Goal: Task Accomplishment & Management: Use online tool/utility

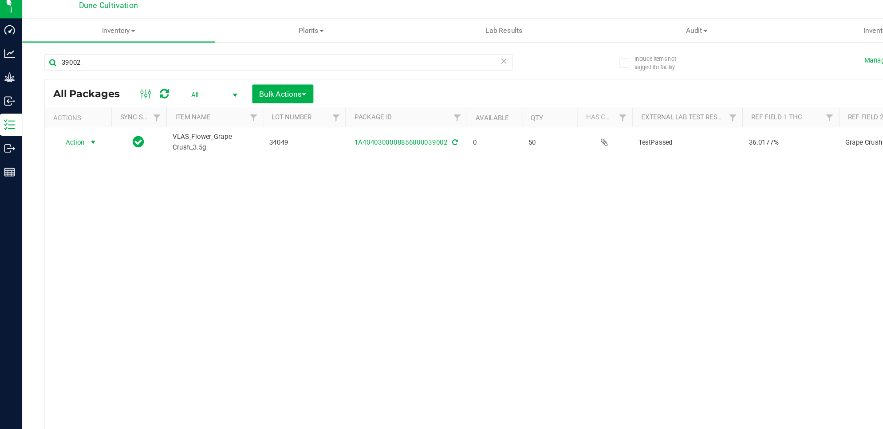
click at [280, 17] on div at bounding box center [487, 10] width 656 height 17
click at [198, 58] on input "39002" at bounding box center [227, 56] width 377 height 13
type input "3"
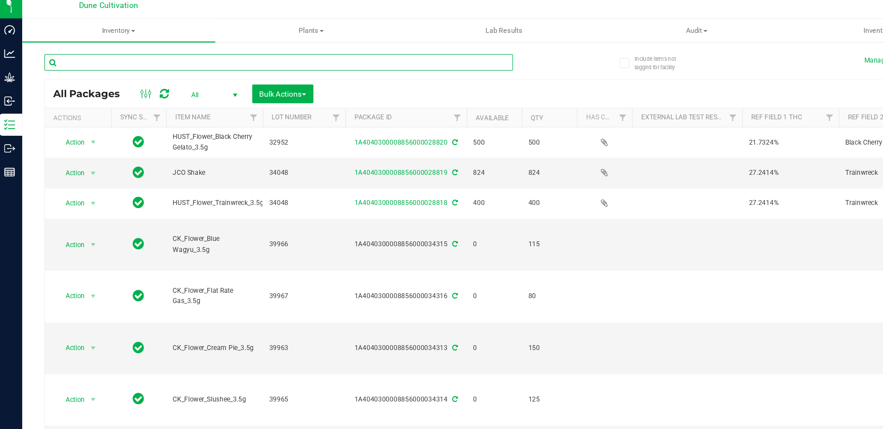
click at [254, 51] on input "text" at bounding box center [227, 56] width 377 height 13
type input "34245"
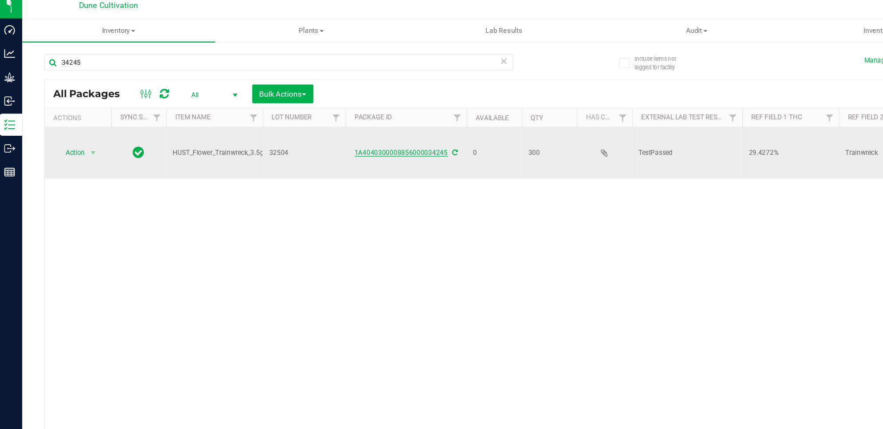
click at [329, 126] on link "1A4040300008856000034245" at bounding box center [326, 129] width 75 height 6
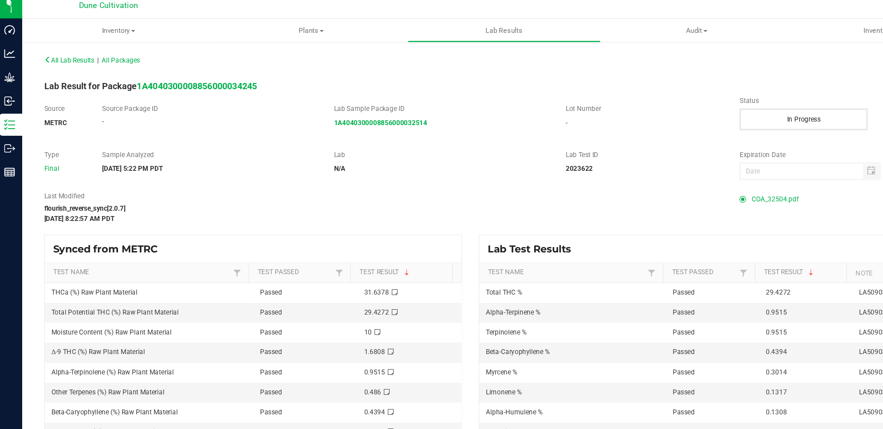
click at [613, 165] on span "COA_32504.pdf" at bounding box center [627, 166] width 38 height 13
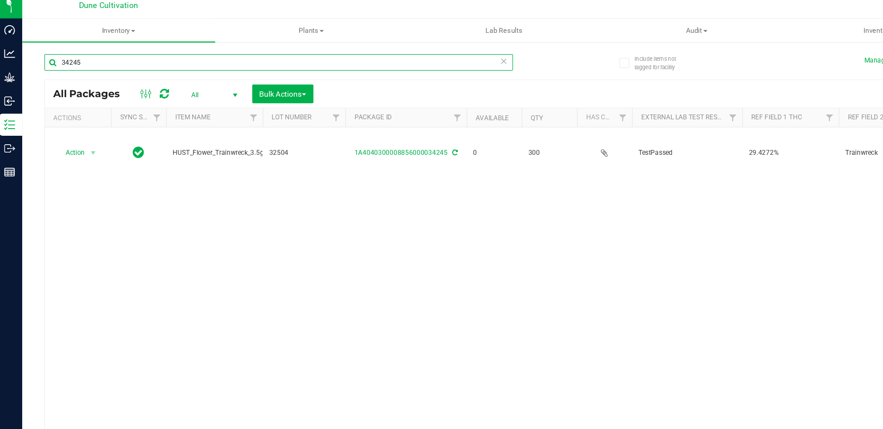
click at [252, 59] on input "34245" at bounding box center [227, 56] width 377 height 13
type input "3"
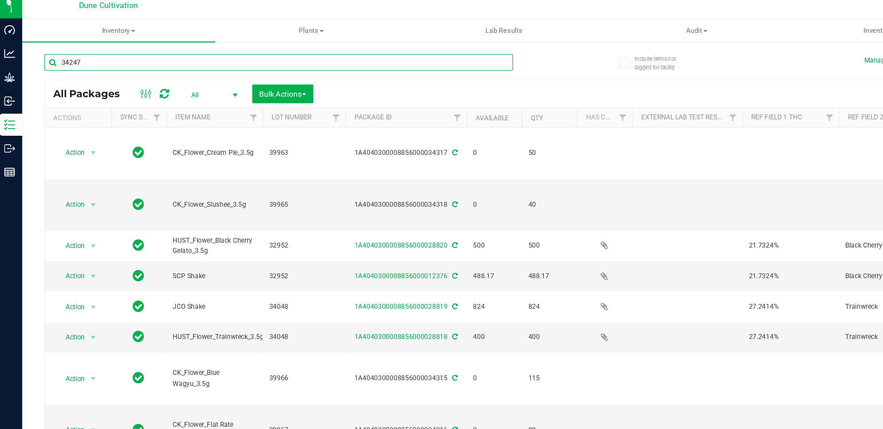
type input "34247"
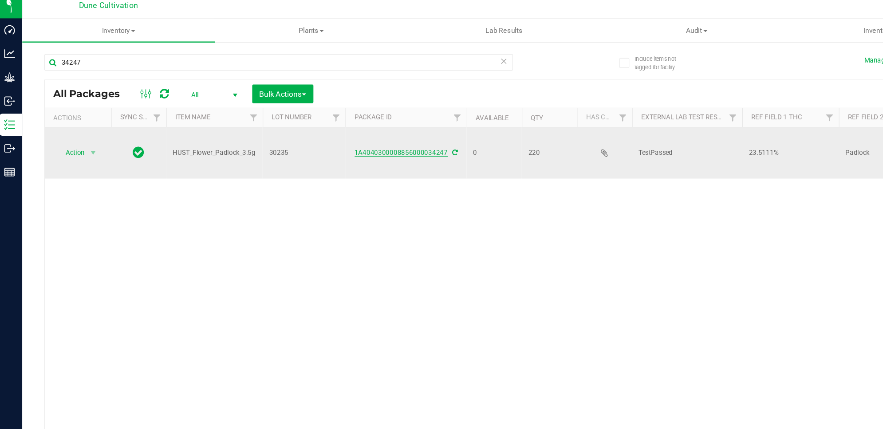
click at [346, 126] on link "1A4040300008856000034247" at bounding box center [326, 129] width 75 height 6
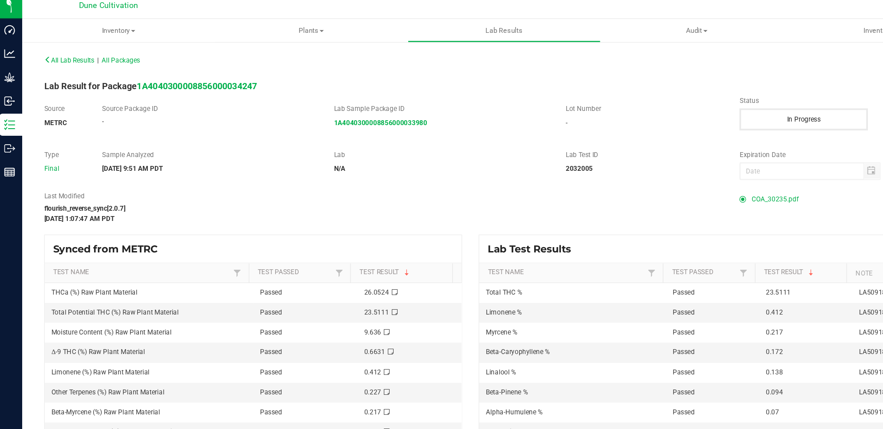
click at [620, 166] on span "COA_30235.pdf" at bounding box center [627, 166] width 38 height 13
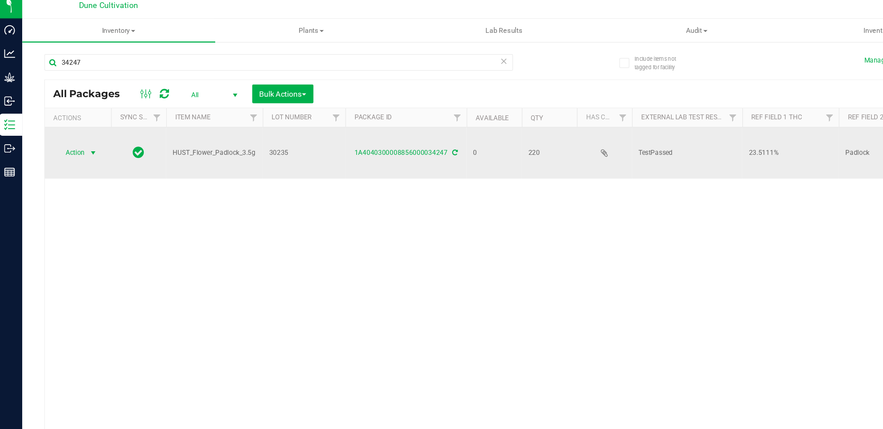
click at [74, 123] on span "select" at bounding box center [78, 129] width 11 height 12
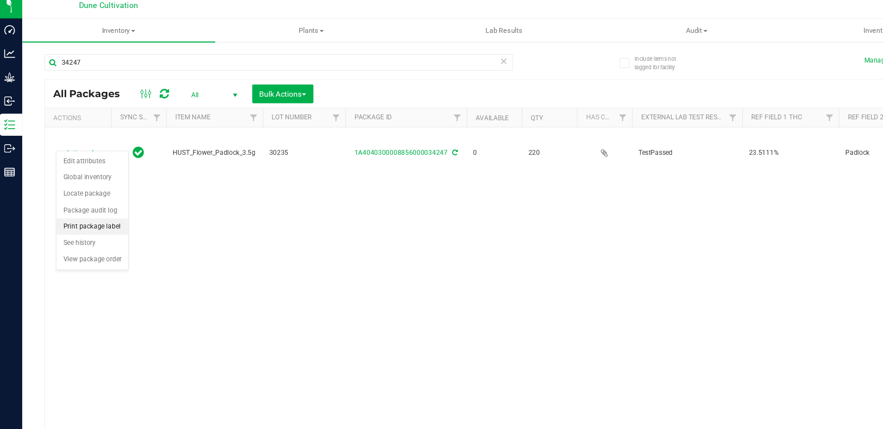
click at [97, 188] on li "Print package label" at bounding box center [78, 188] width 58 height 13
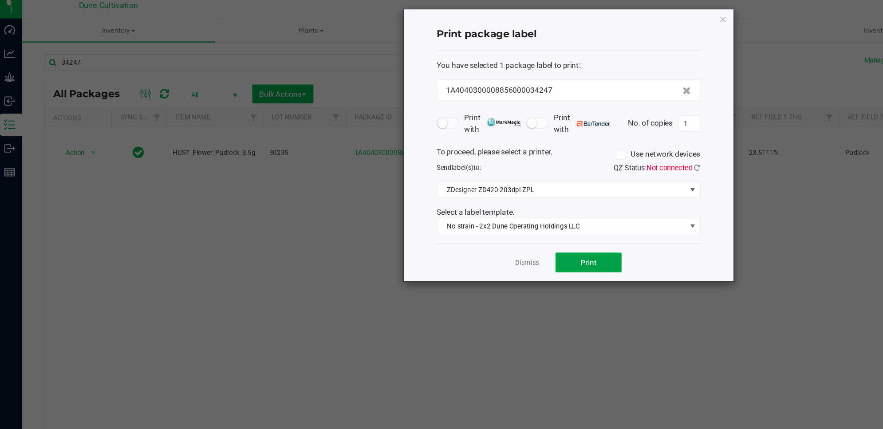
click at [494, 214] on button "Print" at bounding box center [476, 217] width 53 height 16
click at [582, 24] on icon "button" at bounding box center [585, 21] width 6 height 11
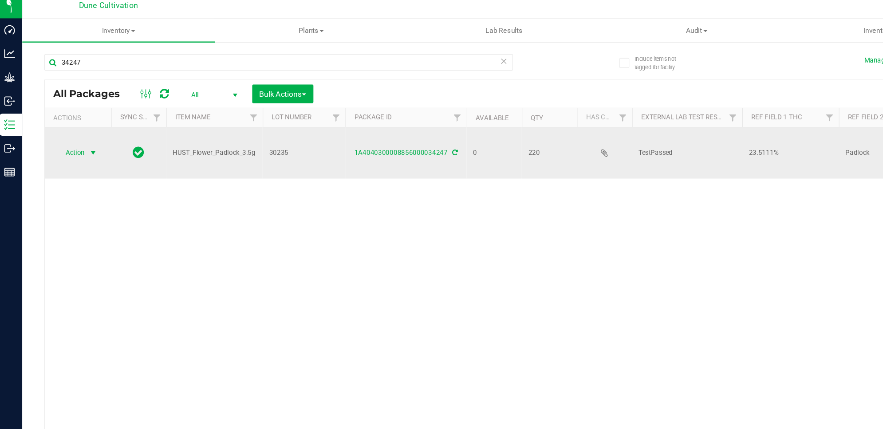
click at [71, 123] on span "Action" at bounding box center [60, 129] width 24 height 12
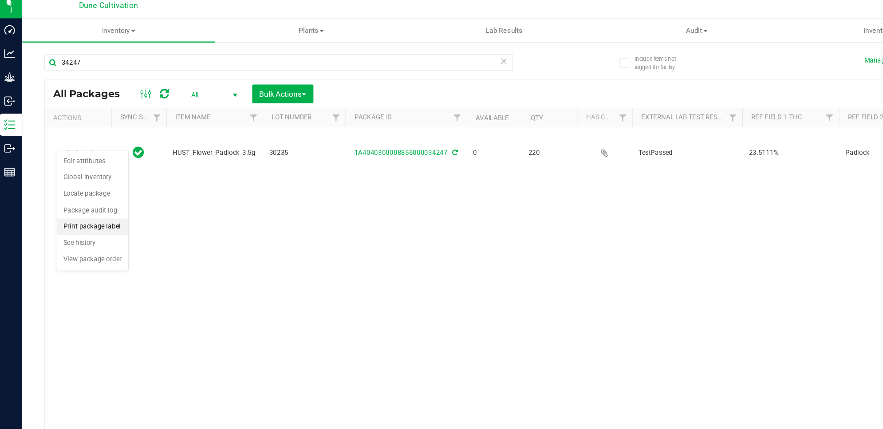
click at [84, 191] on li "Print package label" at bounding box center [78, 188] width 58 height 13
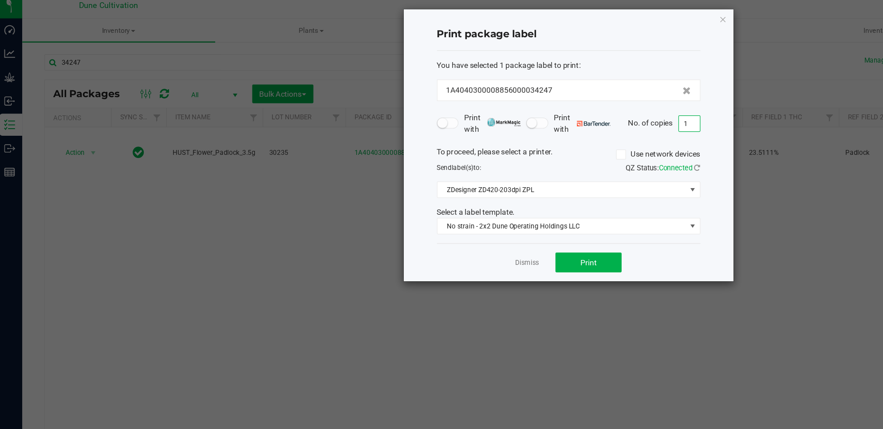
click at [563, 107] on input "1" at bounding box center [558, 105] width 17 height 12
type input "220"
click at [477, 216] on span "Print" at bounding box center [476, 217] width 13 height 7
click at [584, 23] on icon "button" at bounding box center [585, 21] width 6 height 11
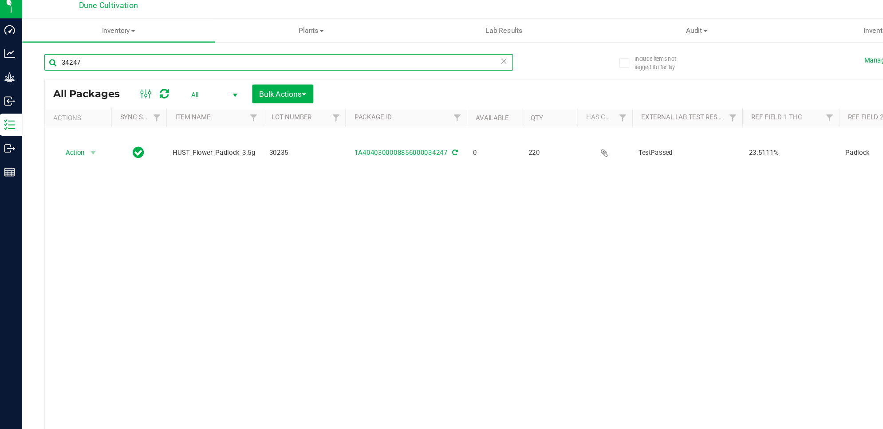
click at [110, 58] on input "34247" at bounding box center [227, 56] width 377 height 13
click at [285, 59] on input "34247" at bounding box center [227, 56] width 377 height 13
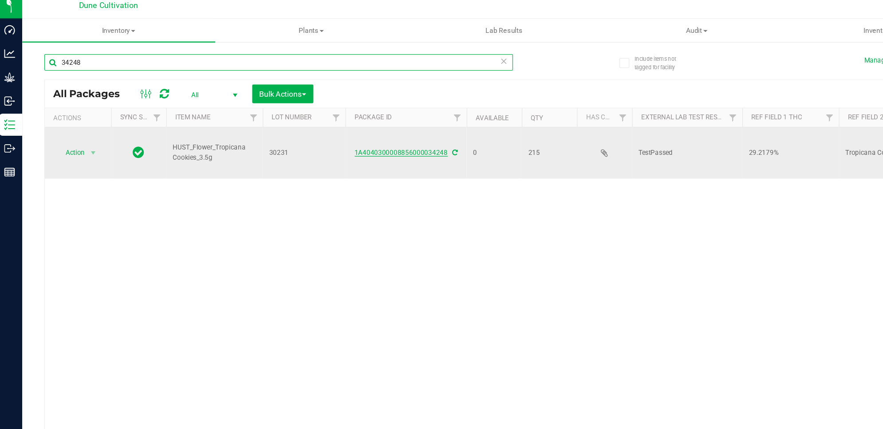
type input "34248"
click at [346, 126] on link "1A4040300008856000034248" at bounding box center [326, 129] width 75 height 6
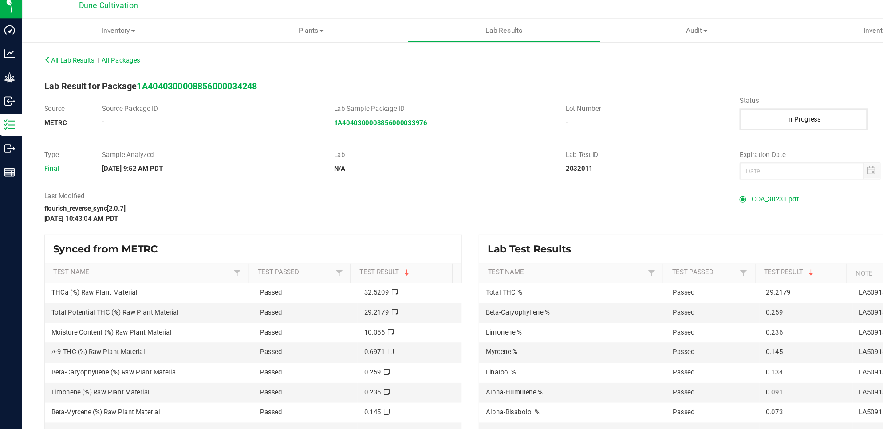
click at [608, 165] on span "COA_30231.pdf" at bounding box center [627, 166] width 38 height 13
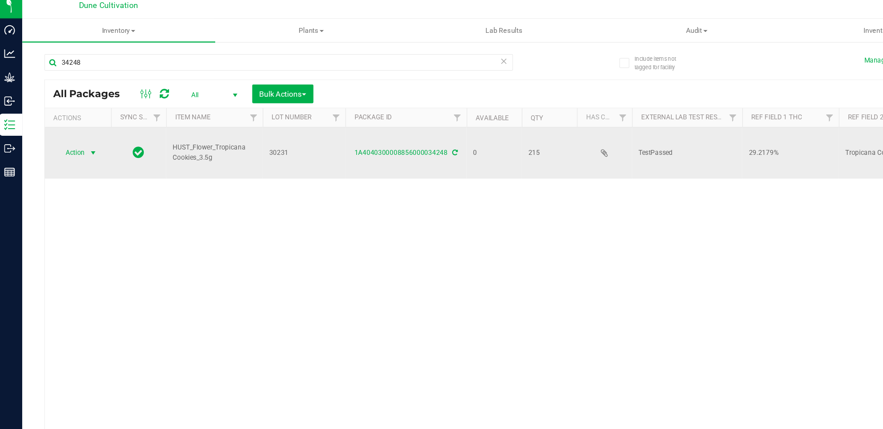
click at [79, 126] on span "select" at bounding box center [78, 129] width 7 height 7
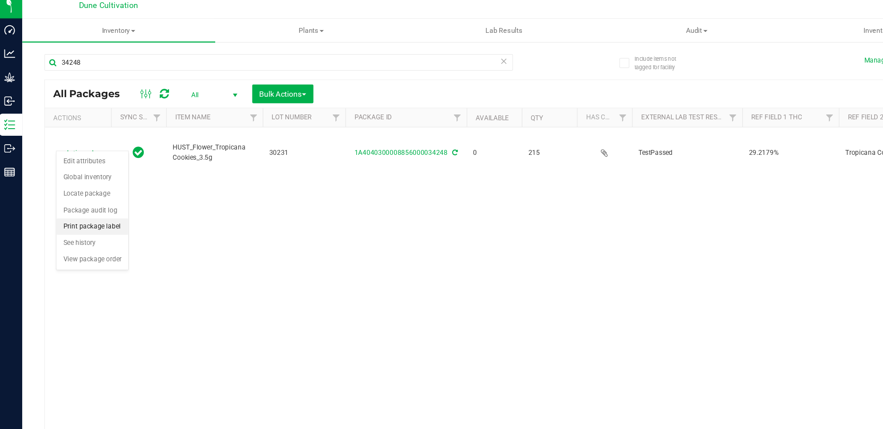
click at [94, 189] on li "Print package label" at bounding box center [78, 188] width 58 height 13
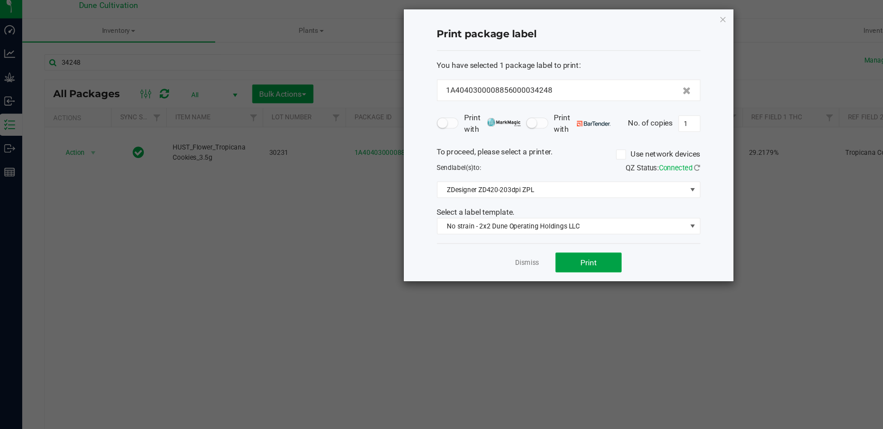
drag, startPoint x: 481, startPoint y: 216, endPoint x: 503, endPoint y: 208, distance: 22.4
click at [503, 208] on div "Dismiss Print" at bounding box center [461, 217] width 212 height 31
click at [497, 213] on button "Print" at bounding box center [476, 217] width 53 height 16
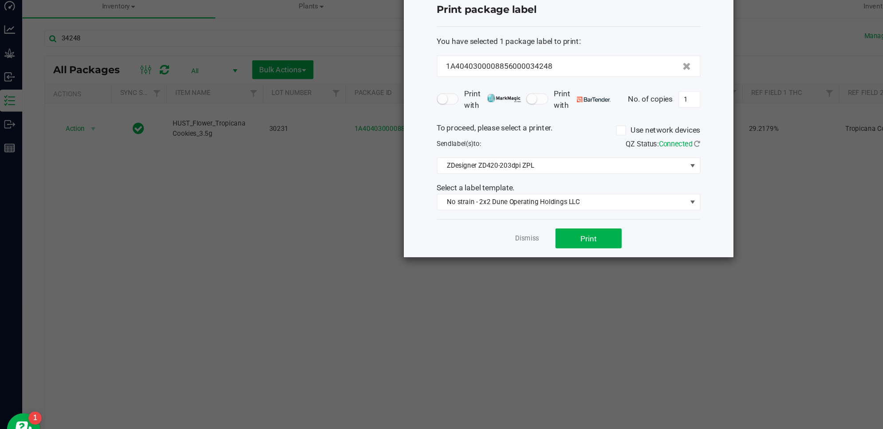
drag, startPoint x: 495, startPoint y: 26, endPoint x: 509, endPoint y: 61, distance: 38.2
click at [509, 61] on div "Print package label You have selected 1 package label to print : 1A404030000885…" at bounding box center [460, 123] width 265 height 219
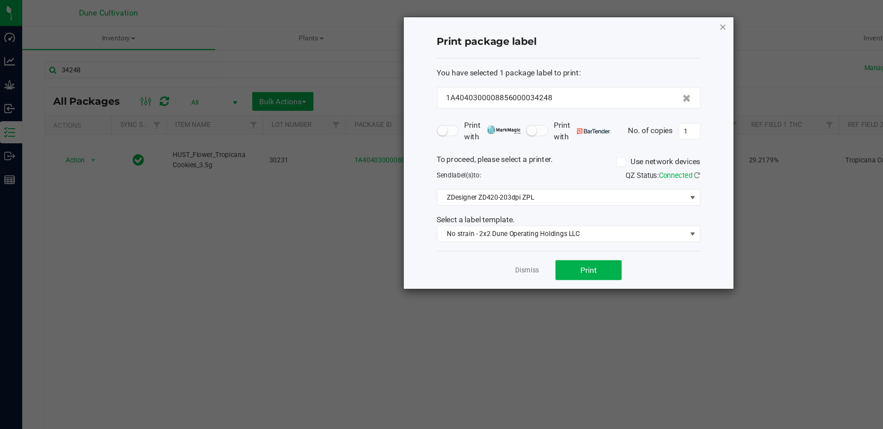
click at [585, 20] on icon "button" at bounding box center [585, 21] width 6 height 11
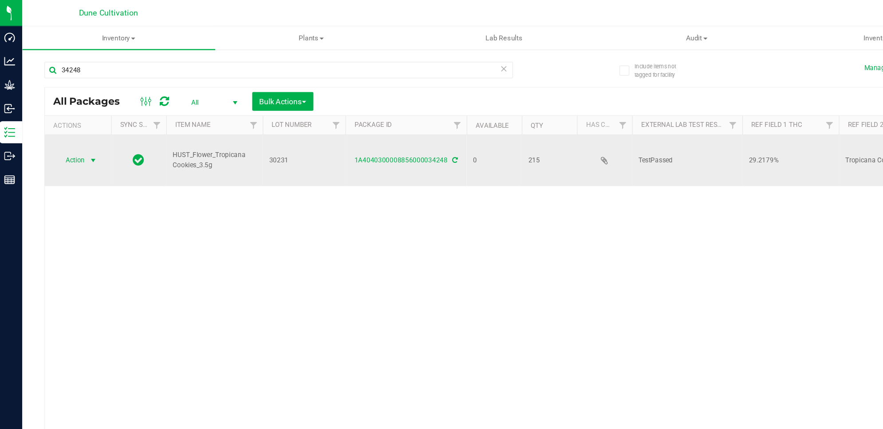
click at [78, 126] on span "select" at bounding box center [78, 129] width 7 height 7
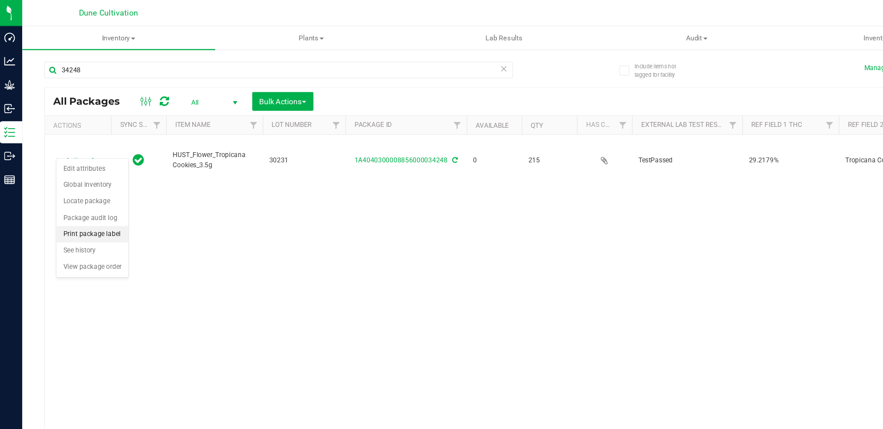
click at [91, 193] on li "Print package label" at bounding box center [78, 188] width 58 height 13
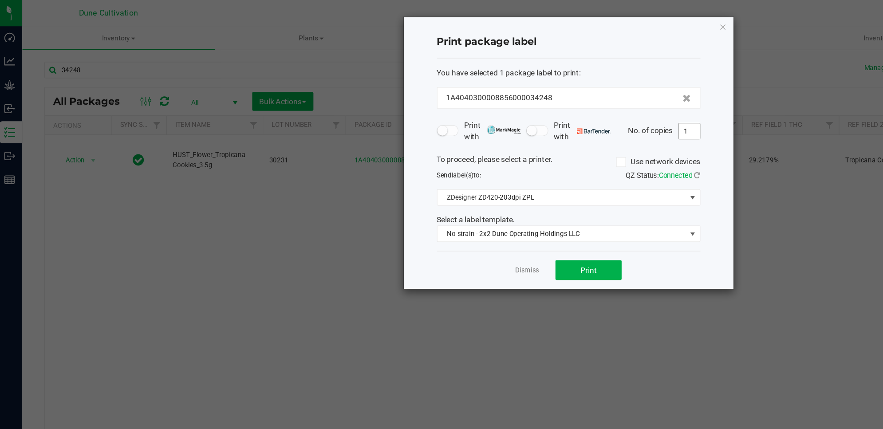
click at [560, 107] on input "1" at bounding box center [558, 105] width 17 height 12
type input "215"
click at [492, 209] on div "Dismiss Print" at bounding box center [461, 217] width 212 height 31
click at [492, 212] on button "Print" at bounding box center [476, 217] width 53 height 16
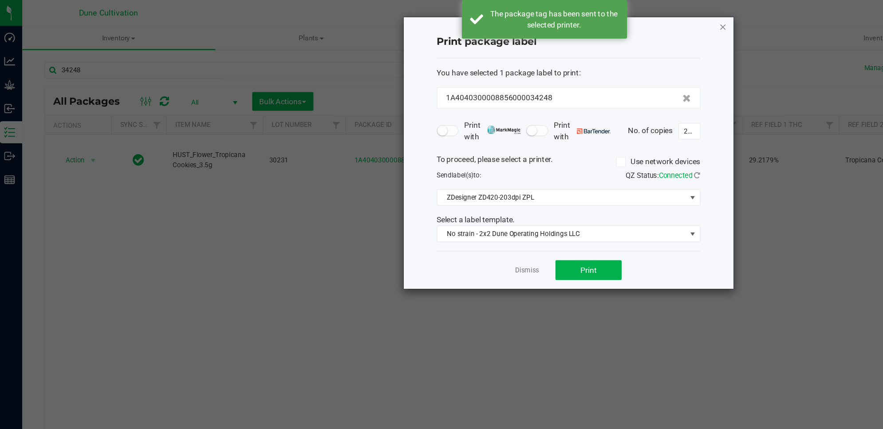
click at [586, 20] on icon "button" at bounding box center [585, 21] width 6 height 11
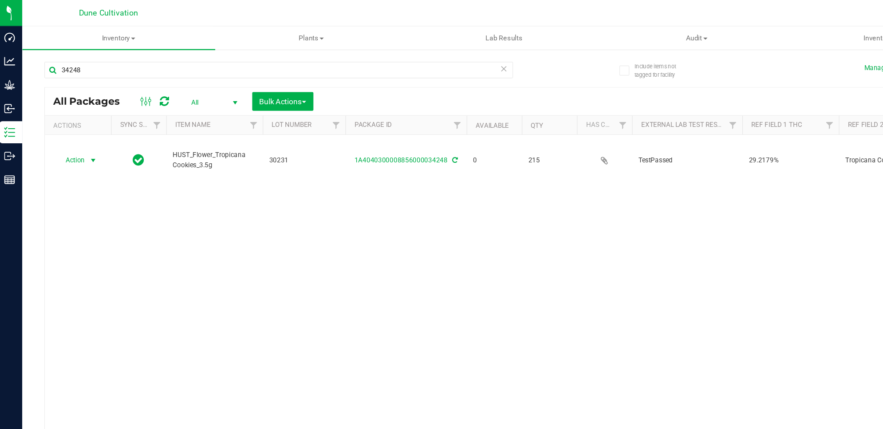
click at [106, 63] on div "34248" at bounding box center [227, 60] width 377 height 20
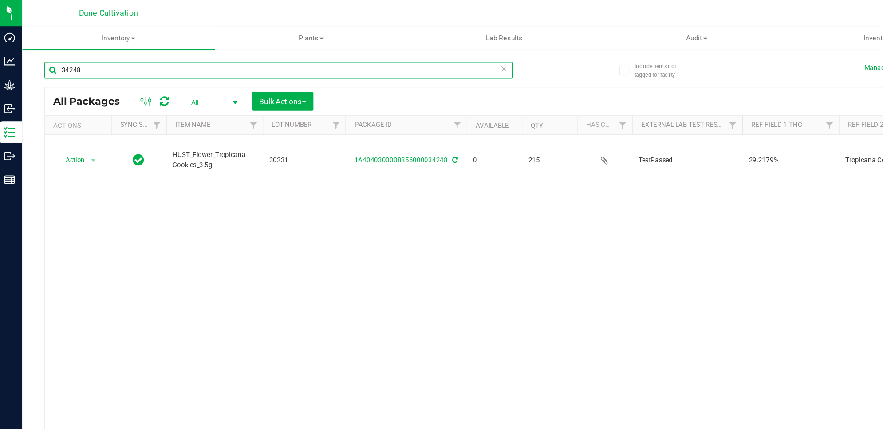
click at [110, 54] on input "34248" at bounding box center [227, 56] width 377 height 13
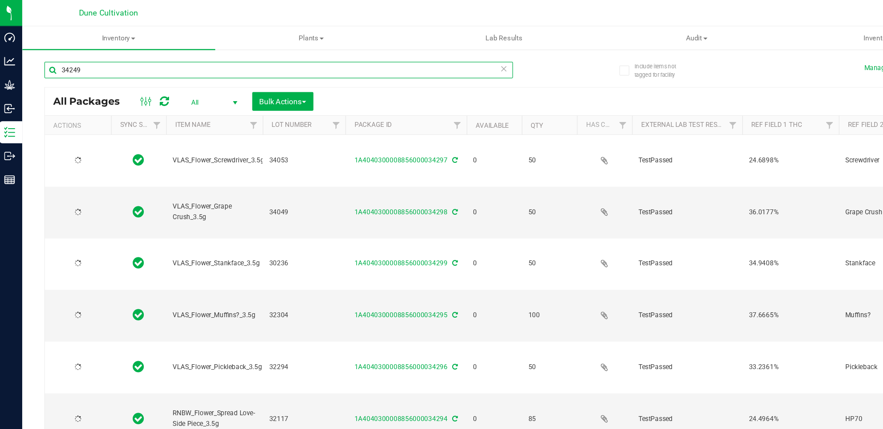
type input "34249"
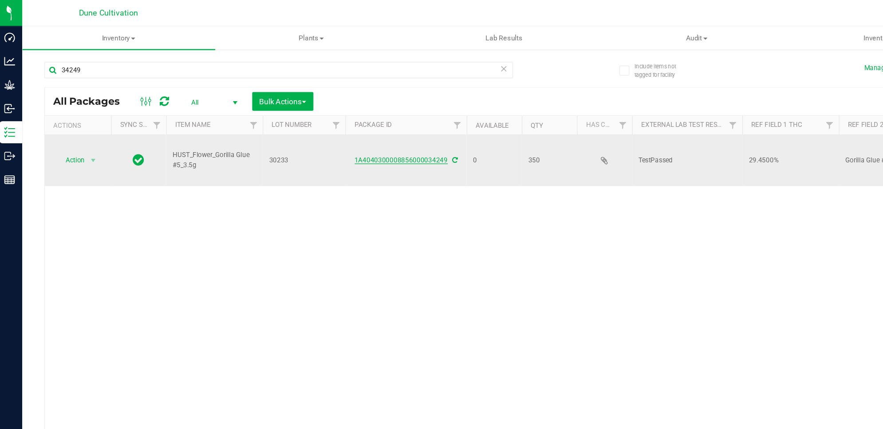
click at [346, 126] on link "1A4040300008856000034249" at bounding box center [326, 129] width 75 height 6
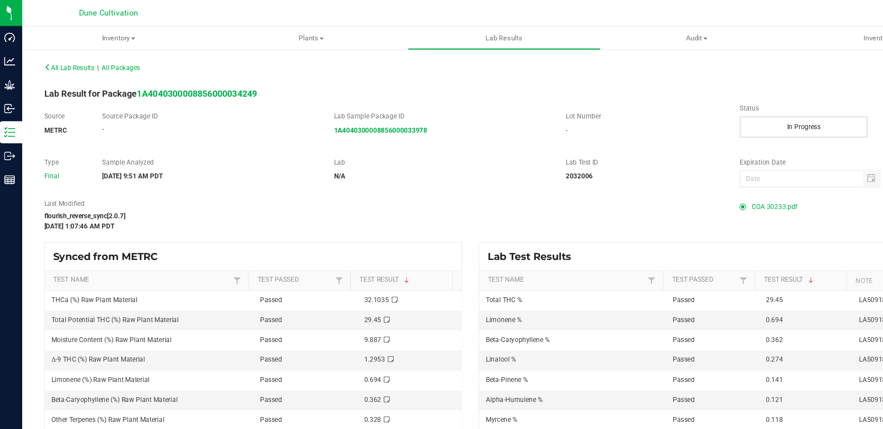
click at [621, 171] on span "COA 30233.pdf" at bounding box center [626, 166] width 37 height 13
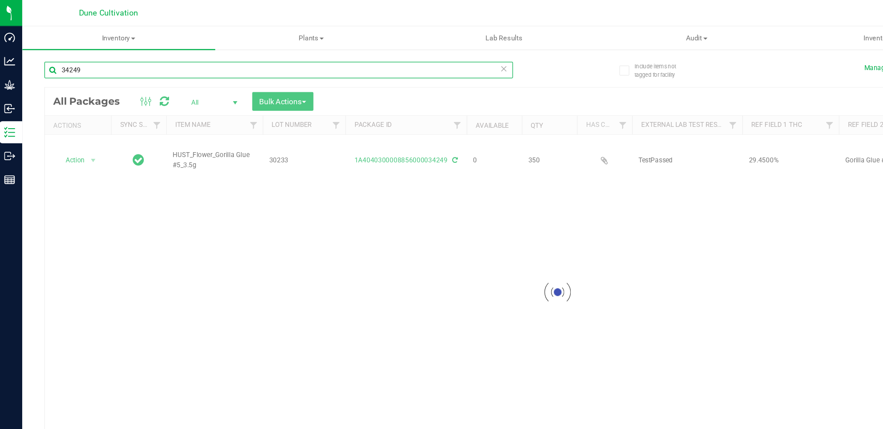
click at [148, 58] on input "34249" at bounding box center [227, 56] width 377 height 13
type input "34248"
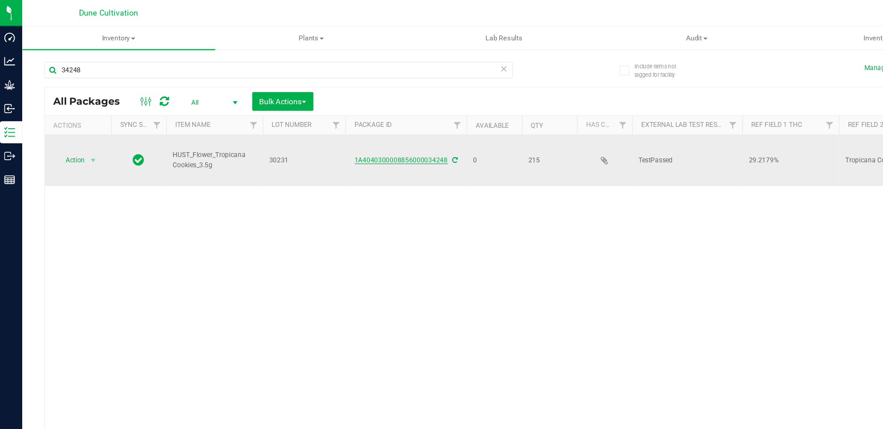
click at [342, 126] on link "1A4040300008856000034248" at bounding box center [326, 129] width 75 height 6
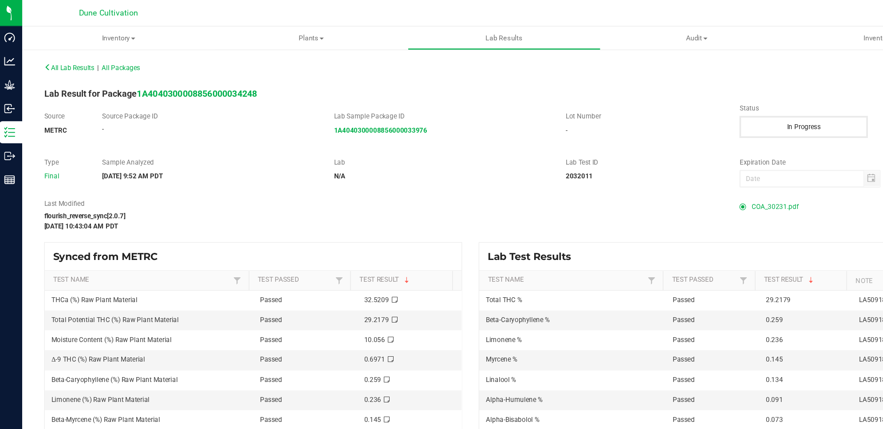
click at [619, 168] on span "COA_30231.pdf" at bounding box center [627, 166] width 38 height 13
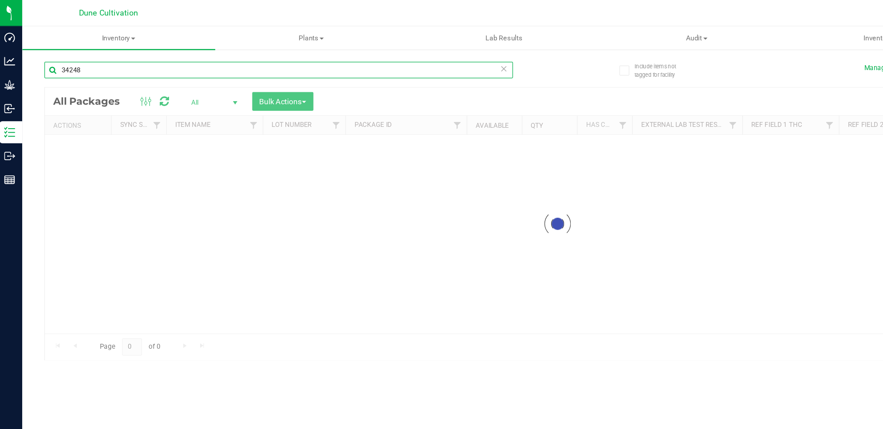
click at [168, 55] on div "Inventory All packages All inventory Waste log Create inventory Plants All plan…" at bounding box center [451, 225] width 861 height 408
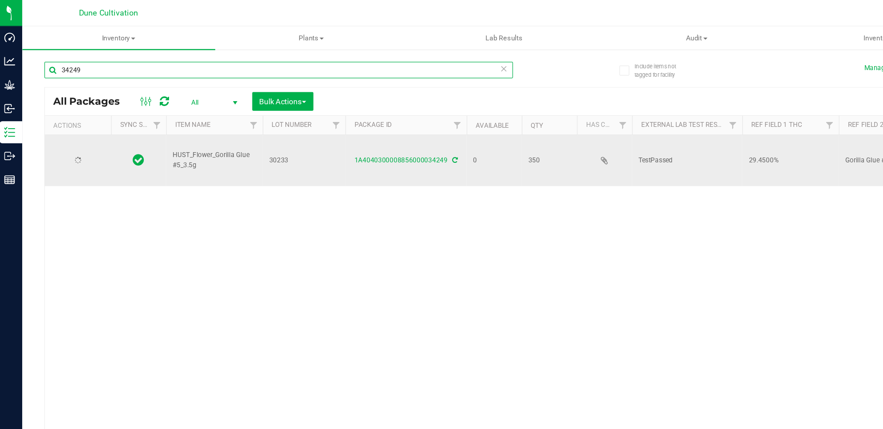
type input "34249"
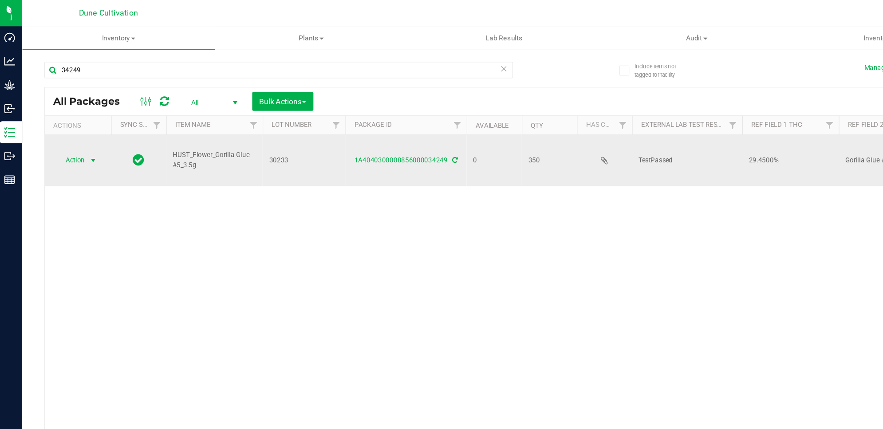
drag, startPoint x: 168, startPoint y: 55, endPoint x: 75, endPoint y: 119, distance: 112.7
click at [75, 126] on span "select" at bounding box center [78, 129] width 7 height 7
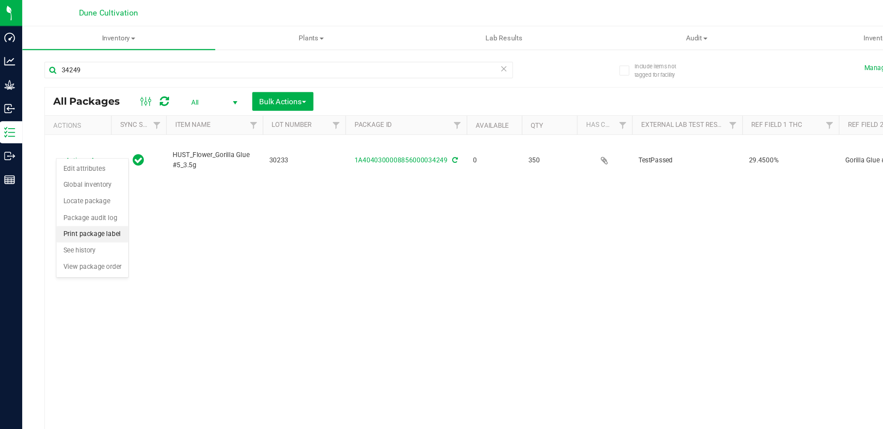
click at [92, 191] on li "Print package label" at bounding box center [78, 188] width 58 height 13
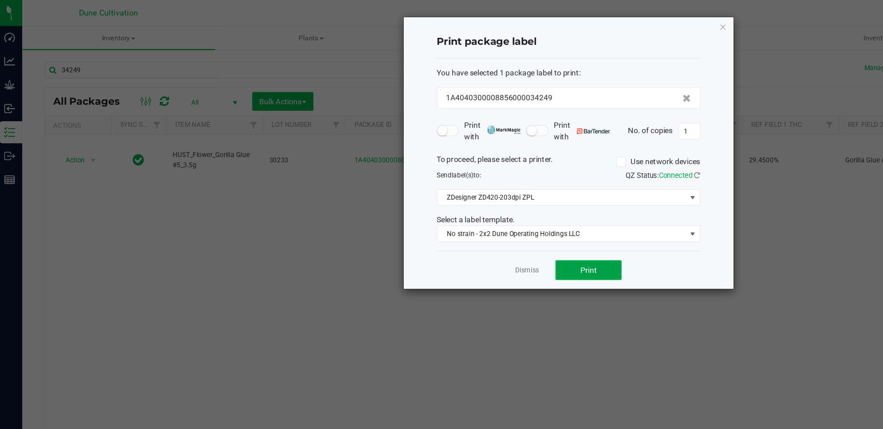
click at [486, 219] on button "Print" at bounding box center [476, 217] width 53 height 16
click at [587, 20] on icon "button" at bounding box center [585, 21] width 6 height 11
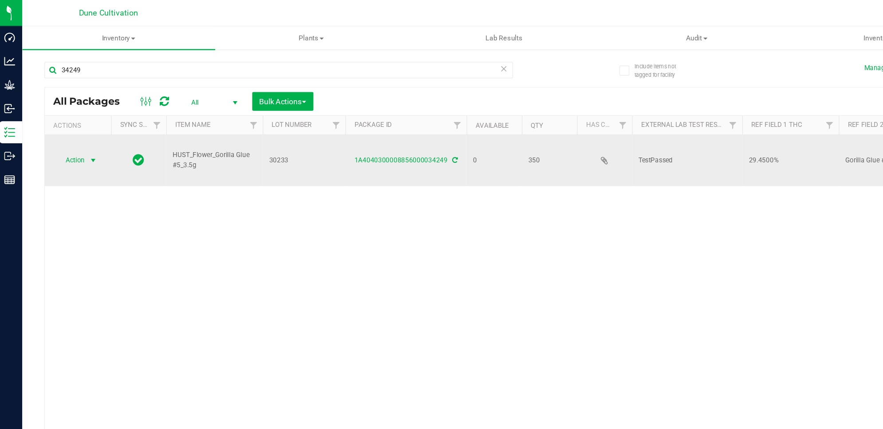
click at [76, 126] on span "select" at bounding box center [78, 129] width 7 height 7
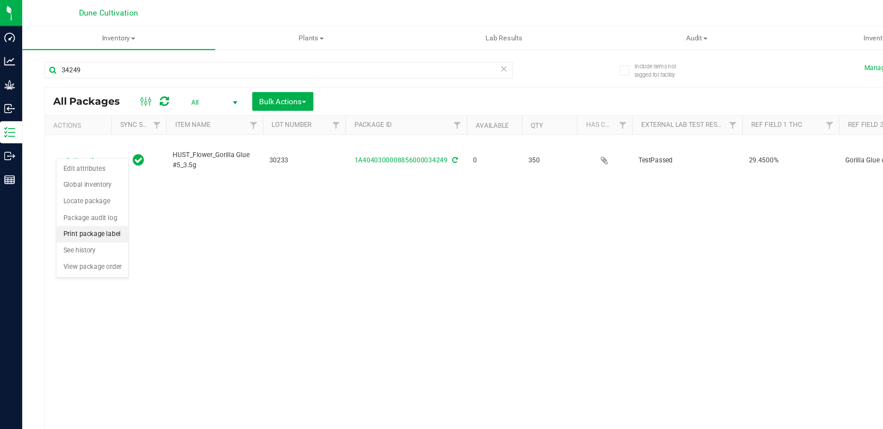
click at [88, 192] on li "Print package label" at bounding box center [78, 188] width 58 height 13
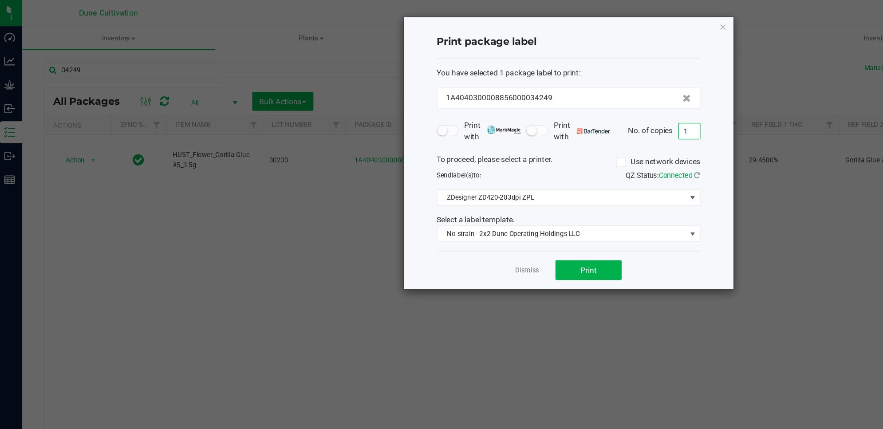
click at [565, 108] on input "1" at bounding box center [558, 105] width 17 height 12
click at [593, 16] on div "Print package label You have selected 1 package label to print : 1A404030000885…" at bounding box center [460, 123] width 265 height 219
click at [583, 19] on icon "button" at bounding box center [585, 21] width 6 height 11
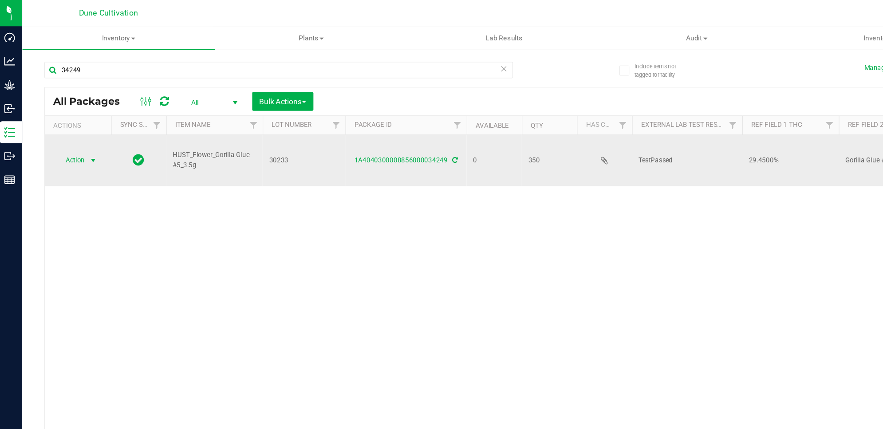
click at [66, 123] on span "Action" at bounding box center [60, 129] width 24 height 12
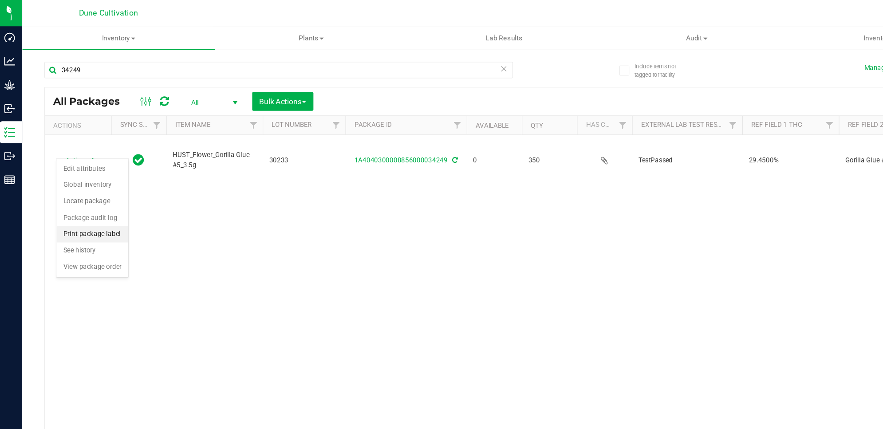
click at [90, 191] on li "Print package label" at bounding box center [78, 188] width 58 height 13
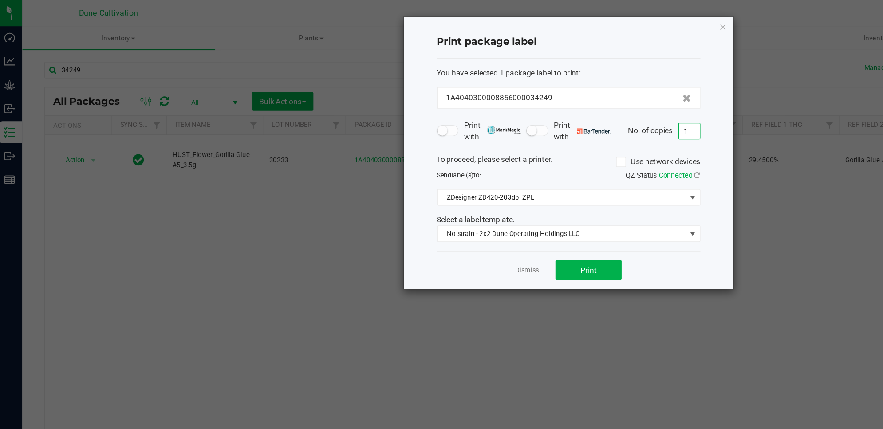
click at [554, 104] on input "1" at bounding box center [558, 105] width 17 height 12
type input "350"
click at [491, 212] on button "Print" at bounding box center [476, 217] width 53 height 16
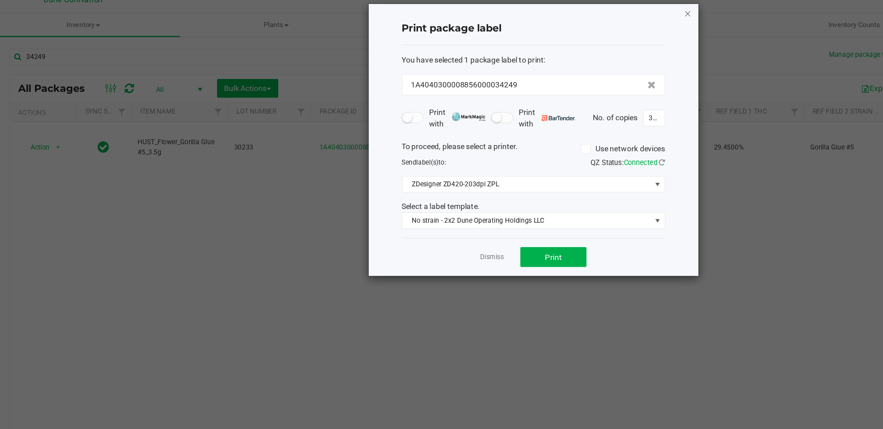
click at [582, 20] on icon "button" at bounding box center [585, 21] width 6 height 11
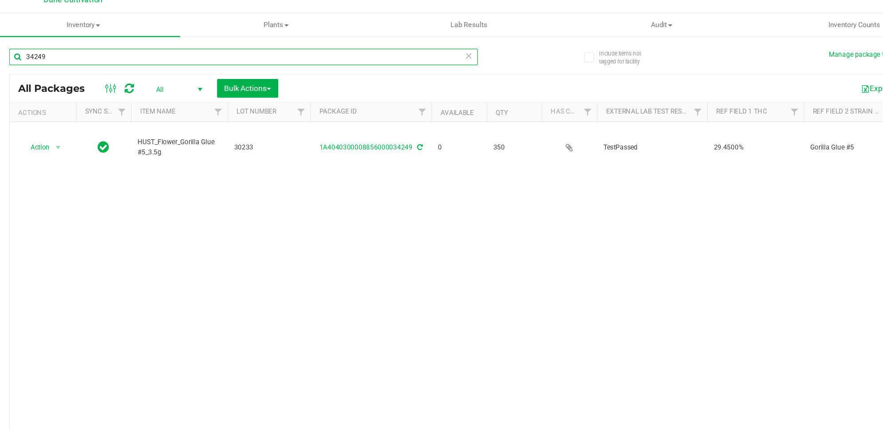
click at [173, 54] on input "34249" at bounding box center [227, 56] width 377 height 13
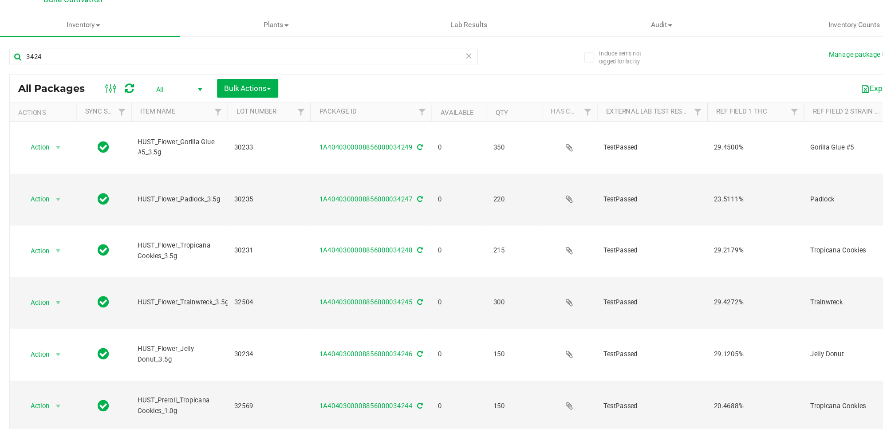
click at [149, 48] on div "3424" at bounding box center [245, 56] width 413 height 28
click at [152, 60] on input "3424" at bounding box center [227, 56] width 377 height 13
type input "34250"
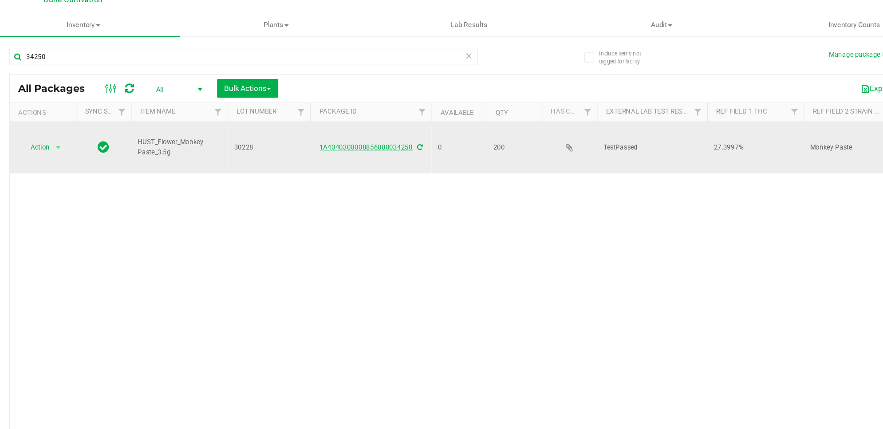
click at [314, 126] on link "1A4040300008856000034250" at bounding box center [326, 129] width 75 height 6
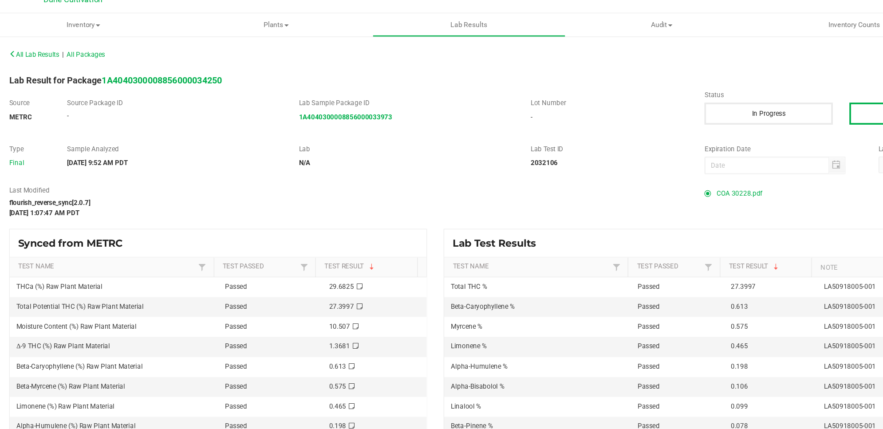
click at [618, 168] on span "COA 30228.pdf" at bounding box center [626, 166] width 37 height 13
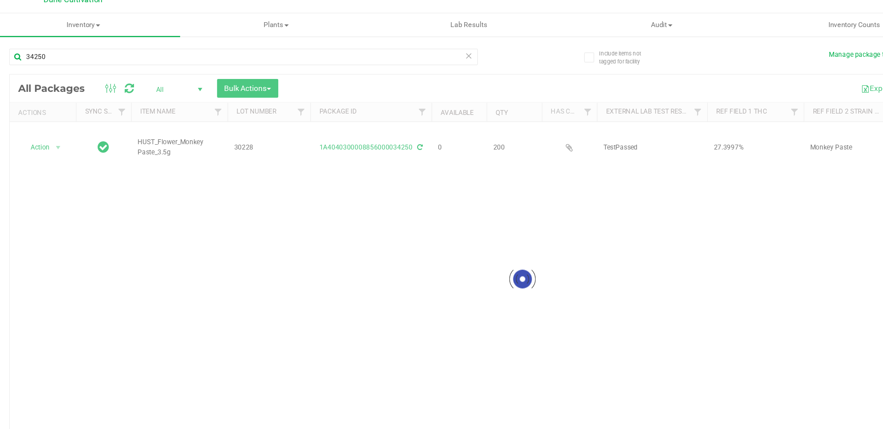
click at [63, 122] on div at bounding box center [451, 236] width 825 height 330
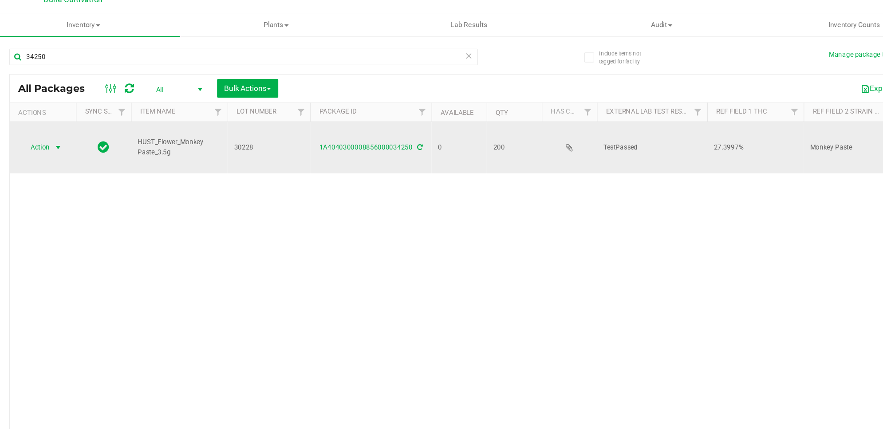
click at [77, 126] on span "select" at bounding box center [78, 129] width 7 height 7
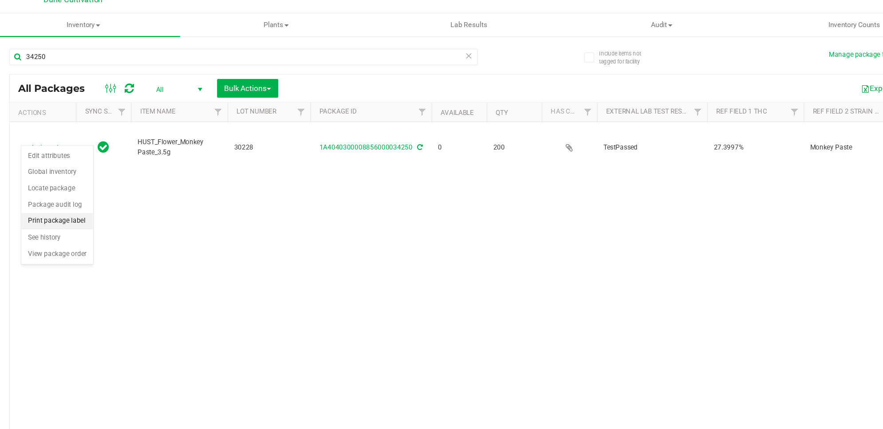
click at [95, 184] on li "Print package label" at bounding box center [78, 188] width 58 height 13
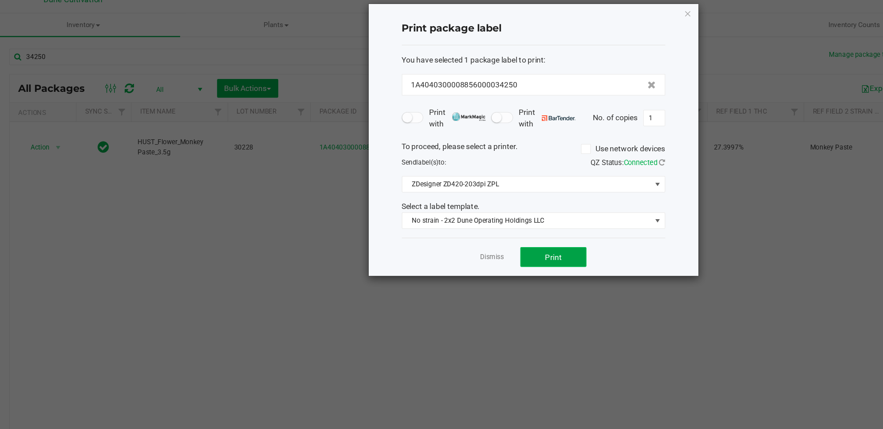
click at [470, 212] on button "Print" at bounding box center [476, 217] width 53 height 16
click at [585, 16] on icon "button" at bounding box center [585, 21] width 6 height 11
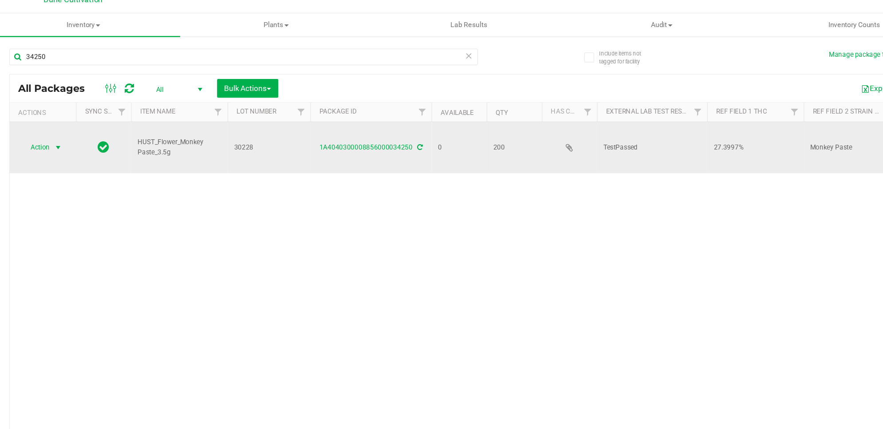
click at [69, 123] on span "Action" at bounding box center [60, 129] width 24 height 12
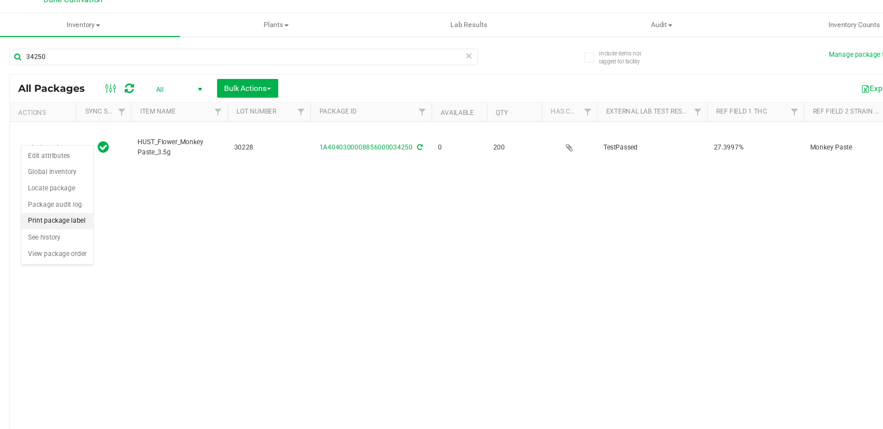
click at [96, 187] on li "Print package label" at bounding box center [78, 188] width 58 height 13
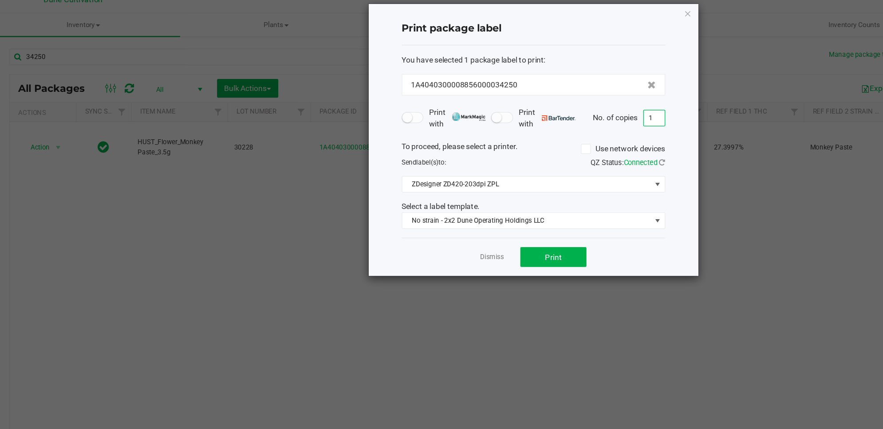
click at [557, 102] on input "1" at bounding box center [558, 105] width 17 height 12
type input "200"
click at [497, 220] on button "Print" at bounding box center [476, 217] width 53 height 16
click at [586, 23] on icon "button" at bounding box center [585, 21] width 6 height 11
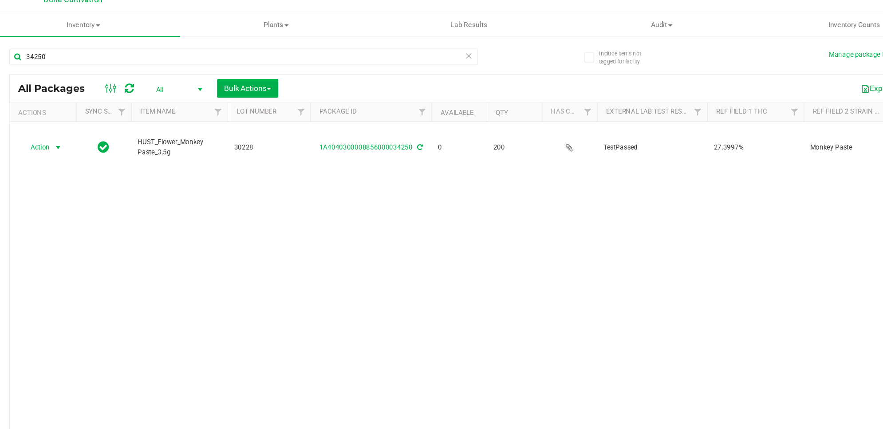
click at [92, 48] on div "34250" at bounding box center [245, 56] width 413 height 28
click at [98, 54] on input "34250" at bounding box center [227, 56] width 377 height 13
type input "34251"
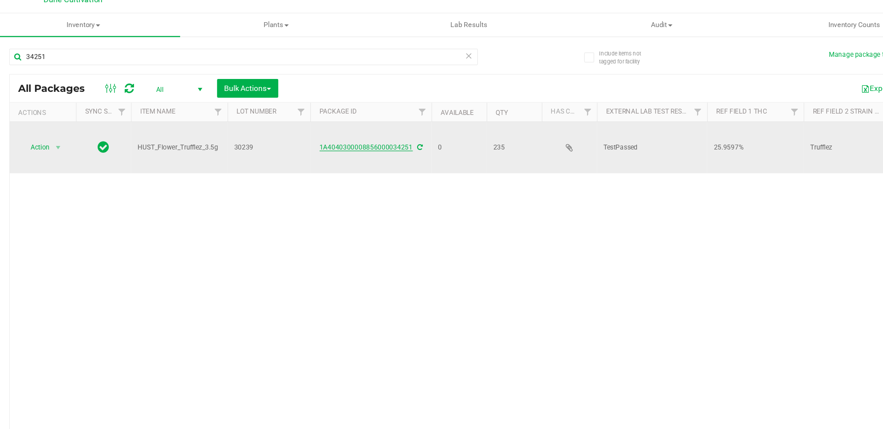
click at [331, 126] on link "1A4040300008856000034251" at bounding box center [326, 129] width 75 height 6
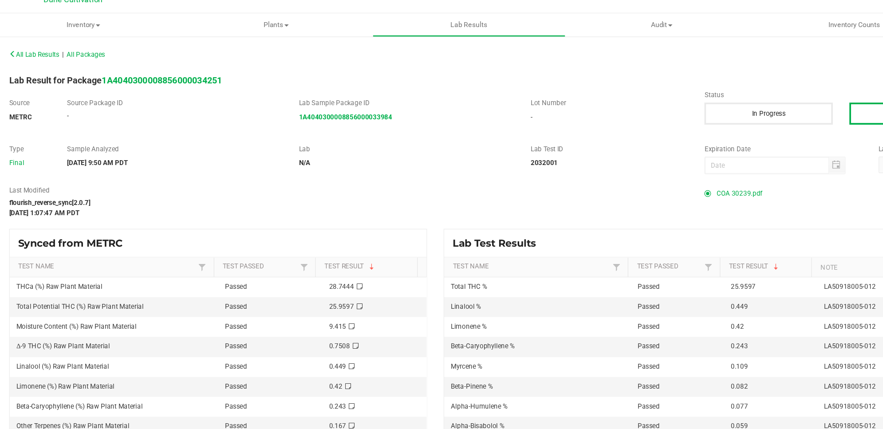
click at [623, 164] on span "COA 30239.pdf" at bounding box center [626, 166] width 37 height 13
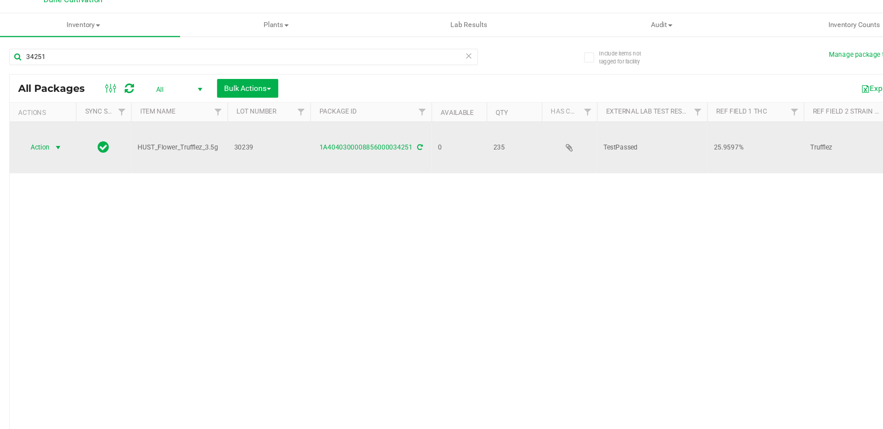
click at [71, 123] on span "Action" at bounding box center [60, 129] width 24 height 12
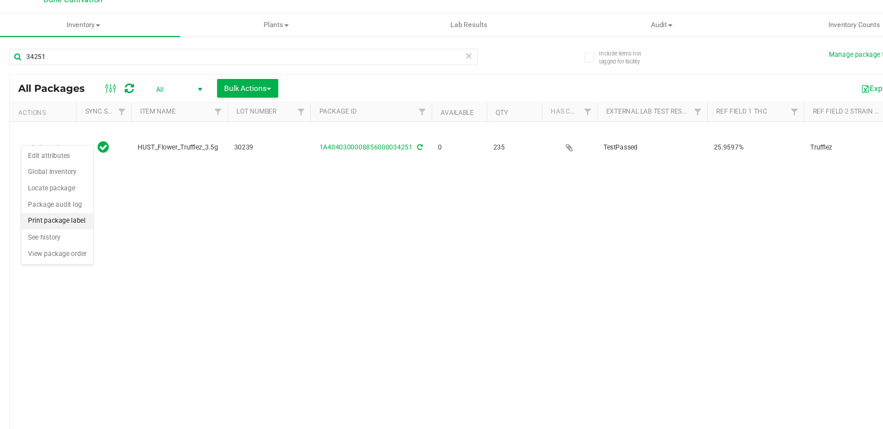
click at [89, 188] on li "Print package label" at bounding box center [78, 188] width 58 height 13
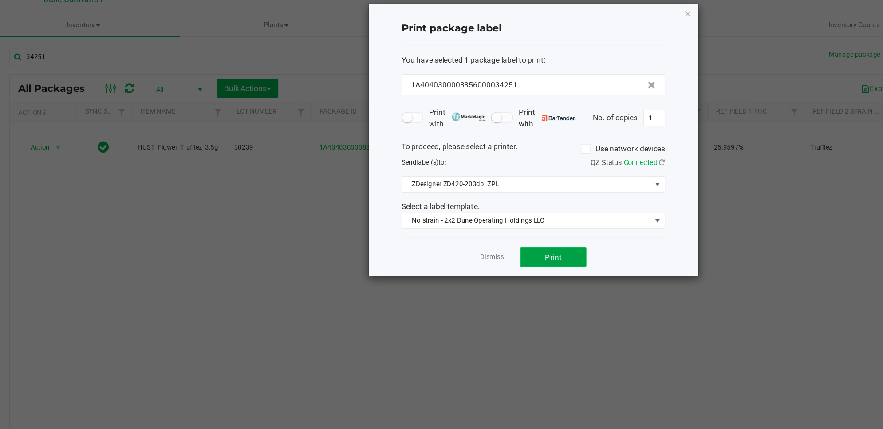
click at [469, 216] on button "Print" at bounding box center [476, 217] width 53 height 16
click at [590, 20] on div "Print package label You have selected 1 package label to print : 1A404030000885…" at bounding box center [460, 123] width 265 height 219
click at [582, 24] on icon "button" at bounding box center [585, 21] width 6 height 11
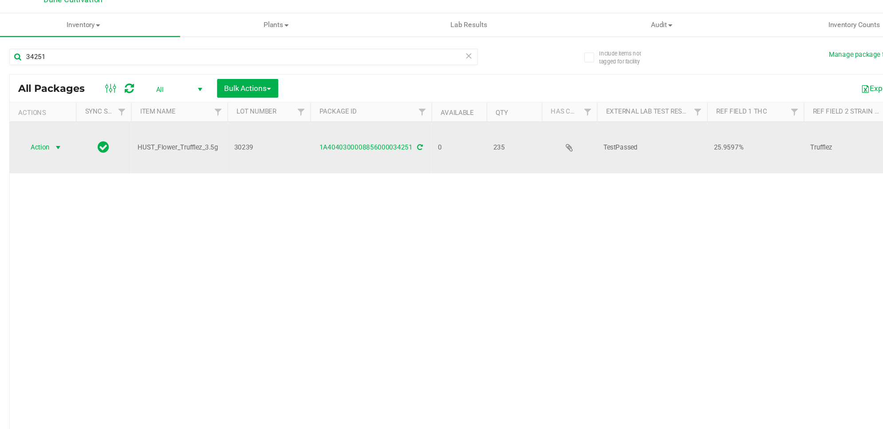
click at [76, 126] on span "select" at bounding box center [78, 129] width 7 height 7
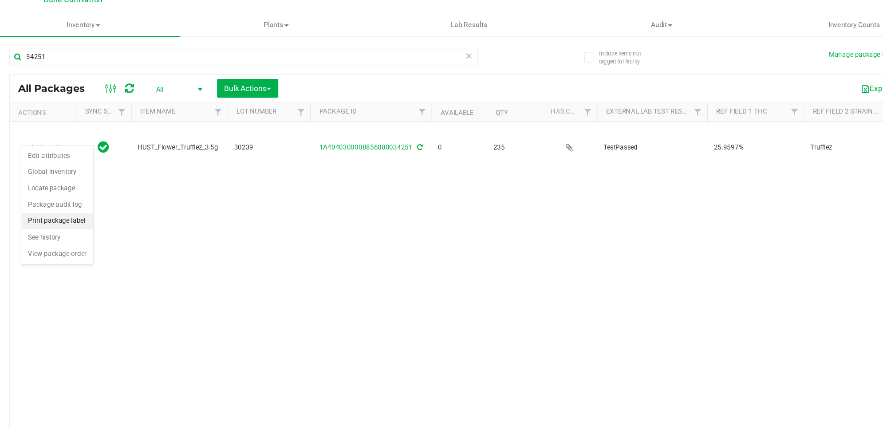
click at [84, 187] on li "Print package label" at bounding box center [78, 188] width 58 height 13
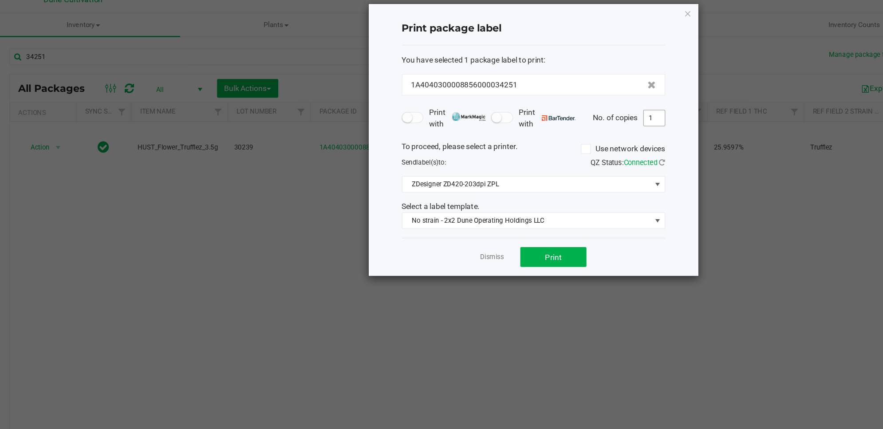
click at [550, 108] on input "1" at bounding box center [558, 105] width 17 height 12
type input "235"
click at [475, 212] on button "Print" at bounding box center [476, 217] width 53 height 16
click at [585, 18] on icon "button" at bounding box center [585, 21] width 6 height 11
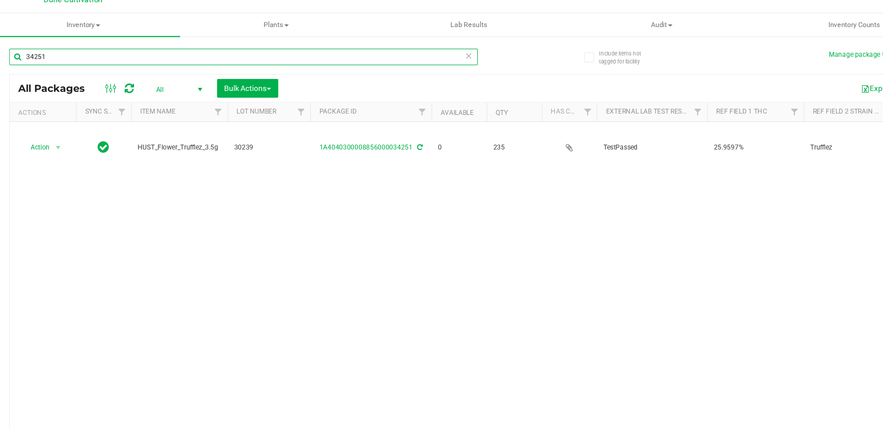
click at [361, 54] on input "34251" at bounding box center [227, 56] width 377 height 13
type input "3"
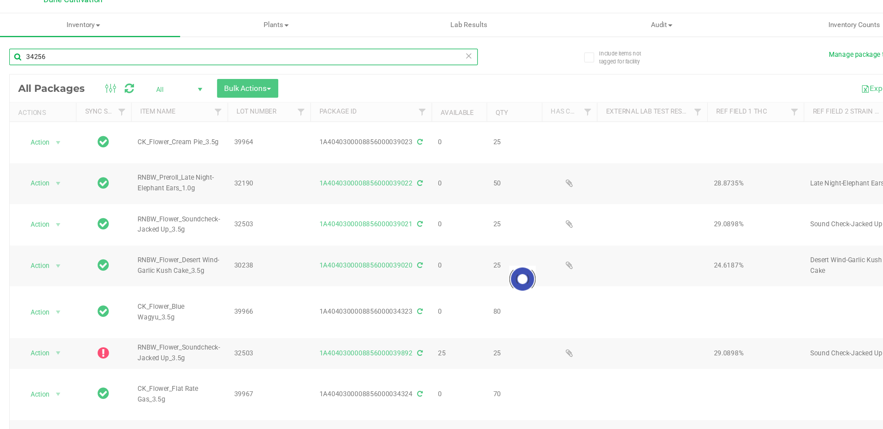
type input "34256"
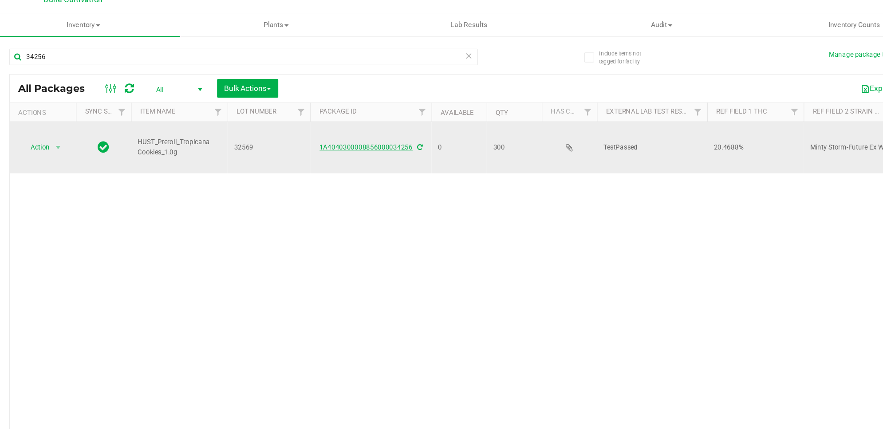
click at [303, 126] on link "1A4040300008856000034256" at bounding box center [326, 129] width 75 height 6
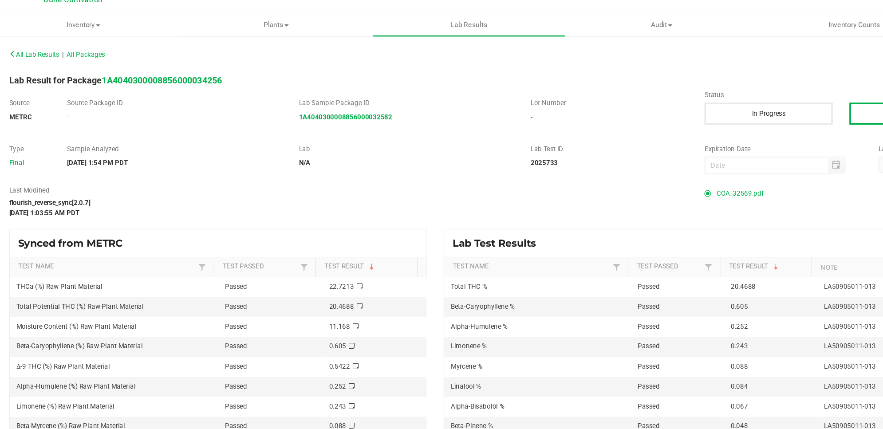
click at [619, 169] on span "COA_32569.pdf" at bounding box center [627, 166] width 38 height 13
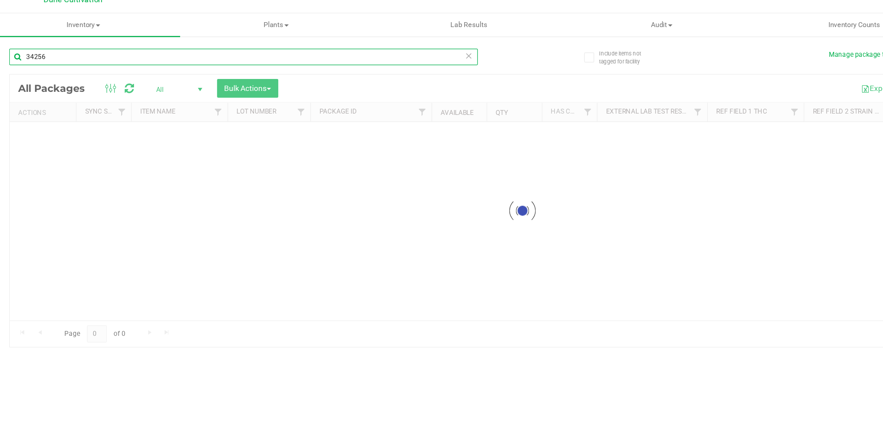
click at [211, 63] on div "Inventory All packages All inventory Waste log Create inventory Plants All plan…" at bounding box center [451, 225] width 861 height 408
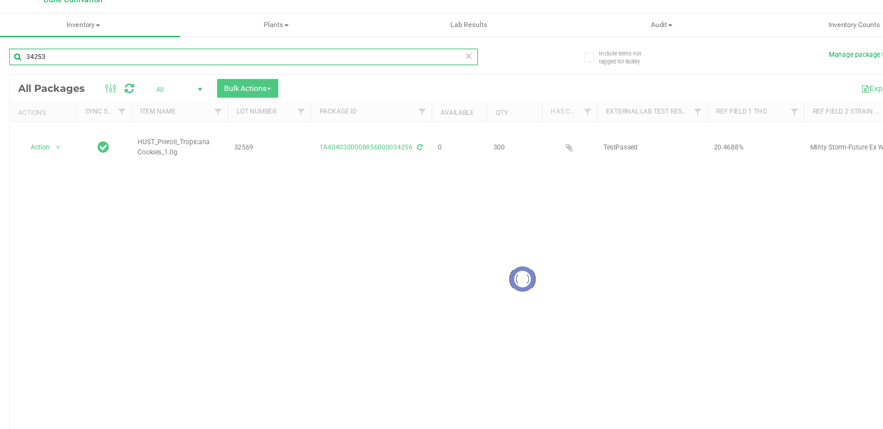
type input "34253"
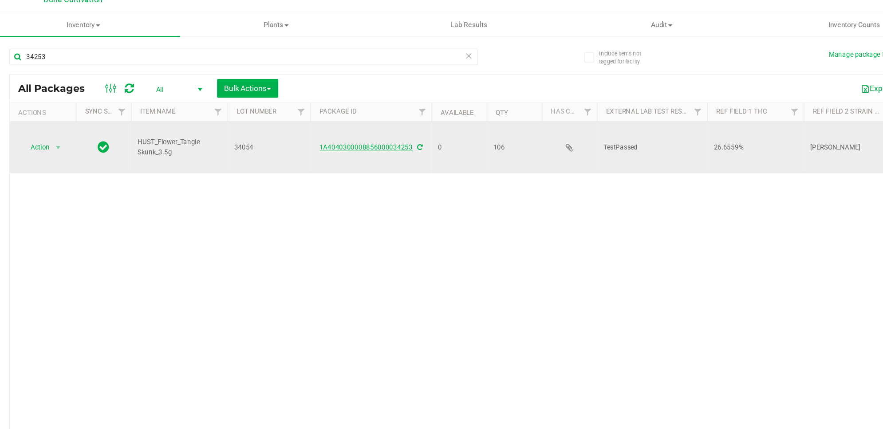
click at [336, 126] on link "1A4040300008856000034253" at bounding box center [326, 129] width 75 height 6
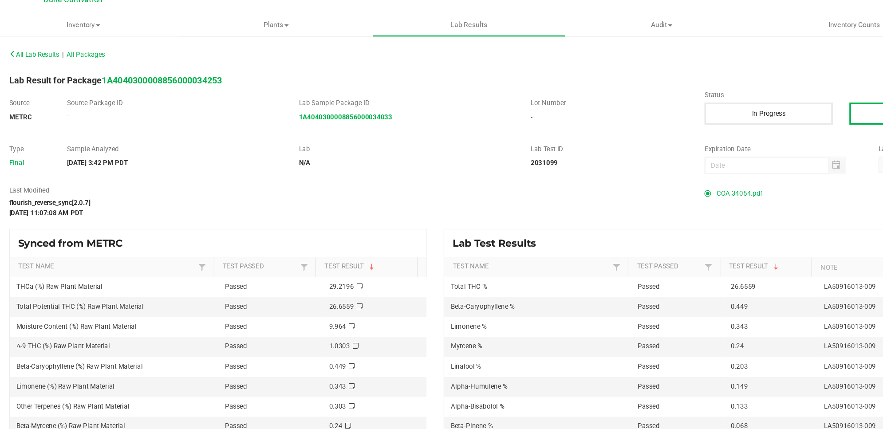
click at [625, 165] on span "COA 34054.pdf" at bounding box center [626, 166] width 37 height 13
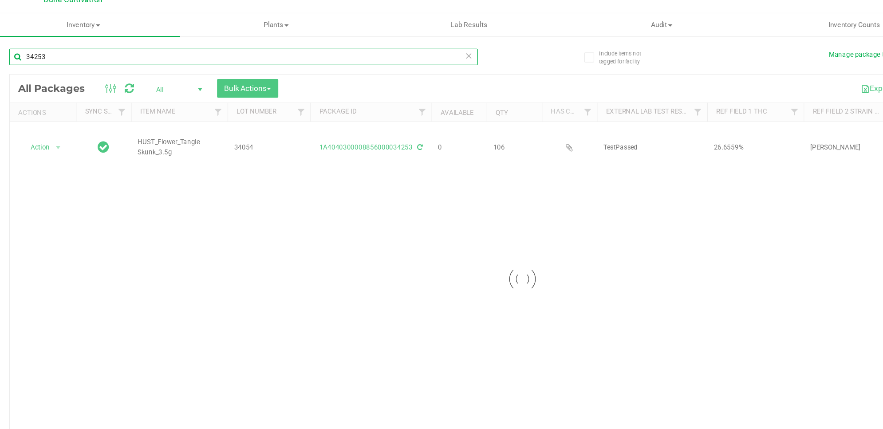
click at [145, 56] on input "34253" at bounding box center [227, 56] width 377 height 13
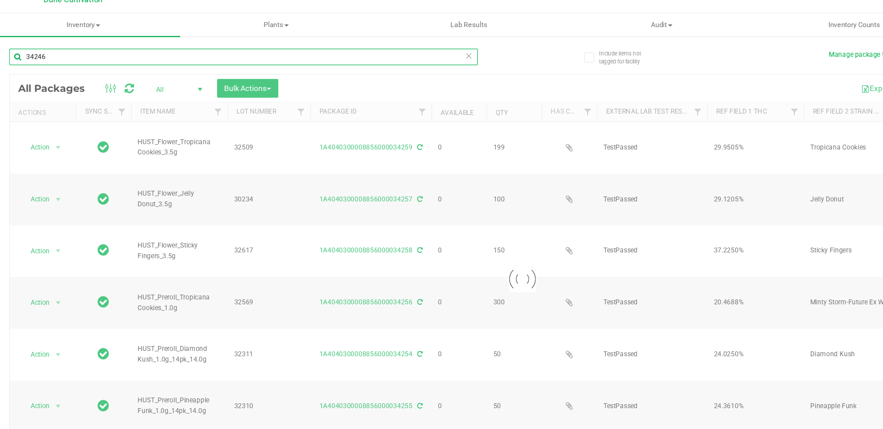
type input "34246"
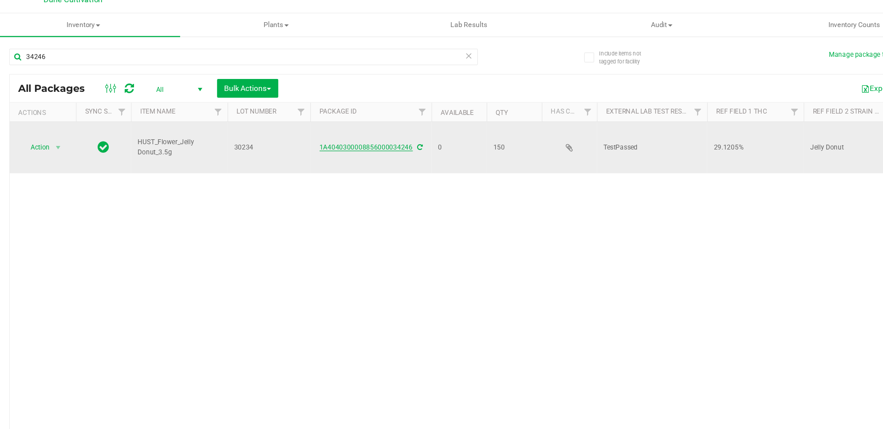
click at [318, 126] on link "1A4040300008856000034246" at bounding box center [326, 129] width 75 height 6
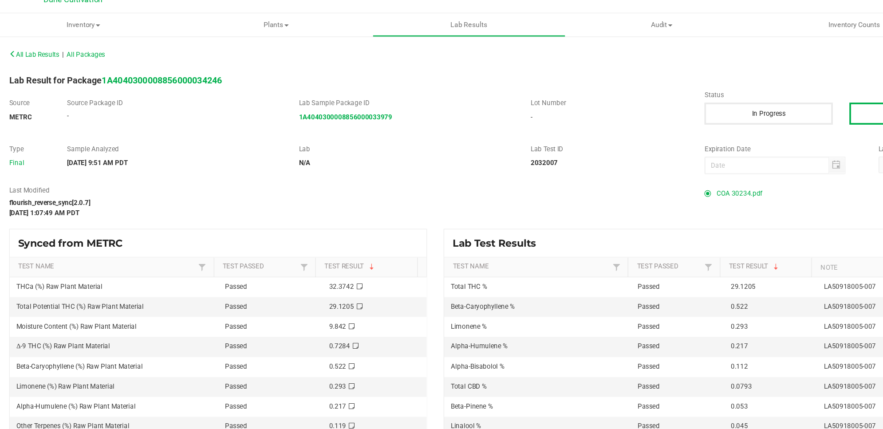
click at [608, 166] on span "COA 30234.pdf" at bounding box center [626, 166] width 37 height 13
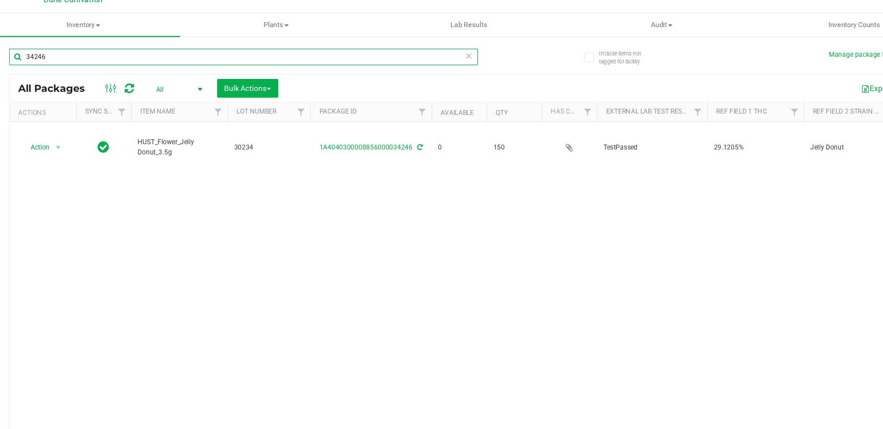
click at [164, 56] on input "34246" at bounding box center [227, 56] width 377 height 13
type input "34252"
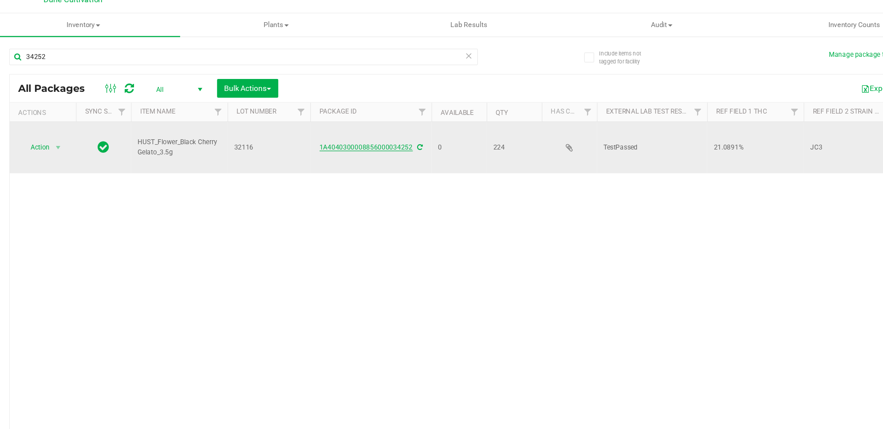
click at [339, 126] on link "1A4040300008856000034252" at bounding box center [326, 129] width 75 height 6
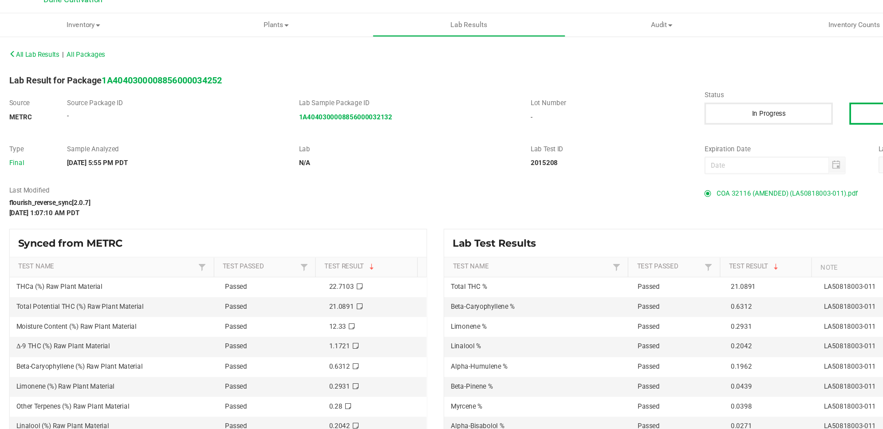
click at [657, 169] on span "COA 32116 (AMENDED) (LA50818003-011).pdf" at bounding box center [665, 166] width 114 height 13
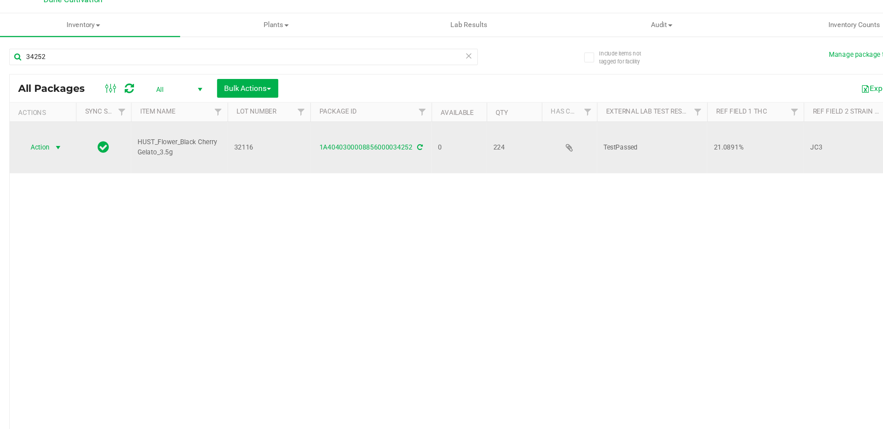
click at [78, 126] on span "select" at bounding box center [78, 129] width 7 height 7
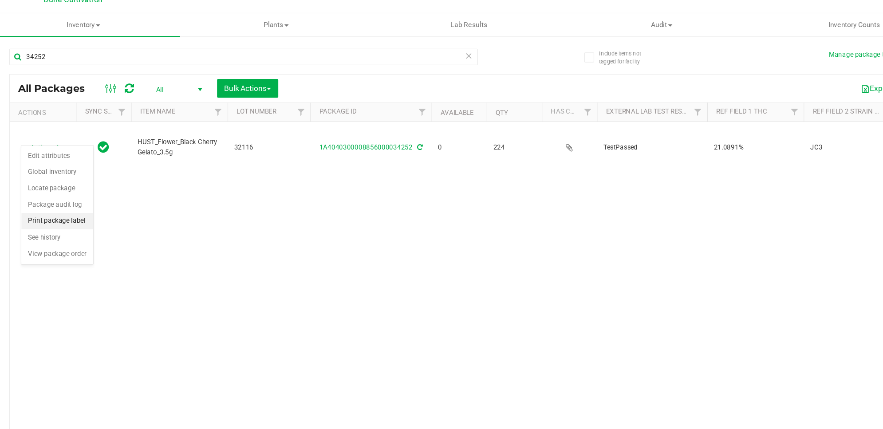
click at [94, 189] on li "Print package label" at bounding box center [78, 188] width 58 height 13
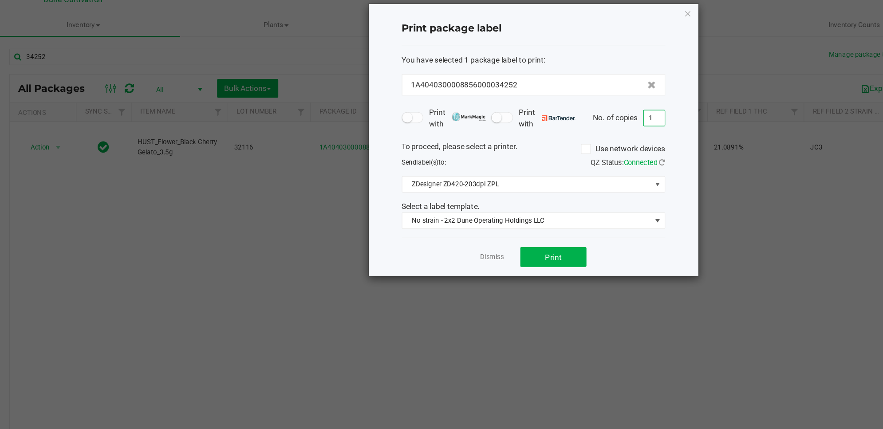
click at [562, 109] on input "1" at bounding box center [558, 105] width 17 height 12
type input "224"
click at [476, 221] on span "Print" at bounding box center [476, 217] width 13 height 7
click at [584, 16] on icon "button" at bounding box center [585, 21] width 6 height 11
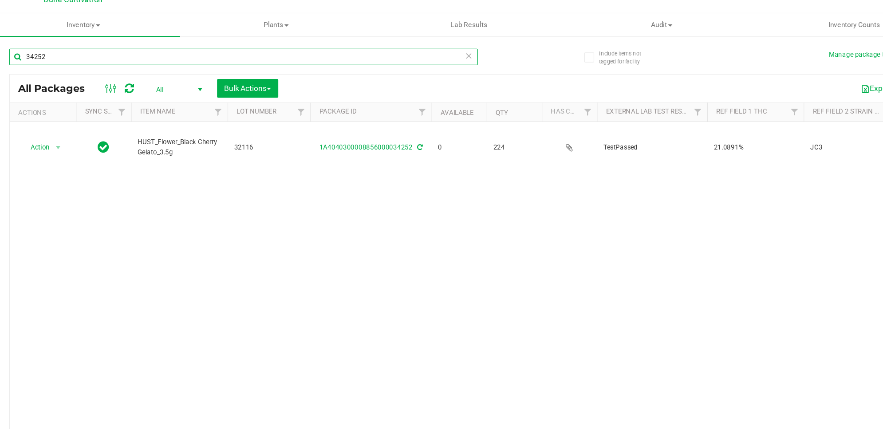
click at [168, 56] on input "34252" at bounding box center [227, 56] width 377 height 13
type input "34254"
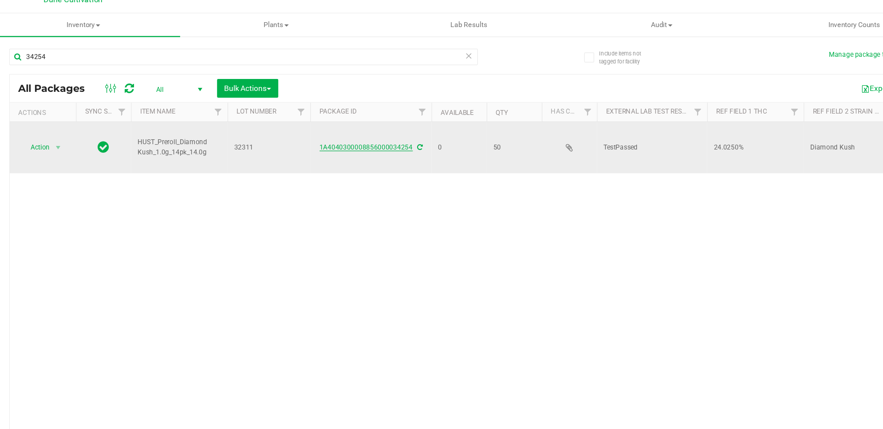
click at [326, 126] on link "1A4040300008856000034254" at bounding box center [326, 129] width 75 height 6
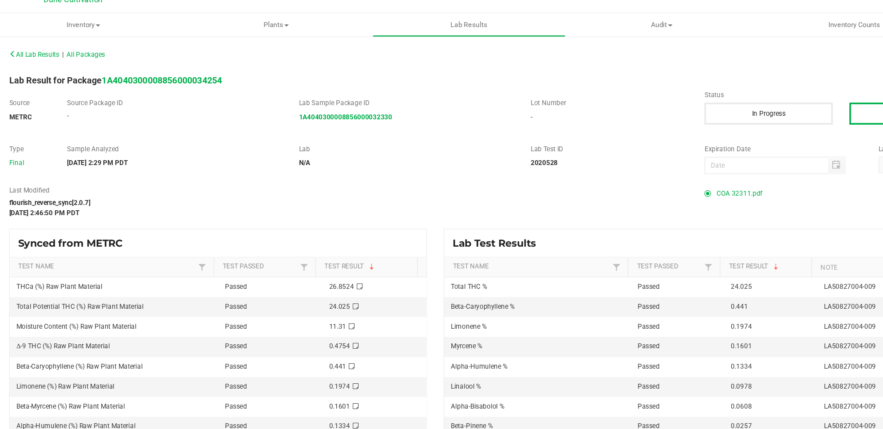
click at [613, 168] on span "COA 32311.pdf" at bounding box center [626, 166] width 37 height 13
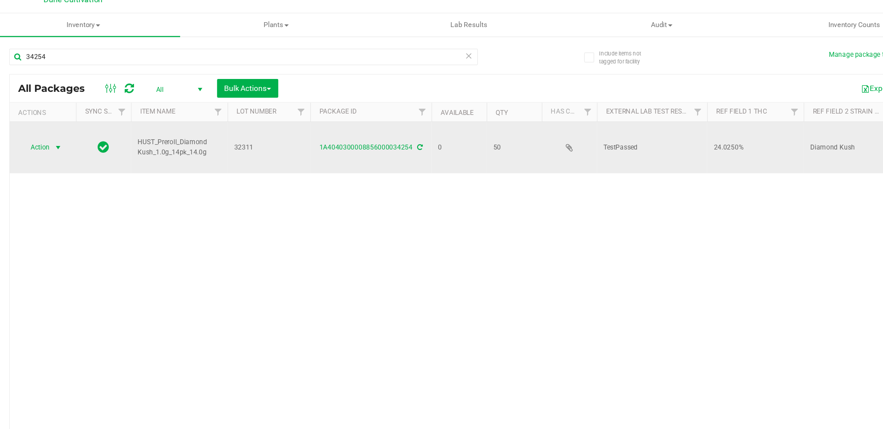
click at [71, 123] on span "Action" at bounding box center [60, 129] width 24 height 12
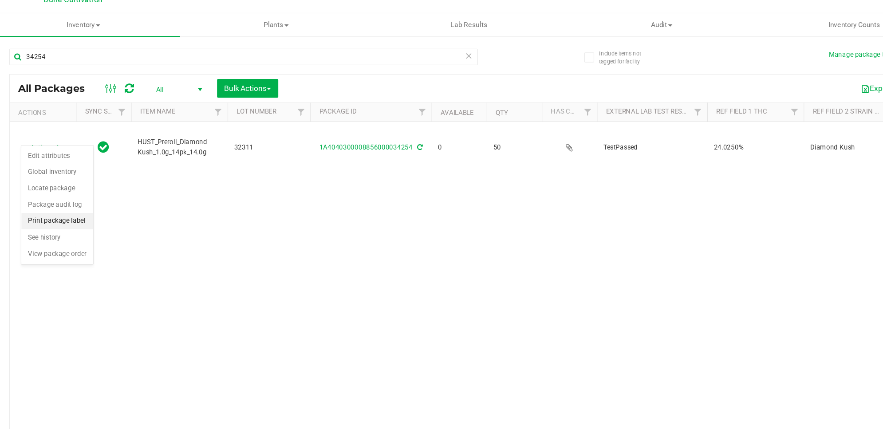
click at [94, 190] on li "Print package label" at bounding box center [78, 188] width 58 height 13
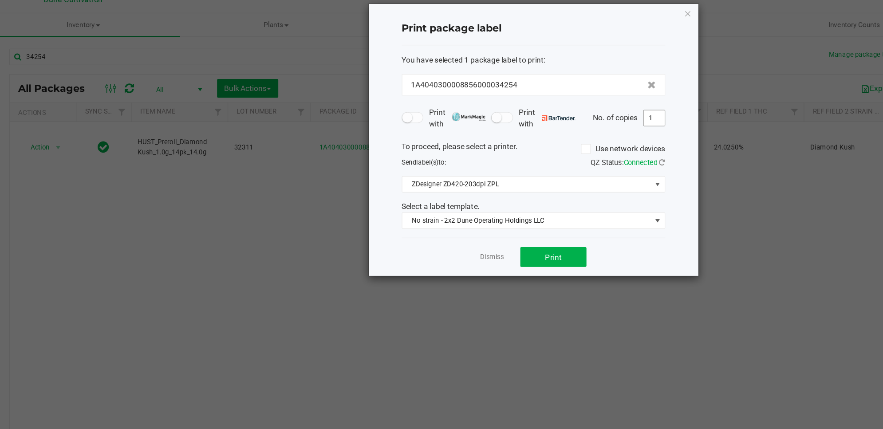
click at [560, 103] on input "1" at bounding box center [558, 105] width 17 height 12
type input "50"
click at [498, 213] on button "Print" at bounding box center [476, 217] width 53 height 16
click at [586, 20] on icon "button" at bounding box center [585, 21] width 6 height 11
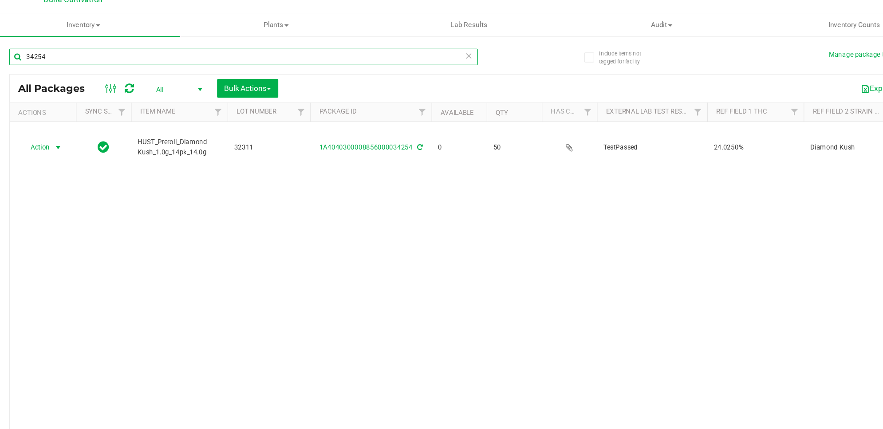
click at [349, 56] on input "34254" at bounding box center [227, 56] width 377 height 13
type input "34255"
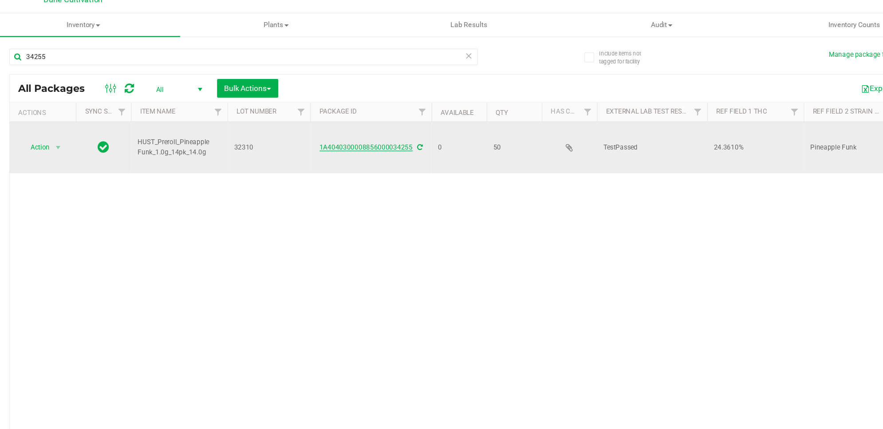
click at [330, 126] on link "1A4040300008856000034255" at bounding box center [326, 129] width 75 height 6
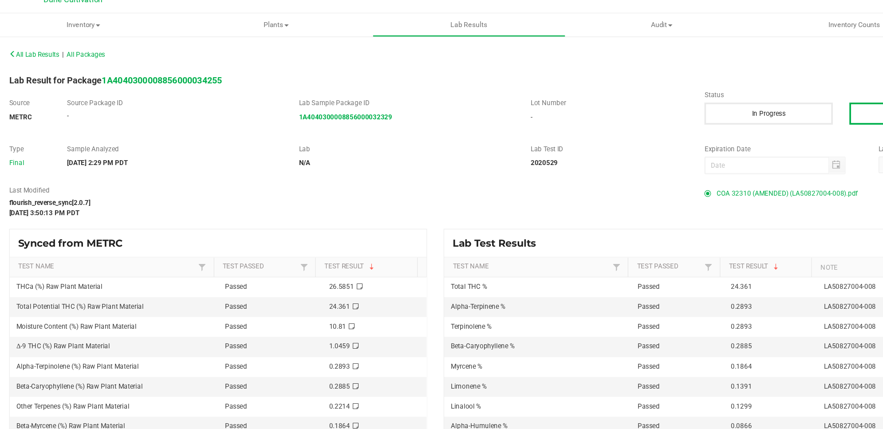
click at [619, 165] on span "COA 32310 (AMENDED) (LA50827004-008).pdf" at bounding box center [665, 166] width 114 height 13
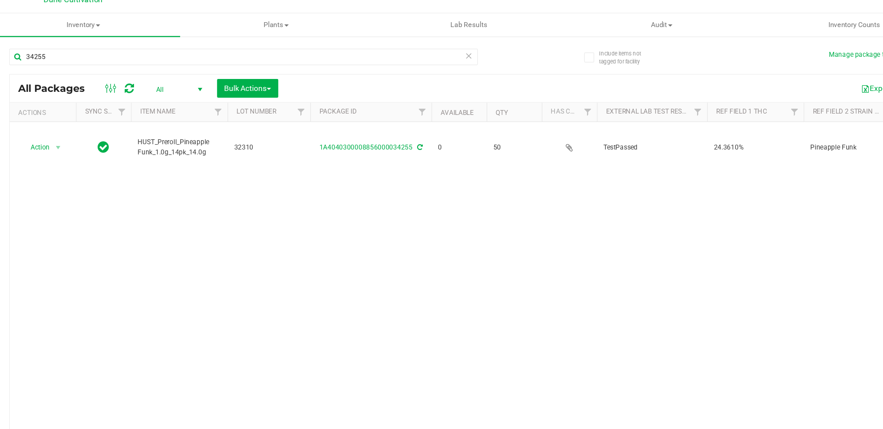
click at [137, 82] on icon at bounding box center [136, 81] width 8 height 9
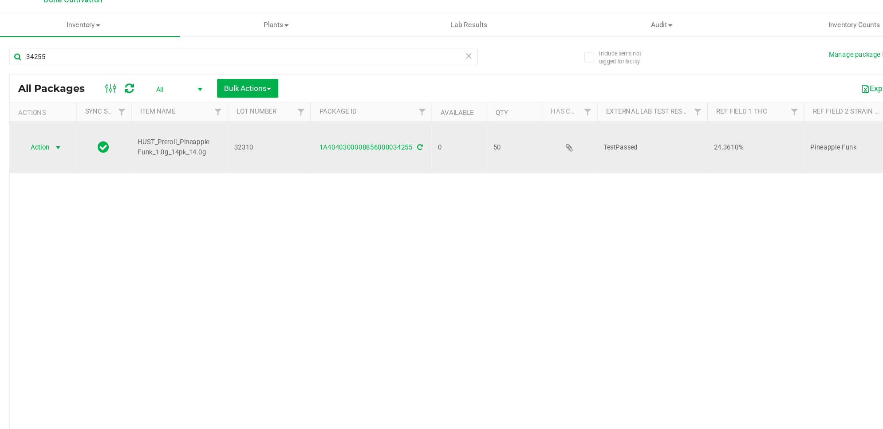
click at [72, 123] on span "Action" at bounding box center [60, 129] width 24 height 12
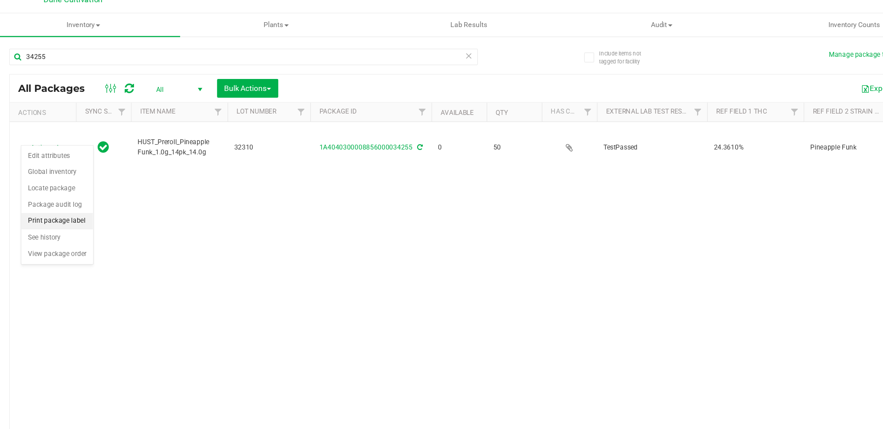
click at [93, 189] on li "Print package label" at bounding box center [78, 188] width 58 height 13
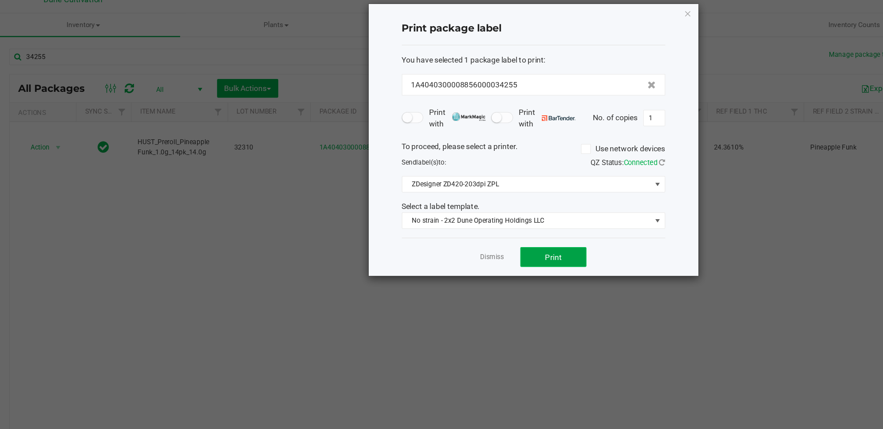
click at [480, 218] on span "Print" at bounding box center [476, 217] width 13 height 7
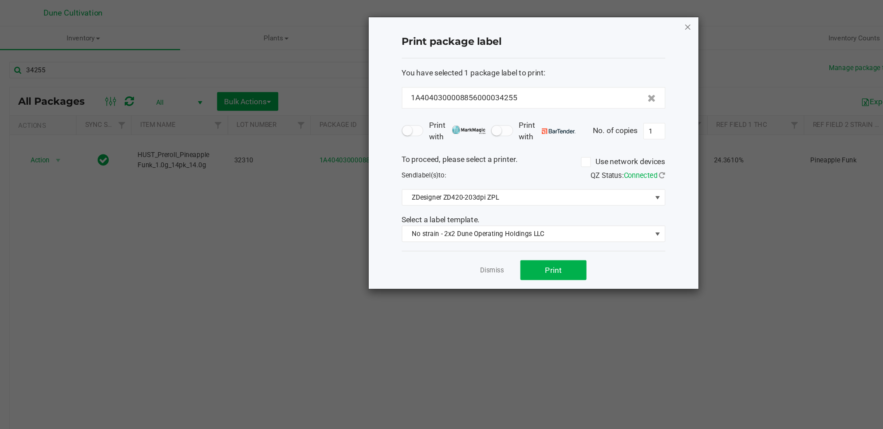
click at [586, 21] on icon "button" at bounding box center [585, 21] width 6 height 11
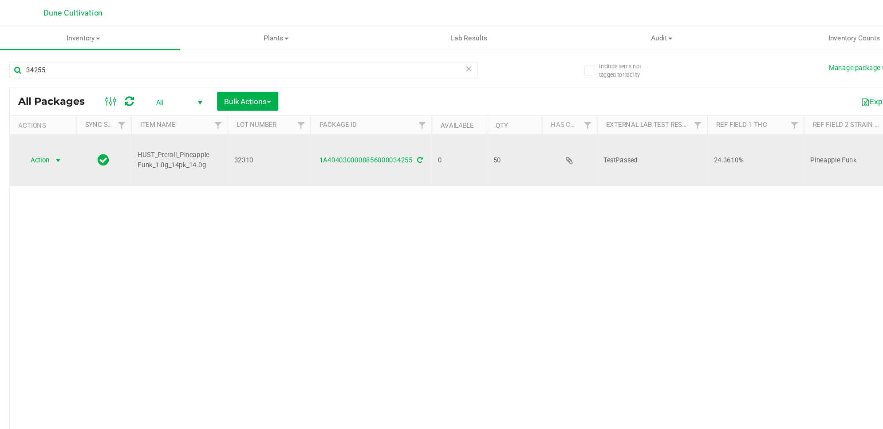
click at [64, 127] on span "Action" at bounding box center [60, 129] width 24 height 12
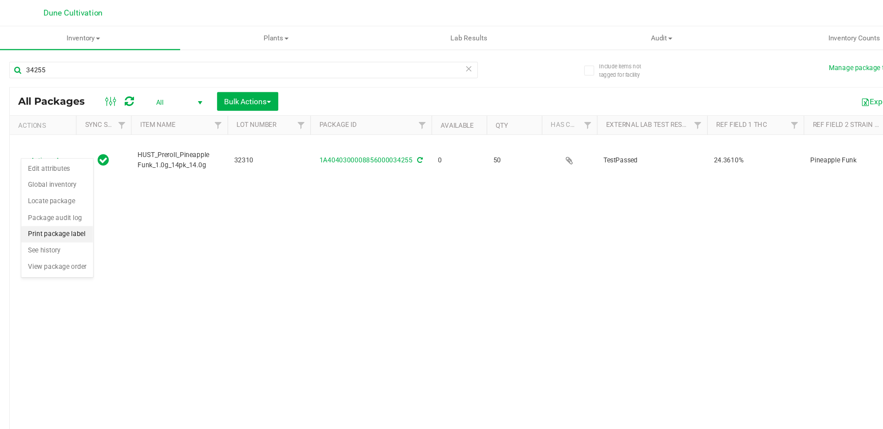
click at [94, 193] on li "Print package label" at bounding box center [78, 188] width 58 height 13
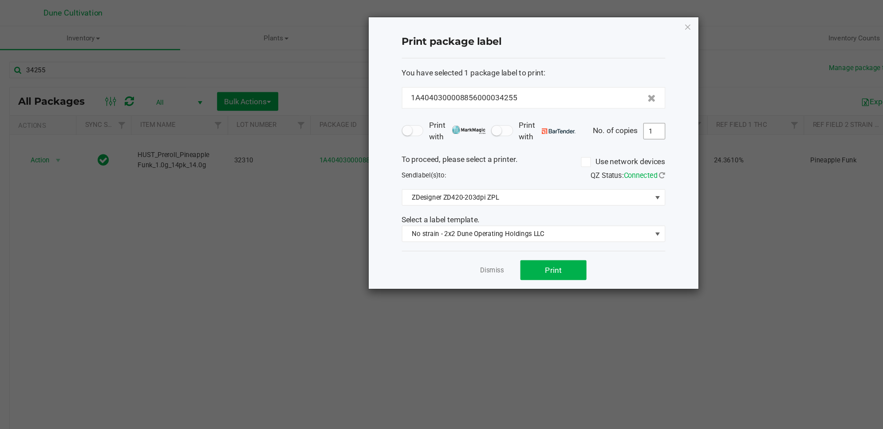
click at [563, 107] on input "1" at bounding box center [558, 105] width 17 height 12
type input "50"
click at [492, 221] on button "Print" at bounding box center [476, 217] width 53 height 16
click at [586, 19] on icon "button" at bounding box center [585, 21] width 6 height 11
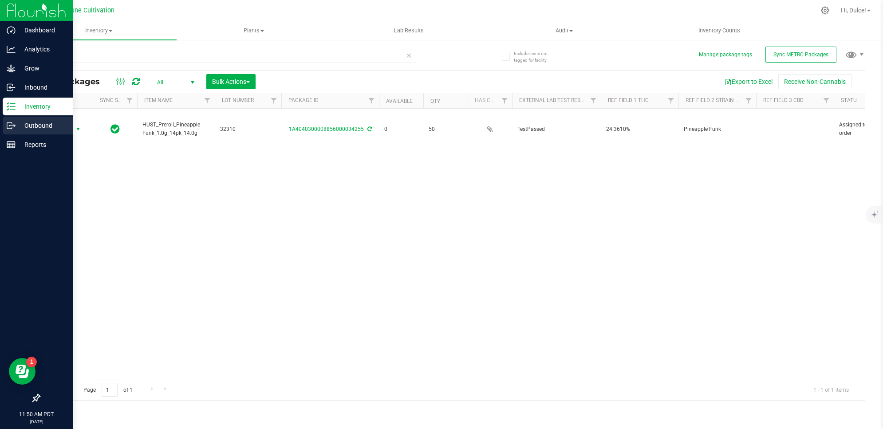
click at [10, 128] on icon at bounding box center [11, 125] width 9 height 9
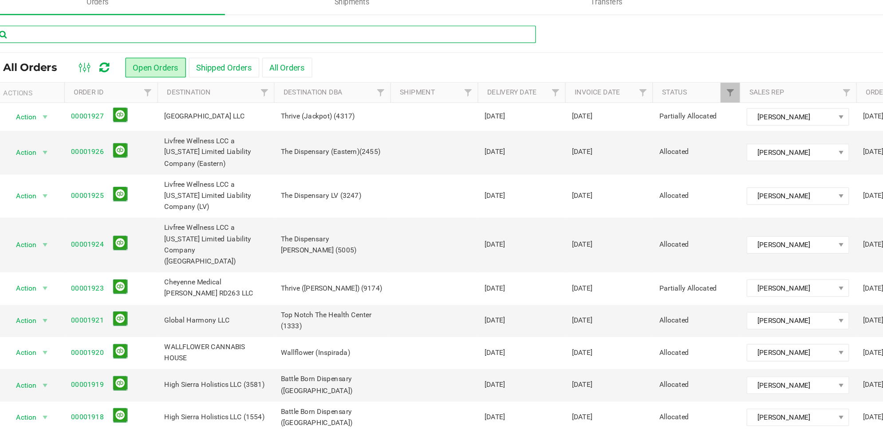
click at [136, 52] on input "text" at bounding box center [245, 54] width 413 height 13
type input "1907"
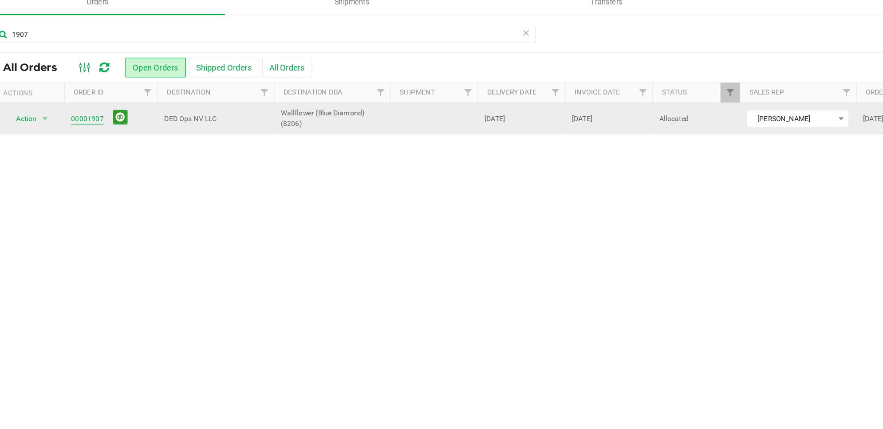
click at [103, 122] on link "00001907" at bounding box center [110, 119] width 25 height 8
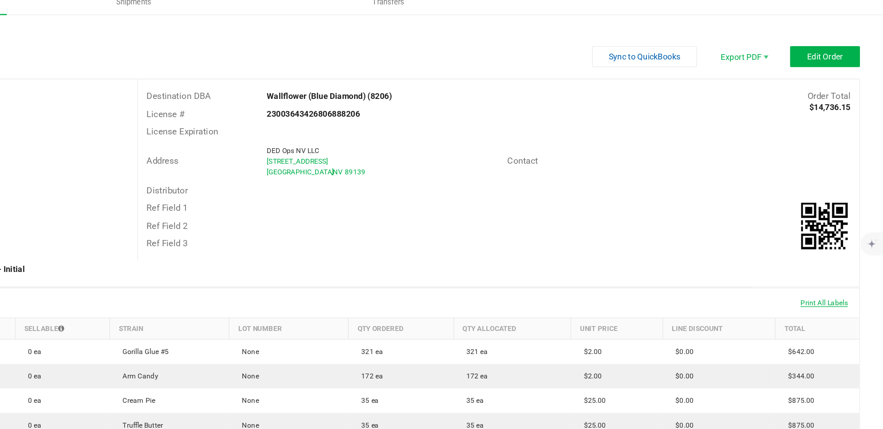
click at [835, 257] on span "Print All Labels" at bounding box center [838, 259] width 36 height 6
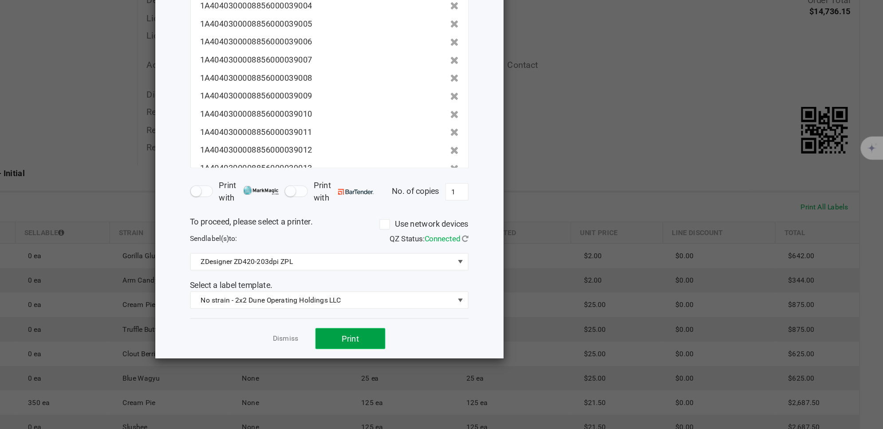
click at [478, 363] on span "Print" at bounding box center [476, 359] width 13 height 7
click at [662, 232] on ngb-modal-window "Print package labels You have selected 12 package labels to print : 1A404030000…" at bounding box center [444, 214] width 889 height 429
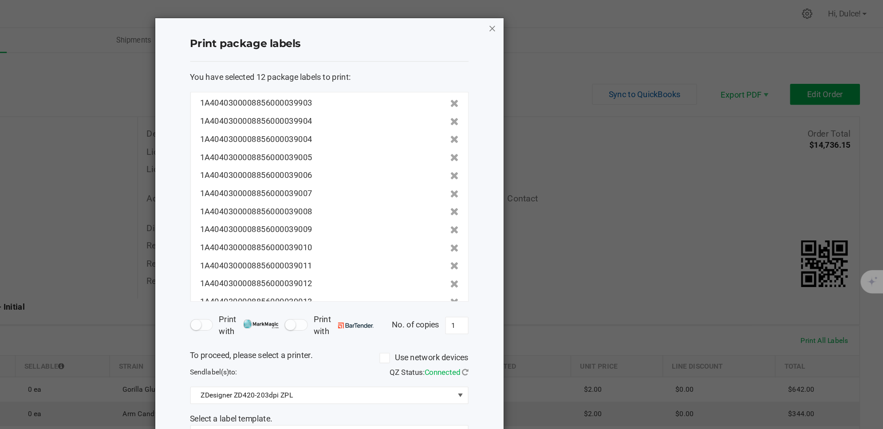
click at [586, 23] on icon "button" at bounding box center [585, 21] width 6 height 11
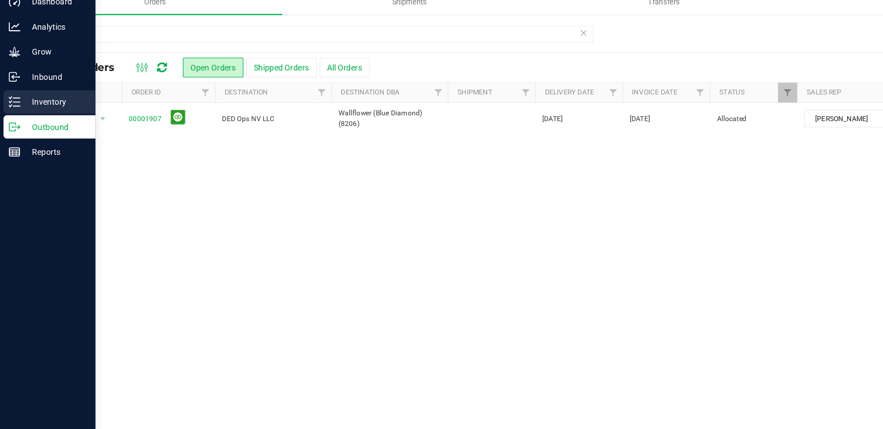
click at [15, 106] on line at bounding box center [12, 106] width 5 height 0
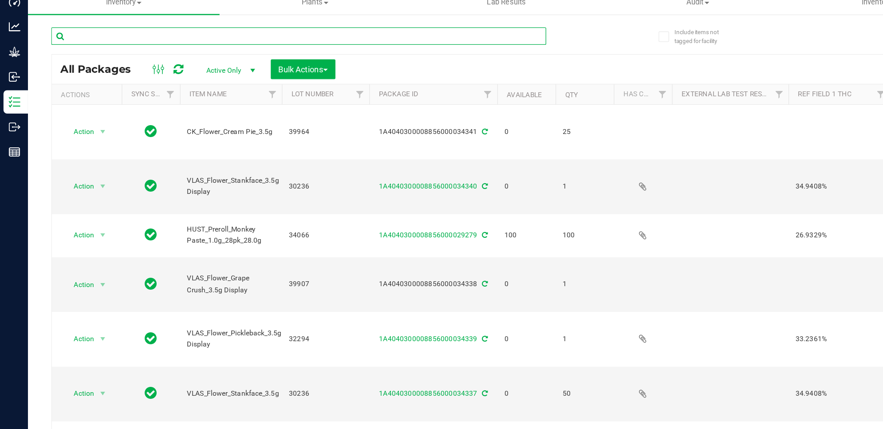
click at [121, 56] on input "text" at bounding box center [227, 56] width 377 height 13
click at [182, 83] on span "Active Only" at bounding box center [173, 82] width 49 height 12
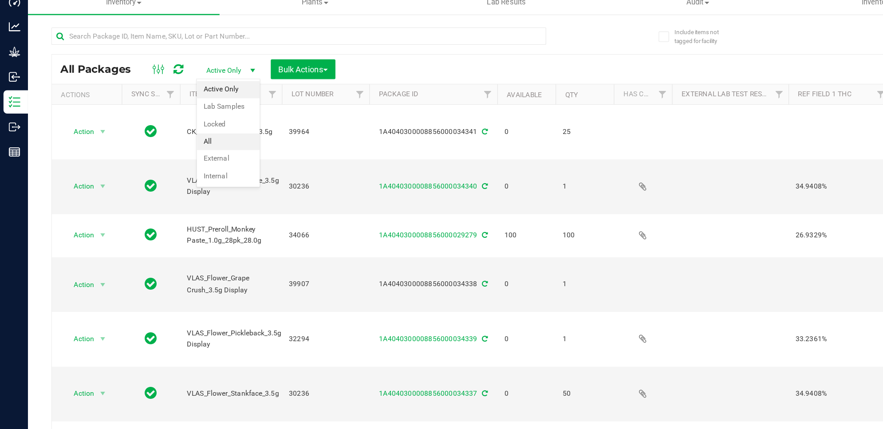
click at [175, 138] on li "All" at bounding box center [174, 136] width 48 height 13
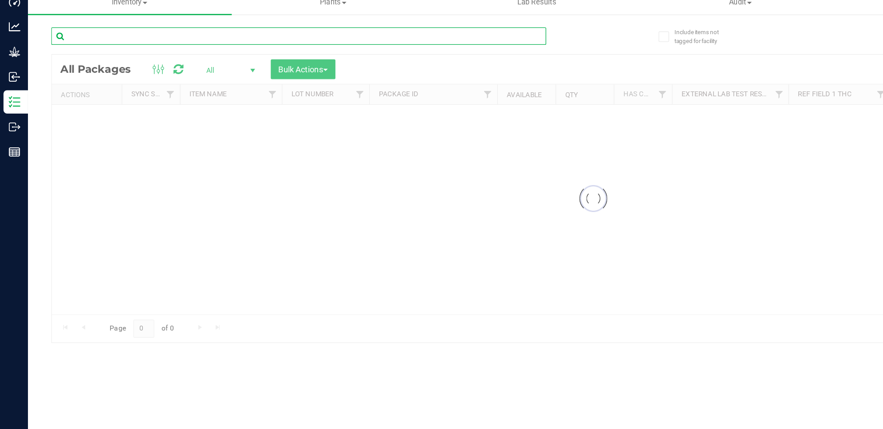
click at [122, 58] on input "text" at bounding box center [227, 56] width 377 height 13
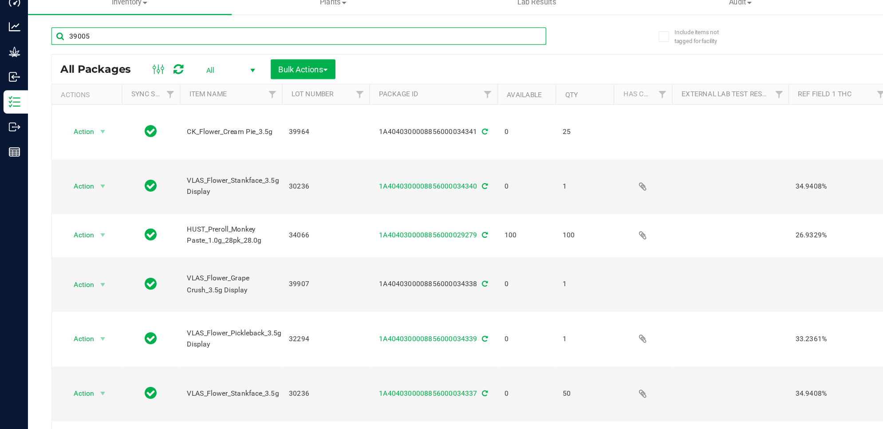
type input "39005"
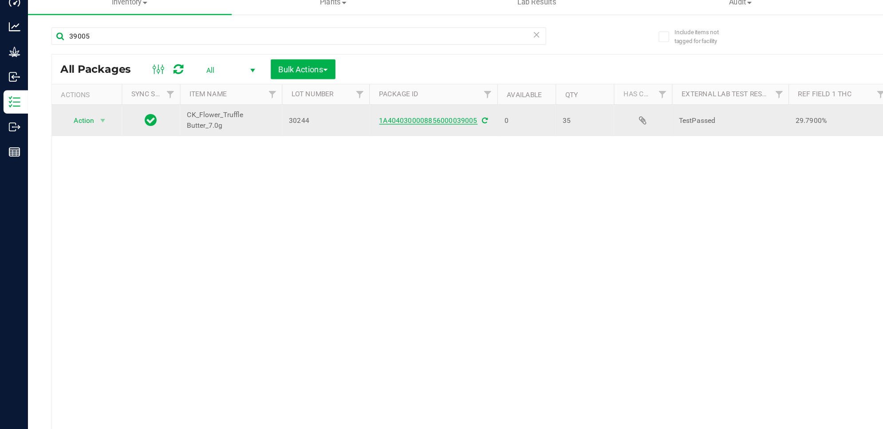
click at [325, 119] on link "1A4040300008856000039005" at bounding box center [326, 121] width 75 height 6
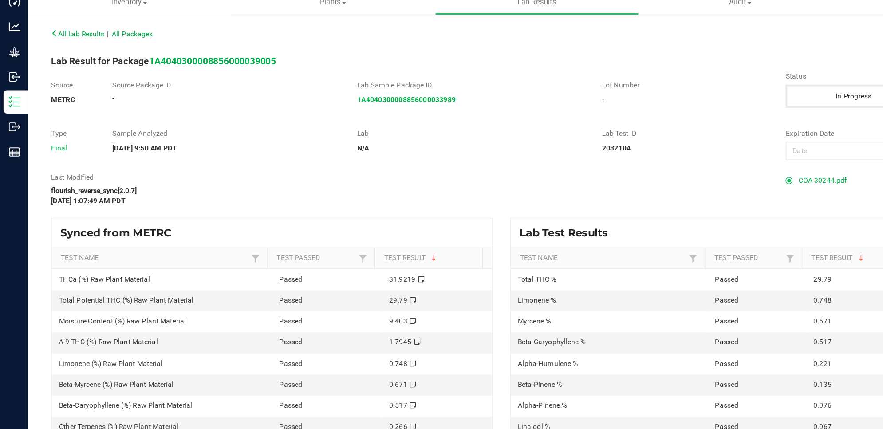
click at [613, 169] on span "COA 30244.pdf" at bounding box center [626, 166] width 37 height 13
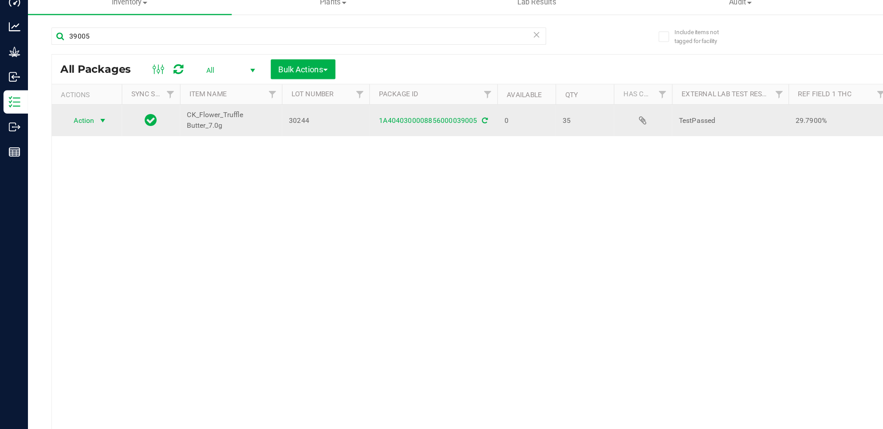
click at [71, 120] on span "Action" at bounding box center [60, 120] width 24 height 12
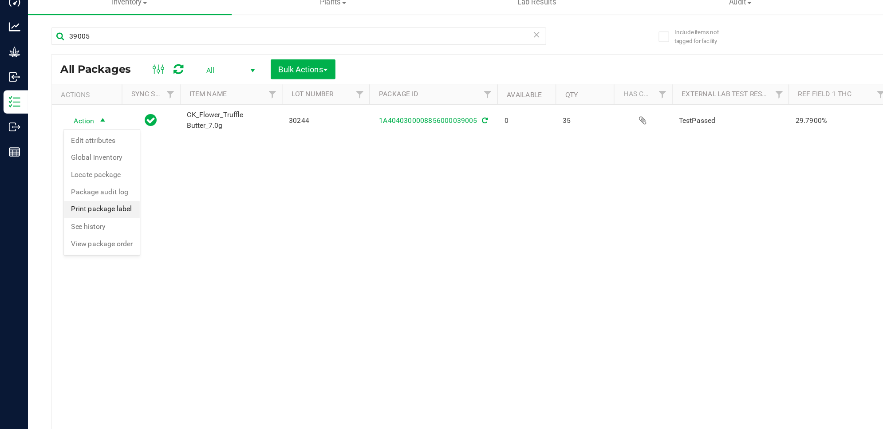
click at [89, 189] on li "Print package label" at bounding box center [78, 188] width 58 height 13
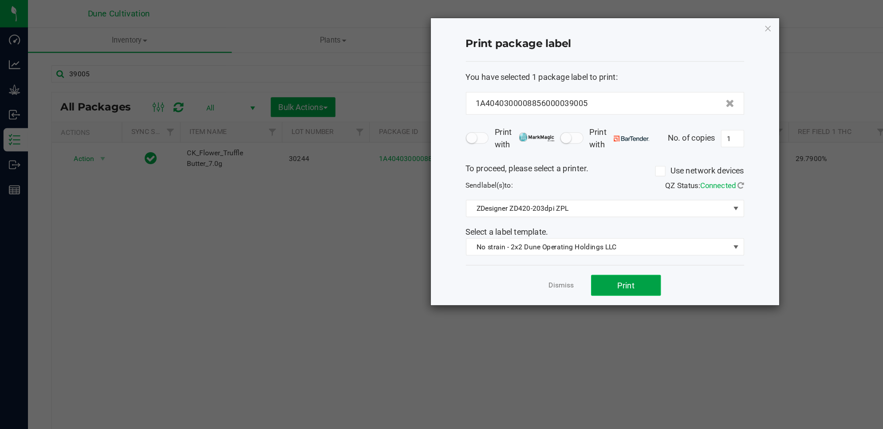
click at [485, 224] on button "Print" at bounding box center [476, 217] width 53 height 16
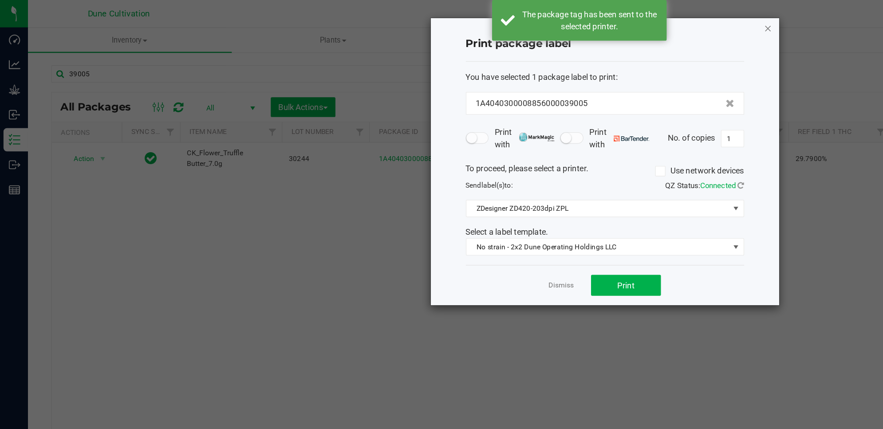
click at [586, 20] on icon "button" at bounding box center [585, 21] width 6 height 11
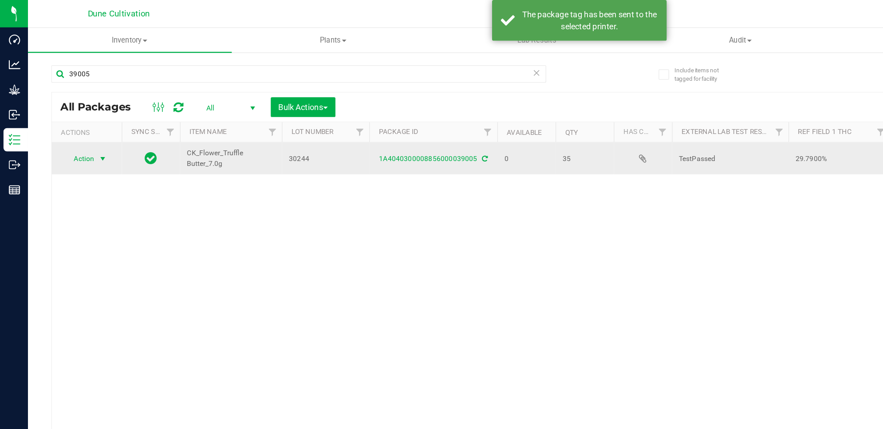
click at [61, 122] on span "Action" at bounding box center [60, 120] width 24 height 12
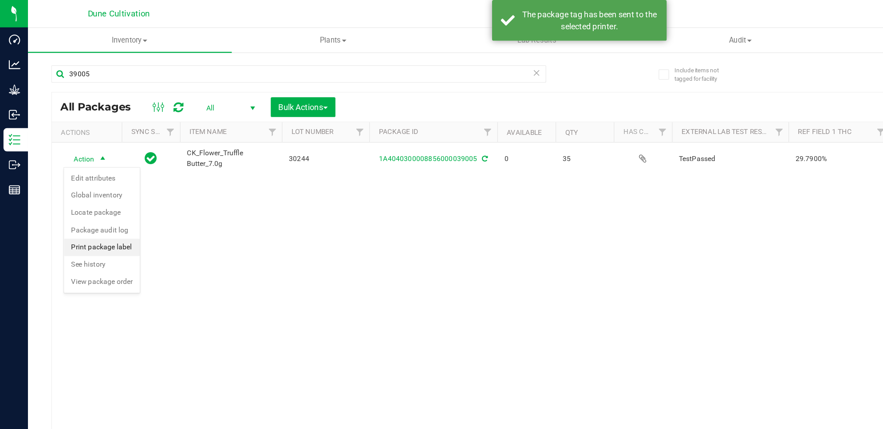
click at [76, 190] on li "Print package label" at bounding box center [78, 188] width 58 height 13
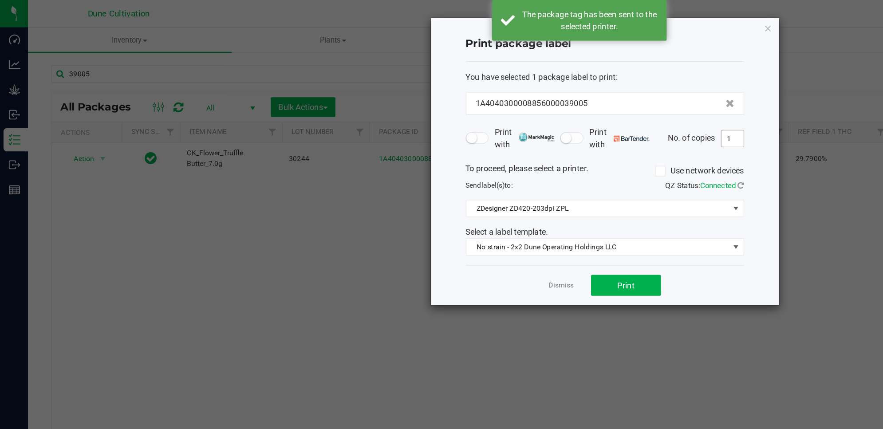
click at [564, 107] on input "1" at bounding box center [558, 105] width 17 height 12
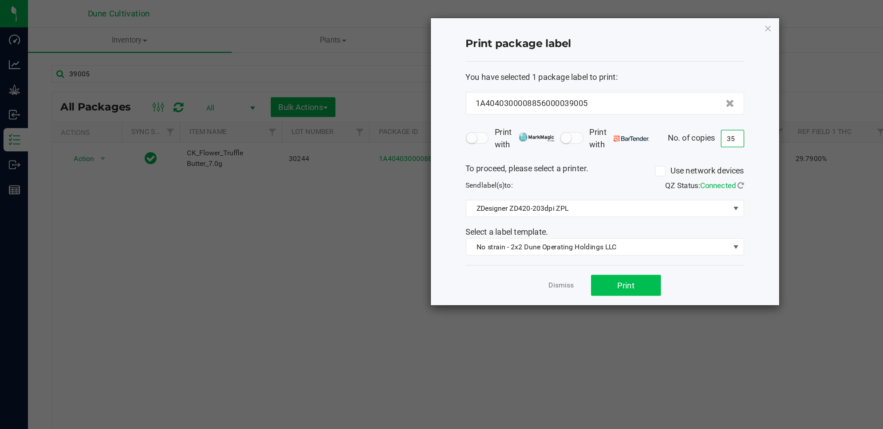
type input "35"
click at [479, 211] on button "Print" at bounding box center [476, 217] width 53 height 16
click at [590, 21] on div "Print package label You have selected 1 package label to print : 1A404030000885…" at bounding box center [460, 123] width 265 height 219
click at [587, 24] on icon "button" at bounding box center [585, 21] width 6 height 11
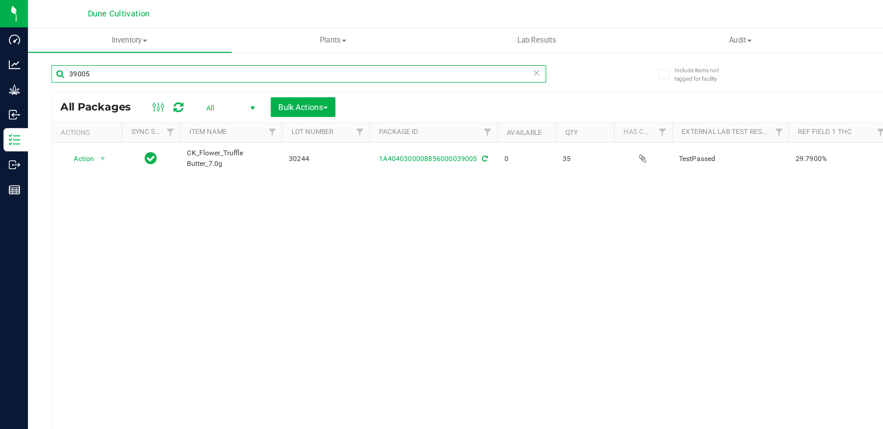
click at [120, 53] on input "39005" at bounding box center [227, 56] width 377 height 13
type input "39006"
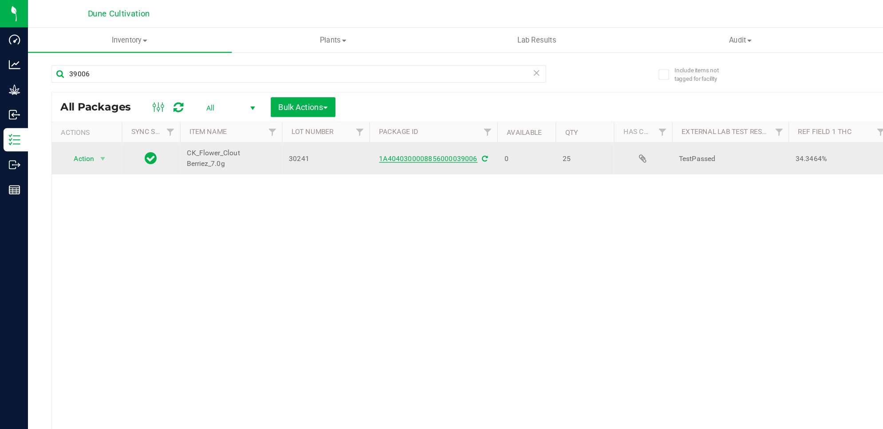
click at [302, 118] on link "1A4040300008856000039006" at bounding box center [326, 121] width 75 height 6
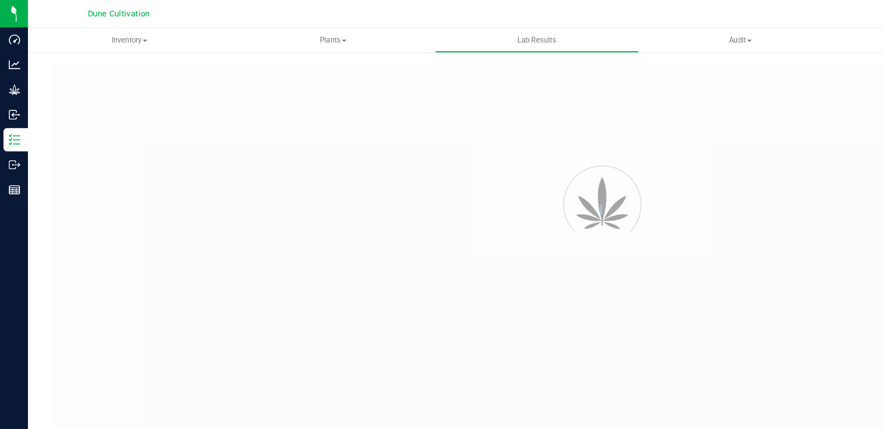
click at [302, 118] on div at bounding box center [469, 154] width 875 height 80
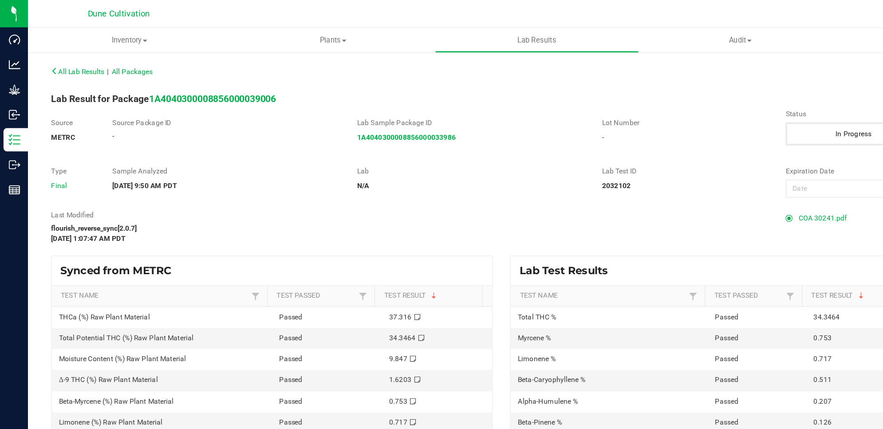
click at [619, 163] on span "COA 30241.pdf" at bounding box center [626, 166] width 37 height 13
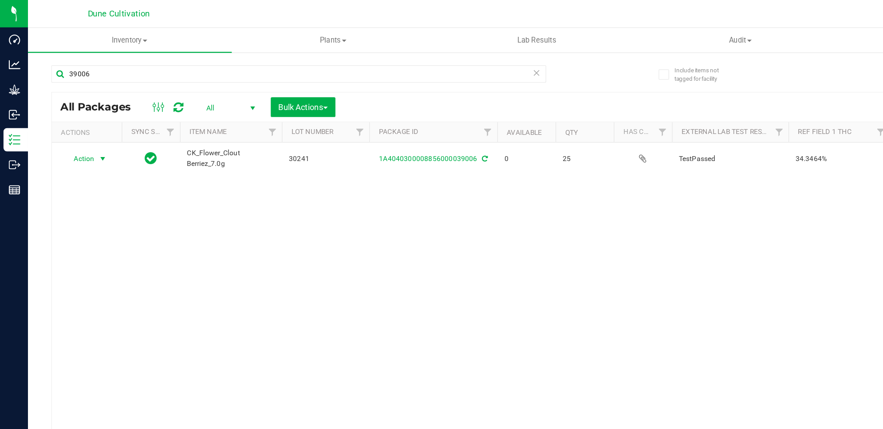
click at [75, 122] on span "select" at bounding box center [78, 120] width 7 height 7
click at [89, 189] on li "Print package label" at bounding box center [78, 188] width 58 height 13
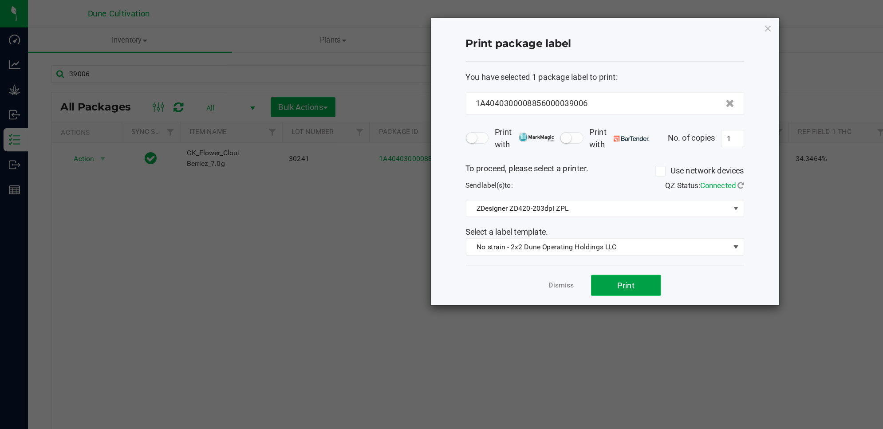
click at [468, 219] on button "Print" at bounding box center [476, 217] width 53 height 16
click at [582, 22] on icon "button" at bounding box center [585, 21] width 6 height 11
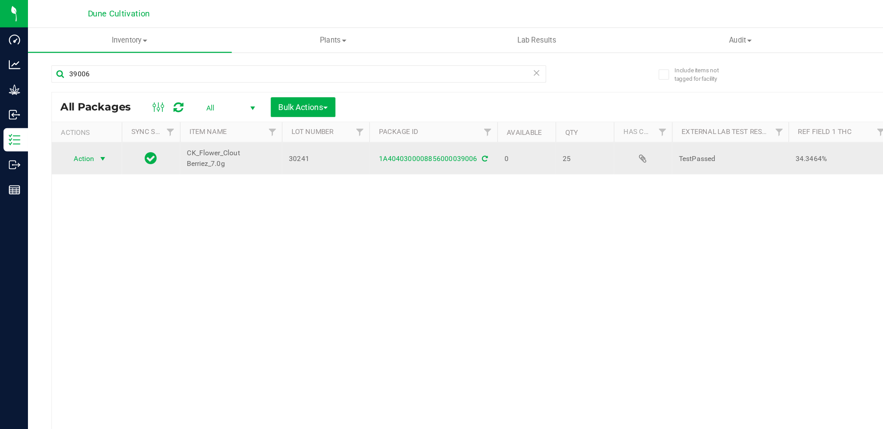
click at [65, 127] on span "Action" at bounding box center [60, 120] width 24 height 12
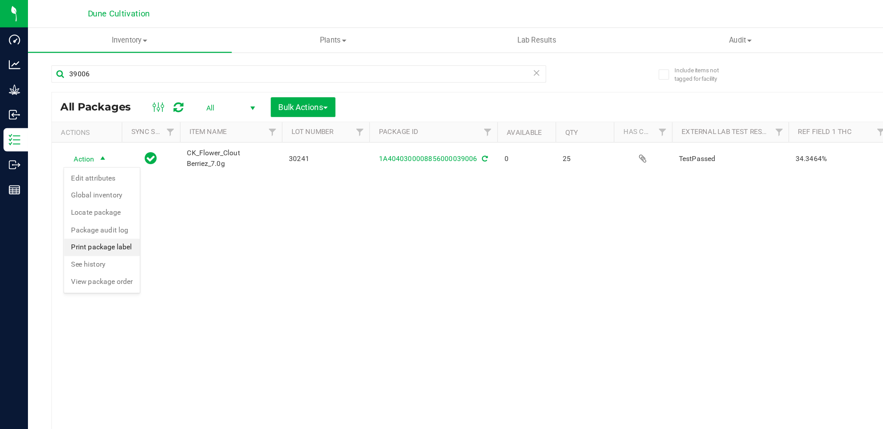
click at [86, 189] on li "Print package label" at bounding box center [78, 188] width 58 height 13
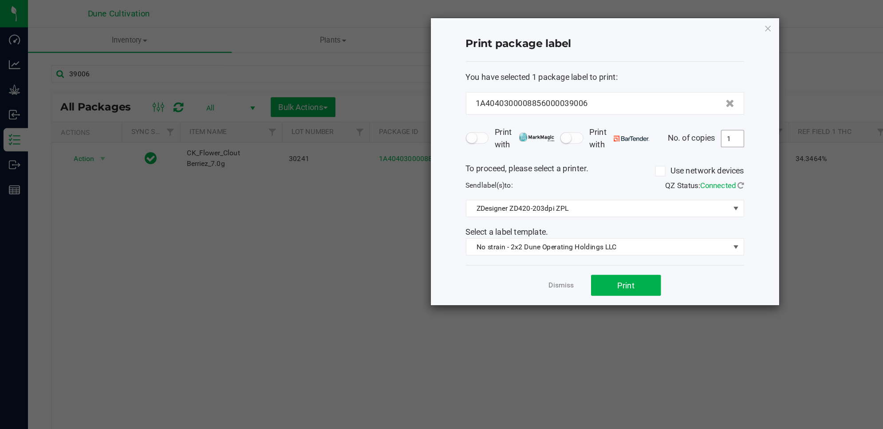
click at [563, 106] on input "1" at bounding box center [558, 105] width 17 height 12
type input "25"
click at [480, 212] on button "Print" at bounding box center [476, 217] width 53 height 16
click at [584, 20] on icon "button" at bounding box center [585, 21] width 6 height 11
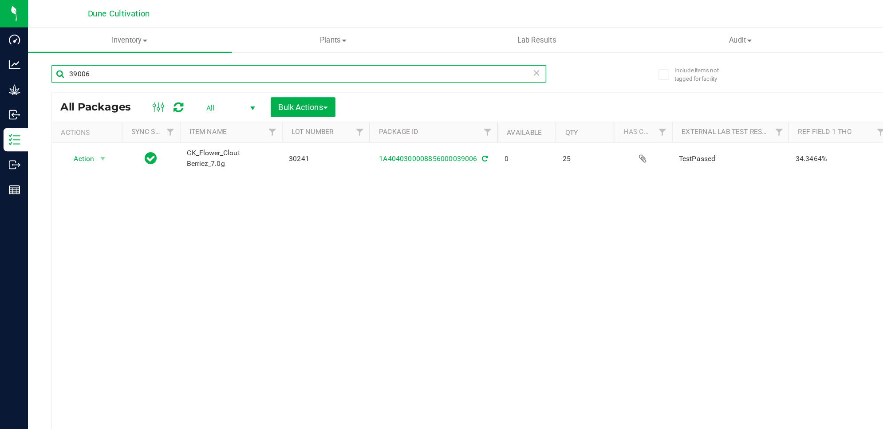
click at [122, 53] on input "39006" at bounding box center [227, 56] width 377 height 13
type input "39008"
click at [184, 83] on span "All" at bounding box center [173, 82] width 49 height 12
click at [185, 139] on li "All" at bounding box center [174, 136] width 48 height 13
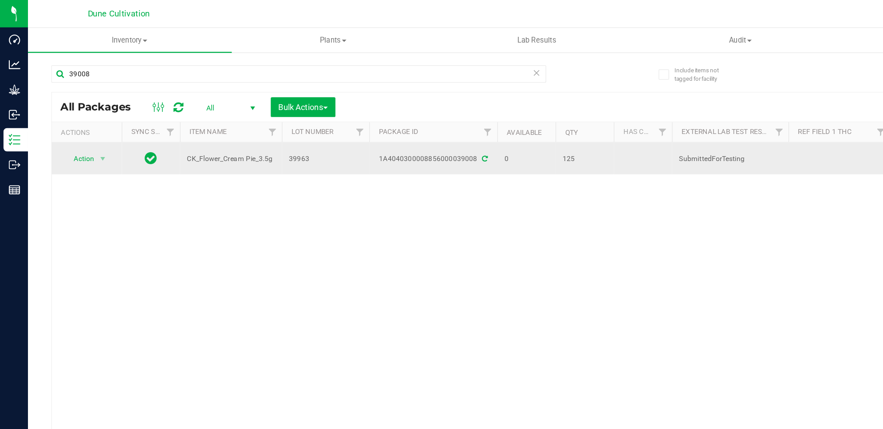
click at [347, 122] on div "1A4040300008856000039008" at bounding box center [330, 121] width 100 height 8
click at [367, 120] on icon at bounding box center [369, 120] width 4 height 5
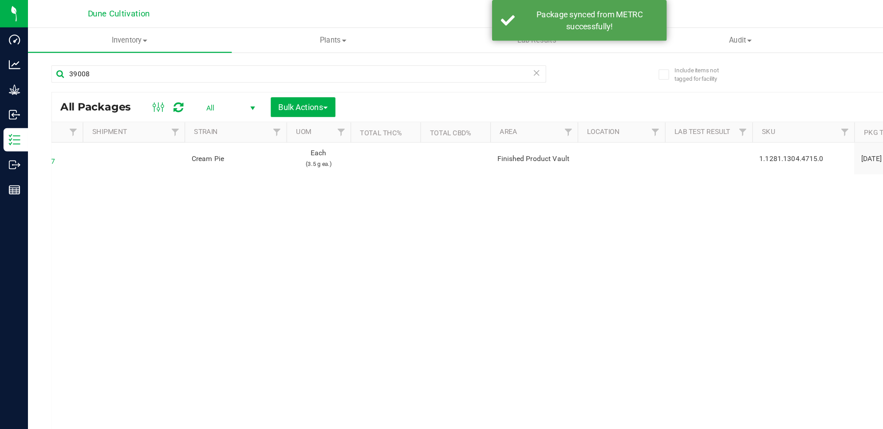
scroll to position [0, 917]
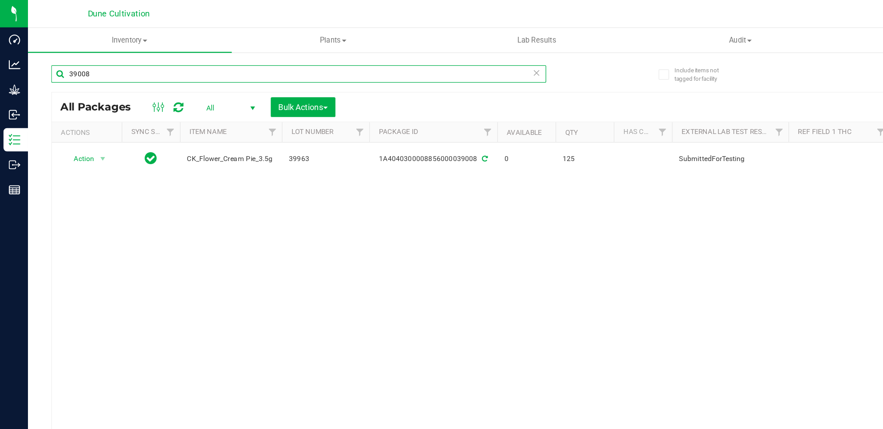
click at [97, 58] on input "39008" at bounding box center [227, 56] width 377 height 13
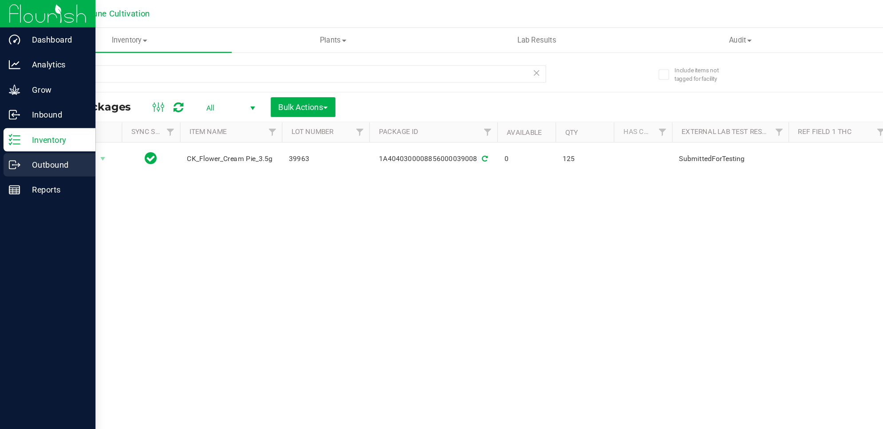
click at [42, 129] on p "Outbound" at bounding box center [42, 125] width 53 height 11
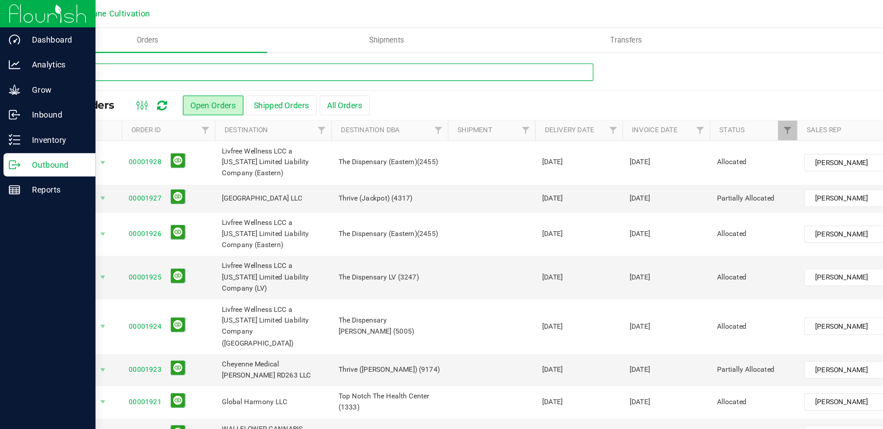
click at [174, 53] on input "text" at bounding box center [245, 54] width 413 height 13
type input "1926"
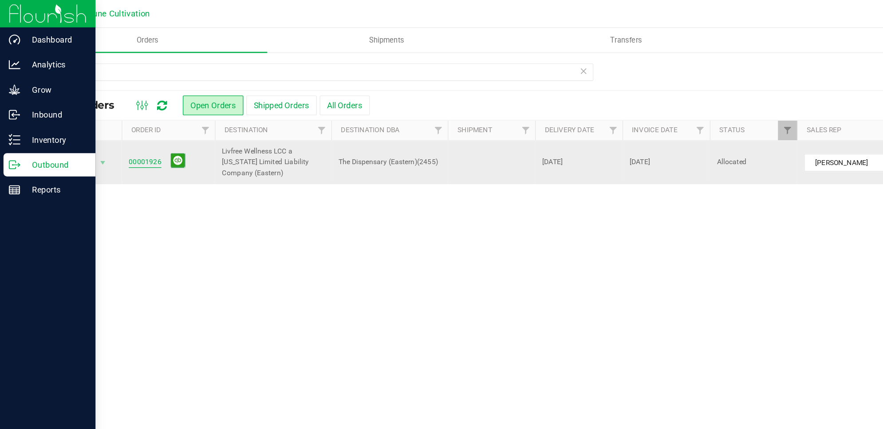
click at [110, 124] on link "00001926" at bounding box center [110, 123] width 25 height 8
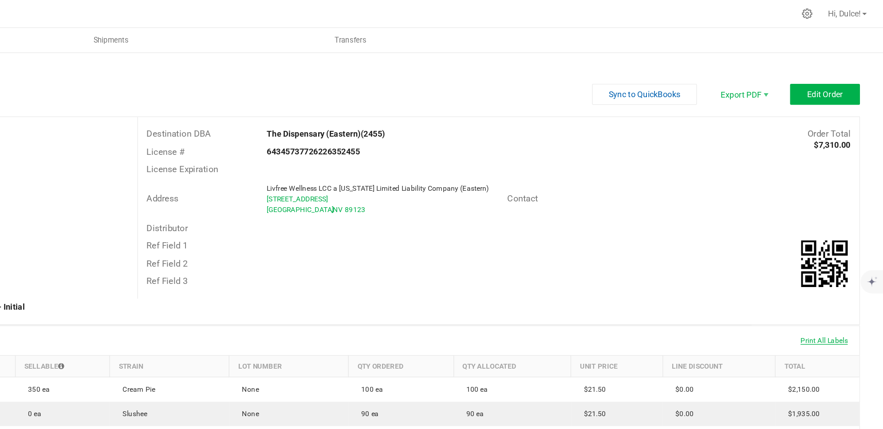
click at [843, 258] on span "Print All Labels" at bounding box center [838, 259] width 36 height 6
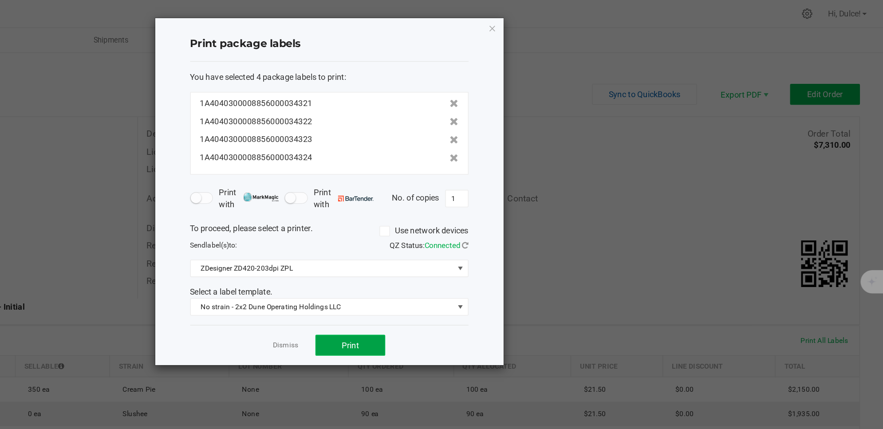
click at [467, 266] on button "Print" at bounding box center [476, 263] width 53 height 16
click at [584, 24] on icon "button" at bounding box center [585, 21] width 6 height 11
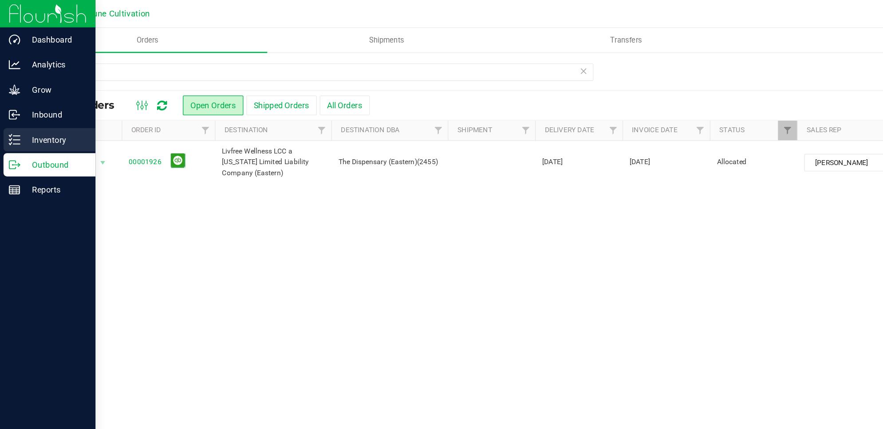
click at [18, 105] on p "Inventory" at bounding box center [42, 106] width 53 height 11
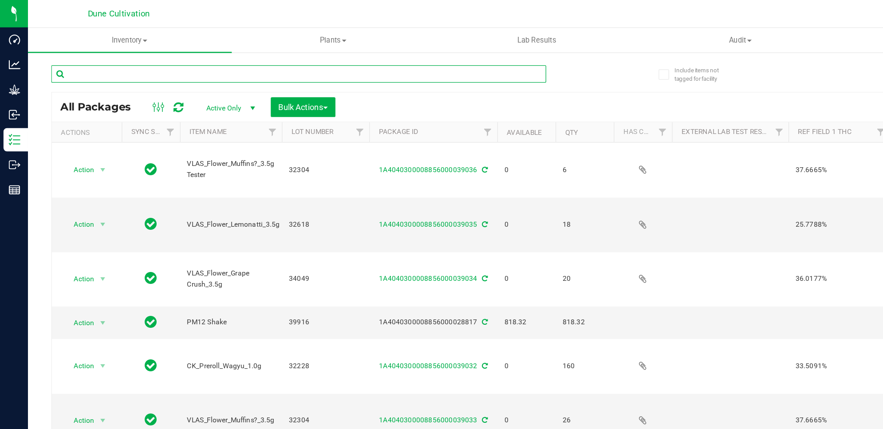
click at [111, 55] on input "text" at bounding box center [227, 56] width 377 height 13
type input "34321"
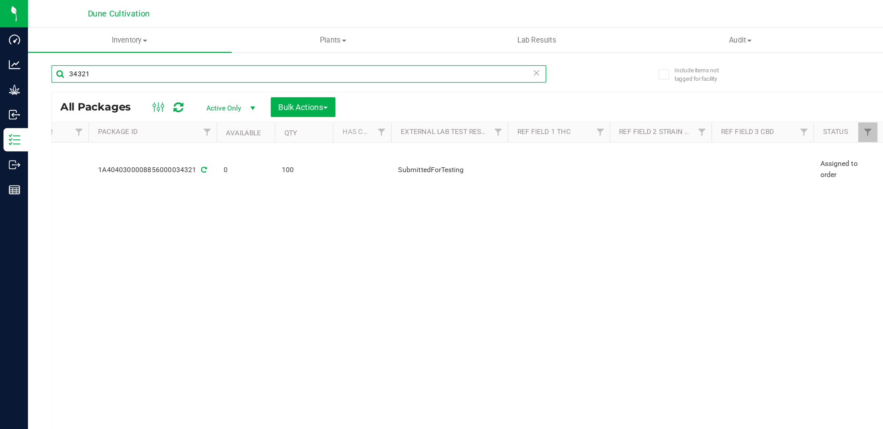
scroll to position [0, 208]
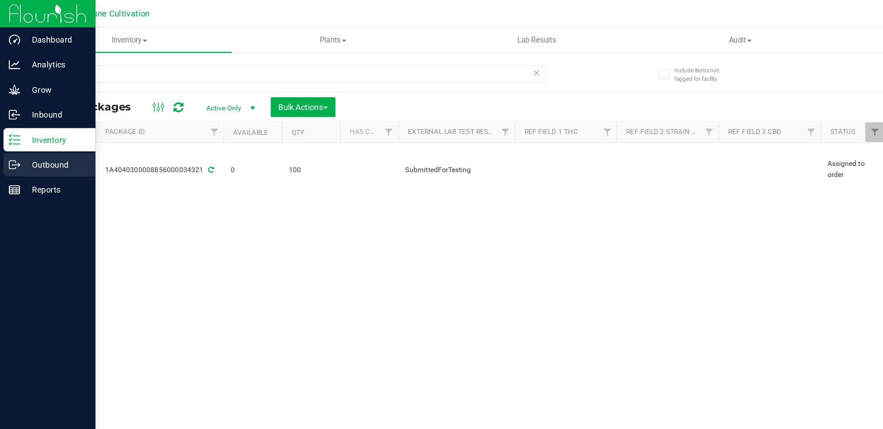
click at [9, 132] on div "Outbound" at bounding box center [38, 126] width 70 height 18
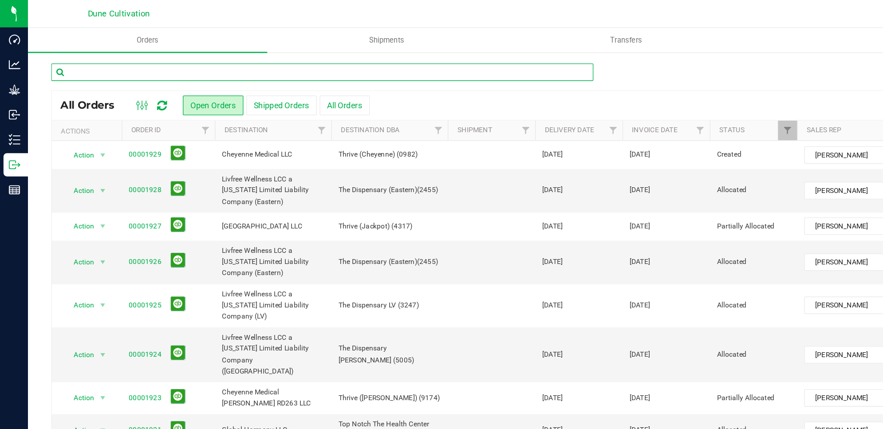
click at [134, 53] on input "text" at bounding box center [245, 54] width 413 height 13
type input "1925"
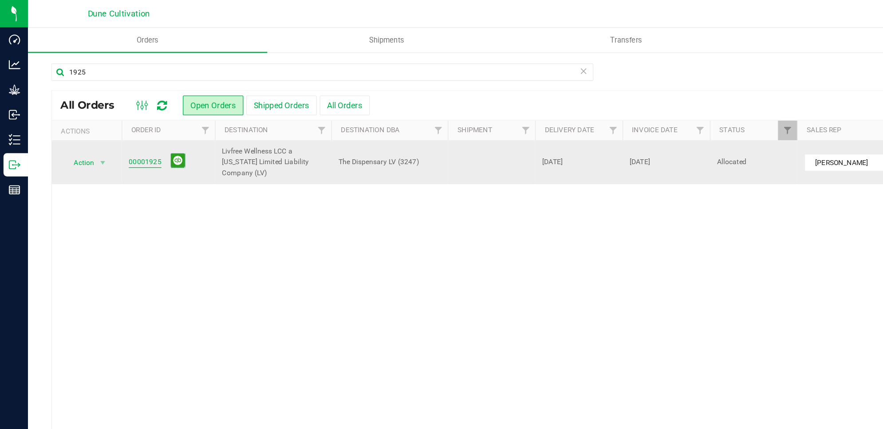
click at [113, 120] on link "00001925" at bounding box center [110, 123] width 25 height 8
click at [118, 119] on link "00001925" at bounding box center [110, 123] width 25 height 8
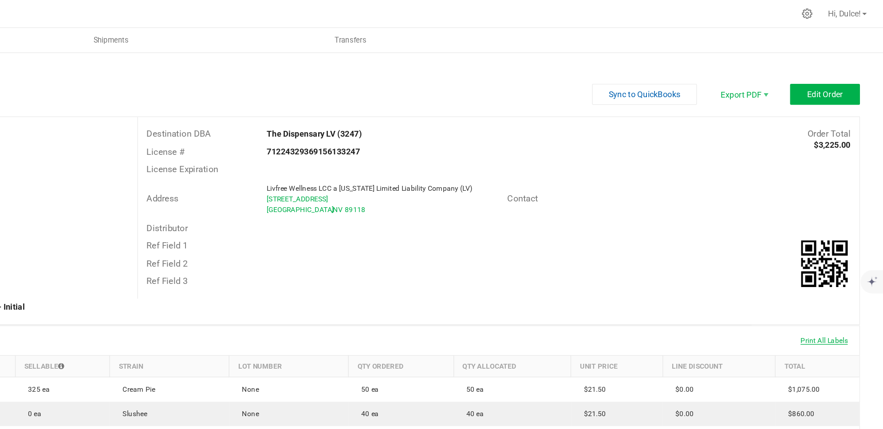
click at [843, 256] on span "Print All Labels" at bounding box center [838, 259] width 36 height 6
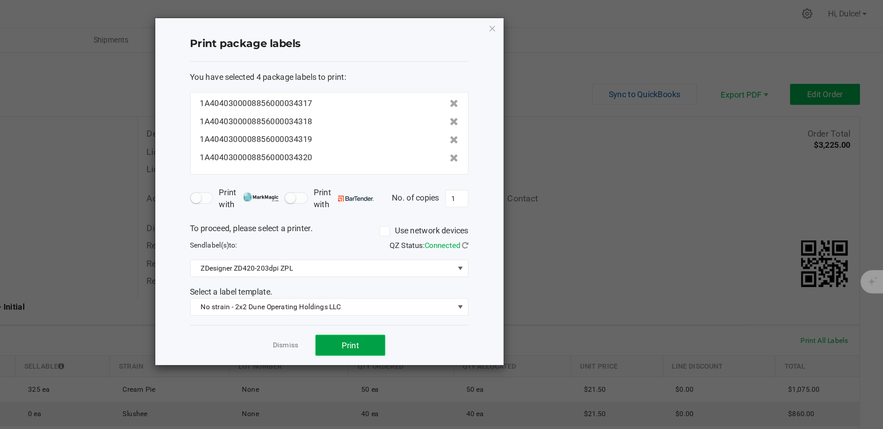
click at [484, 266] on button "Print" at bounding box center [476, 263] width 53 height 16
click at [582, 26] on icon "button" at bounding box center [585, 21] width 6 height 11
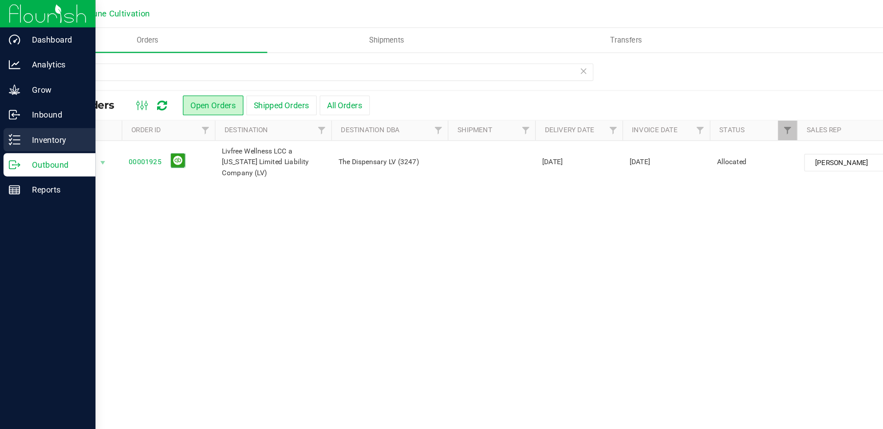
click at [34, 109] on p "Inventory" at bounding box center [42, 106] width 53 height 11
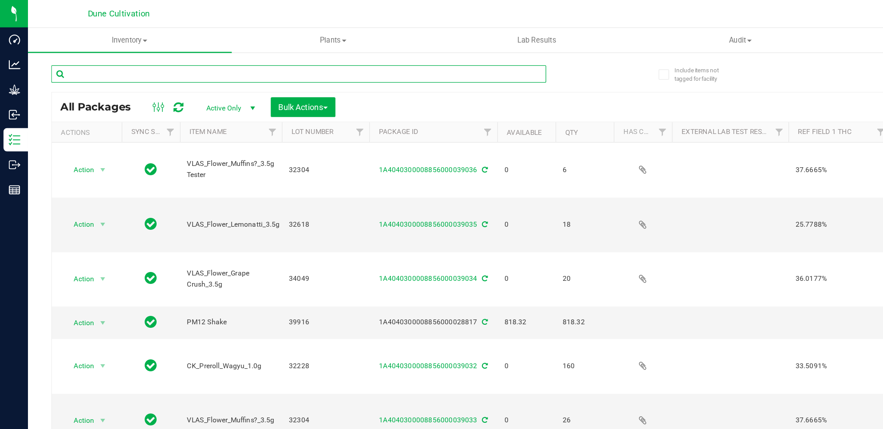
click at [136, 57] on input "text" at bounding box center [227, 56] width 377 height 13
type input "39004"
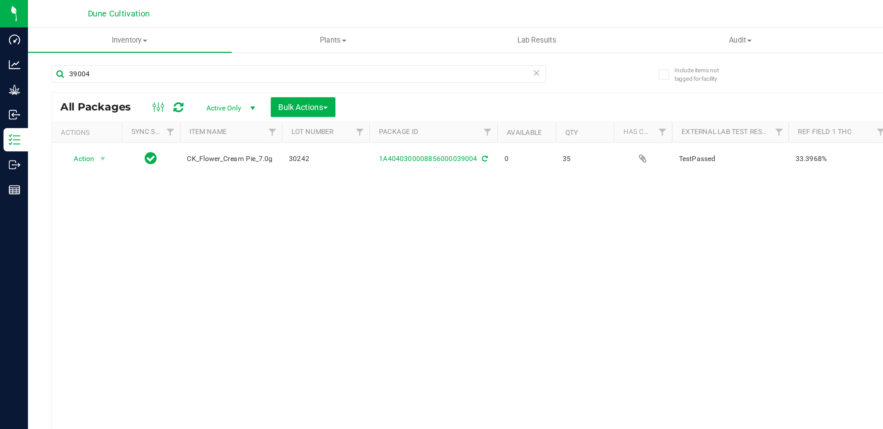
click at [177, 79] on span "Active Only" at bounding box center [173, 82] width 49 height 12
click at [183, 134] on li "All" at bounding box center [174, 136] width 48 height 13
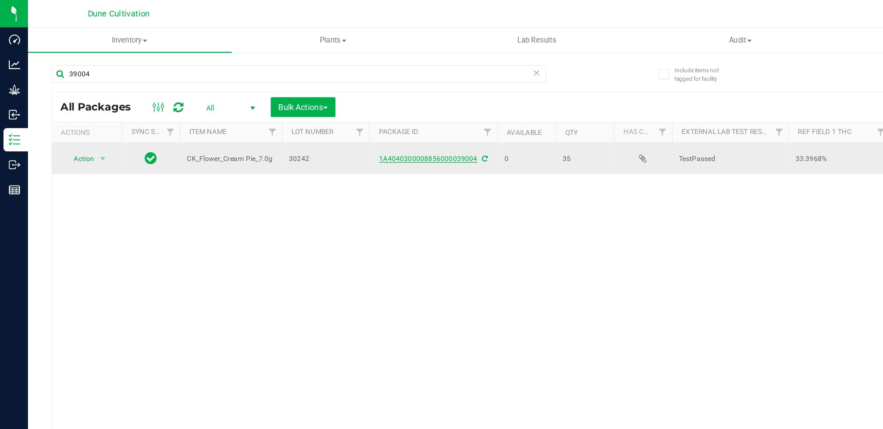
click at [347, 121] on link "1A4040300008856000039004" at bounding box center [326, 121] width 75 height 6
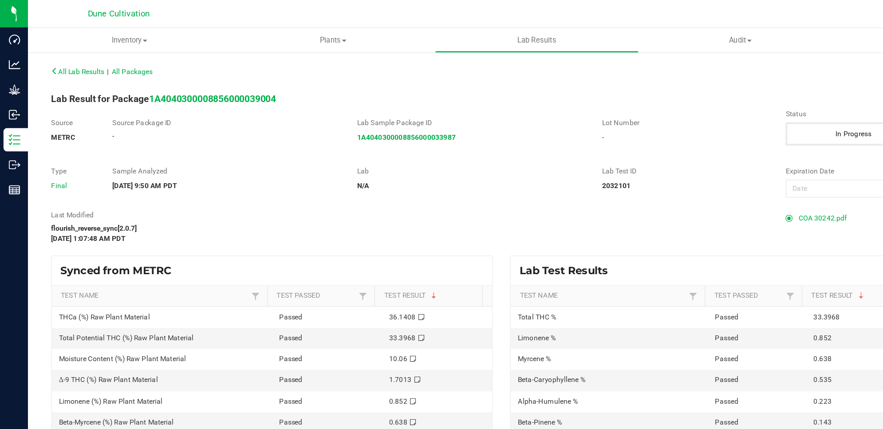
click at [628, 167] on span "COA 30242.pdf" at bounding box center [626, 166] width 37 height 13
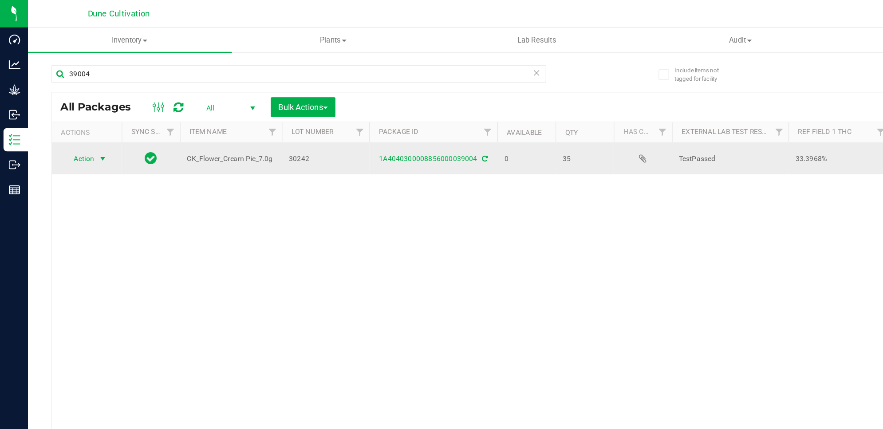
click at [75, 123] on span "select" at bounding box center [78, 120] width 7 height 7
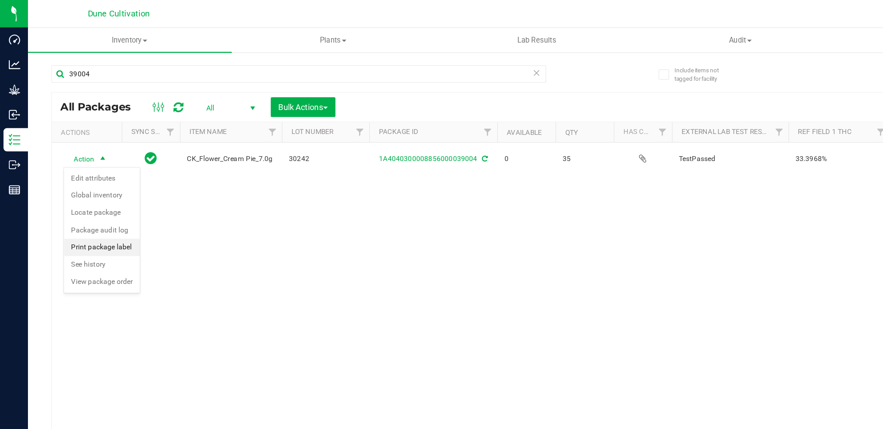
click at [96, 183] on li "Print package label" at bounding box center [78, 188] width 58 height 13
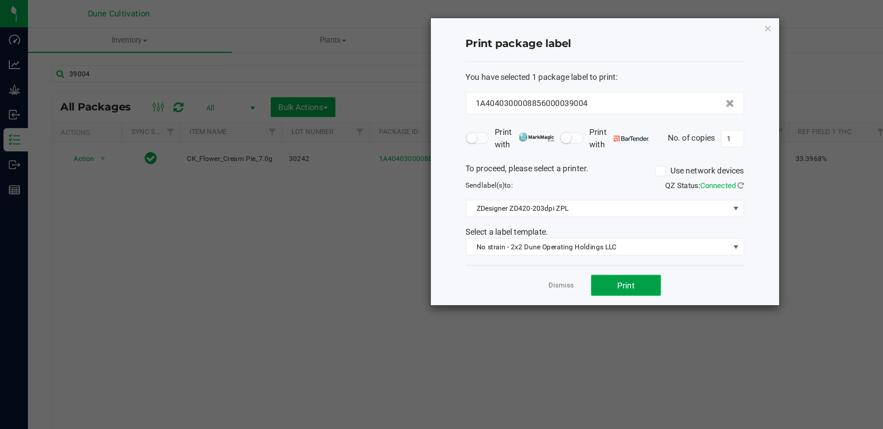
click at [477, 217] on span "Print" at bounding box center [476, 217] width 13 height 7
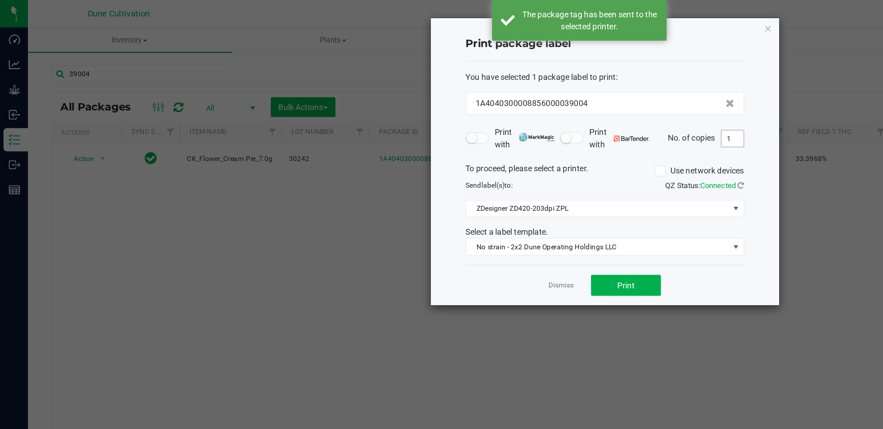
click at [556, 107] on input "1" at bounding box center [558, 105] width 17 height 12
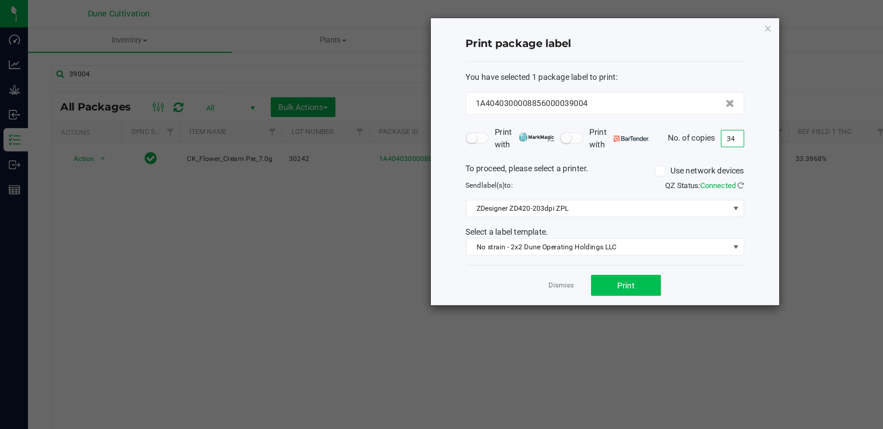
type input "34"
click at [491, 219] on button "Print" at bounding box center [476, 217] width 53 height 16
click at [589, 24] on div "Print package label You have selected 1 package label to print : 1A404030000885…" at bounding box center [460, 123] width 265 height 219
click at [584, 19] on icon "button" at bounding box center [585, 21] width 6 height 11
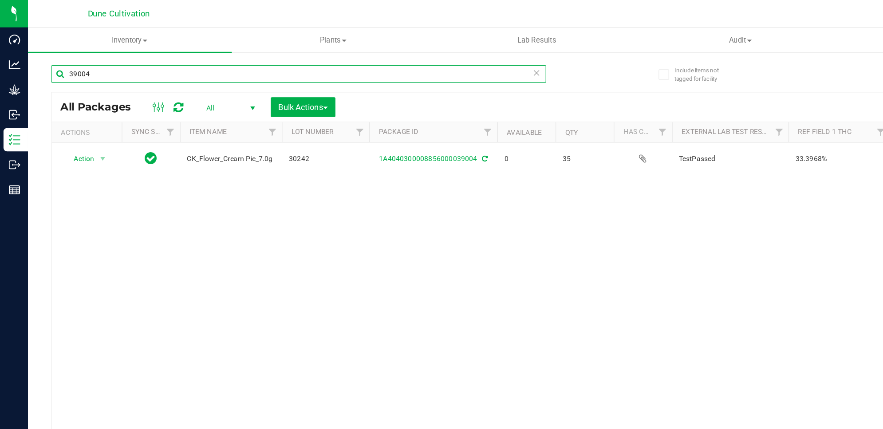
click at [122, 53] on input "39004" at bounding box center [227, 56] width 377 height 13
type input "39005"
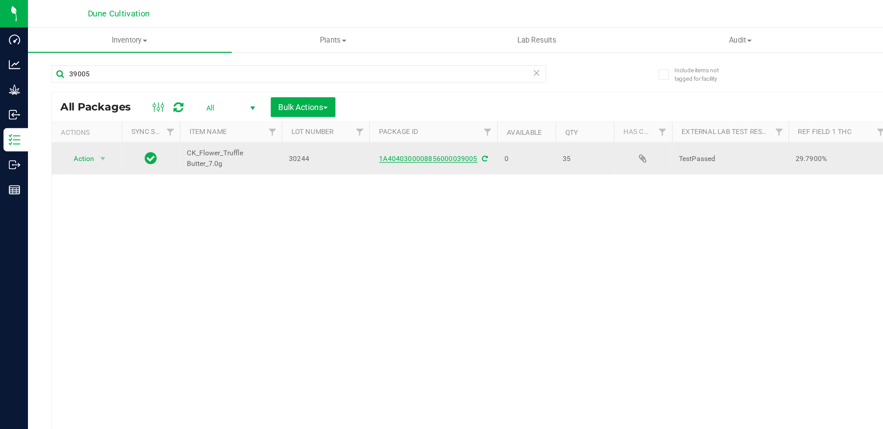
click at [330, 120] on link "1A4040300008856000039005" at bounding box center [326, 121] width 75 height 6
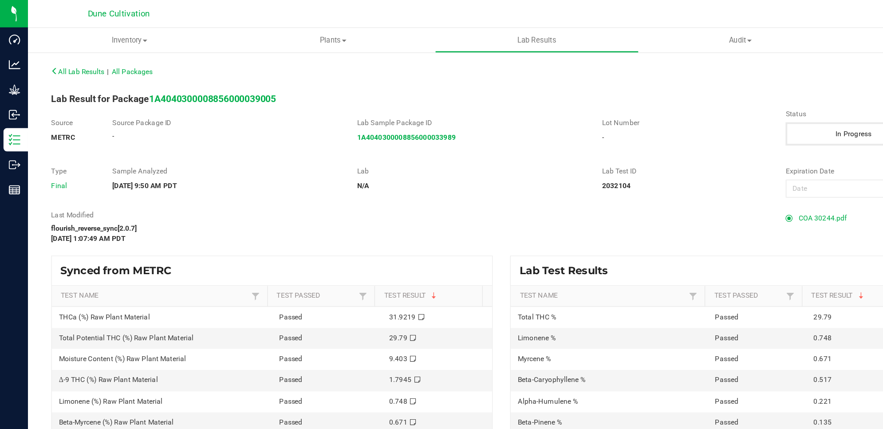
click at [615, 168] on span "COA 30244.pdf" at bounding box center [626, 166] width 37 height 13
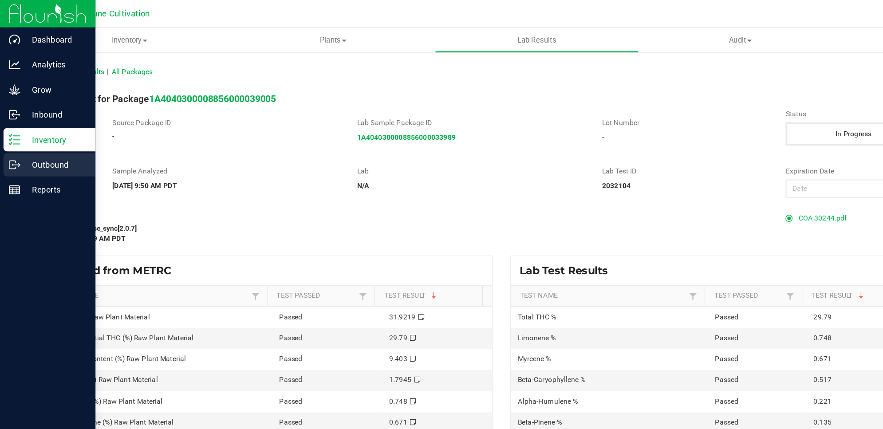
click at [24, 130] on p "Outbound" at bounding box center [42, 125] width 53 height 11
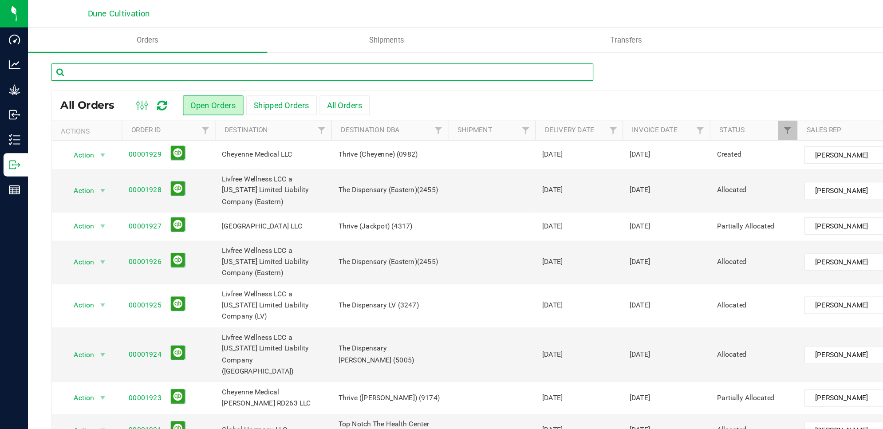
click at [181, 59] on input "text" at bounding box center [245, 54] width 413 height 13
type input "1924"
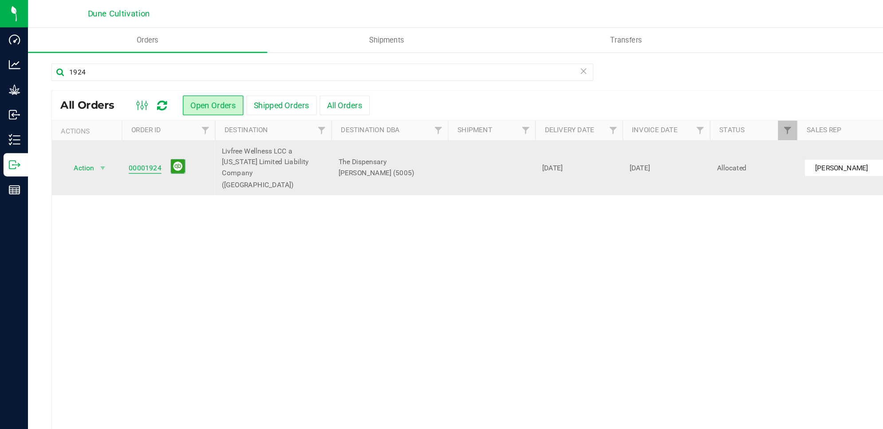
click at [119, 124] on link "00001924" at bounding box center [110, 128] width 25 height 8
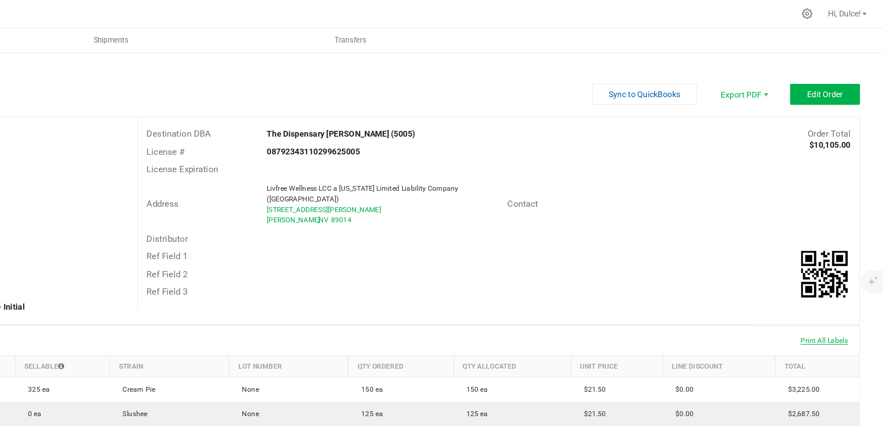
click at [834, 260] on span "Print All Labels" at bounding box center [838, 259] width 36 height 6
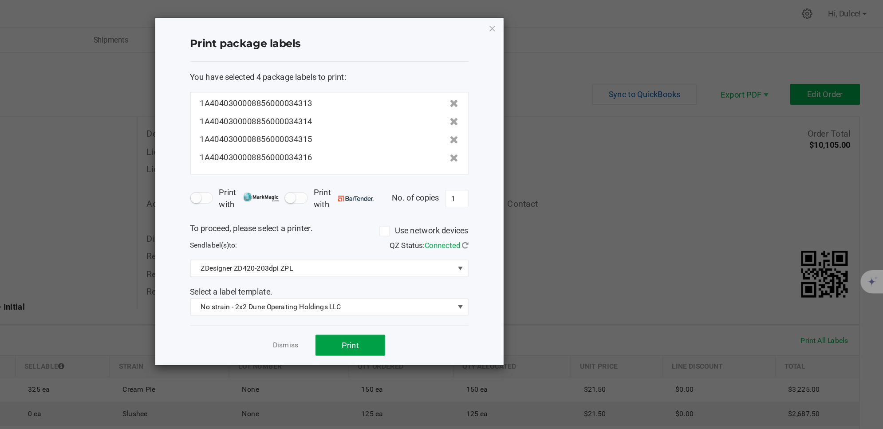
click at [467, 263] on button "Print" at bounding box center [476, 263] width 53 height 16
click at [585, 20] on icon "button" at bounding box center [585, 21] width 6 height 11
